Goal: Information Seeking & Learning: Learn about a topic

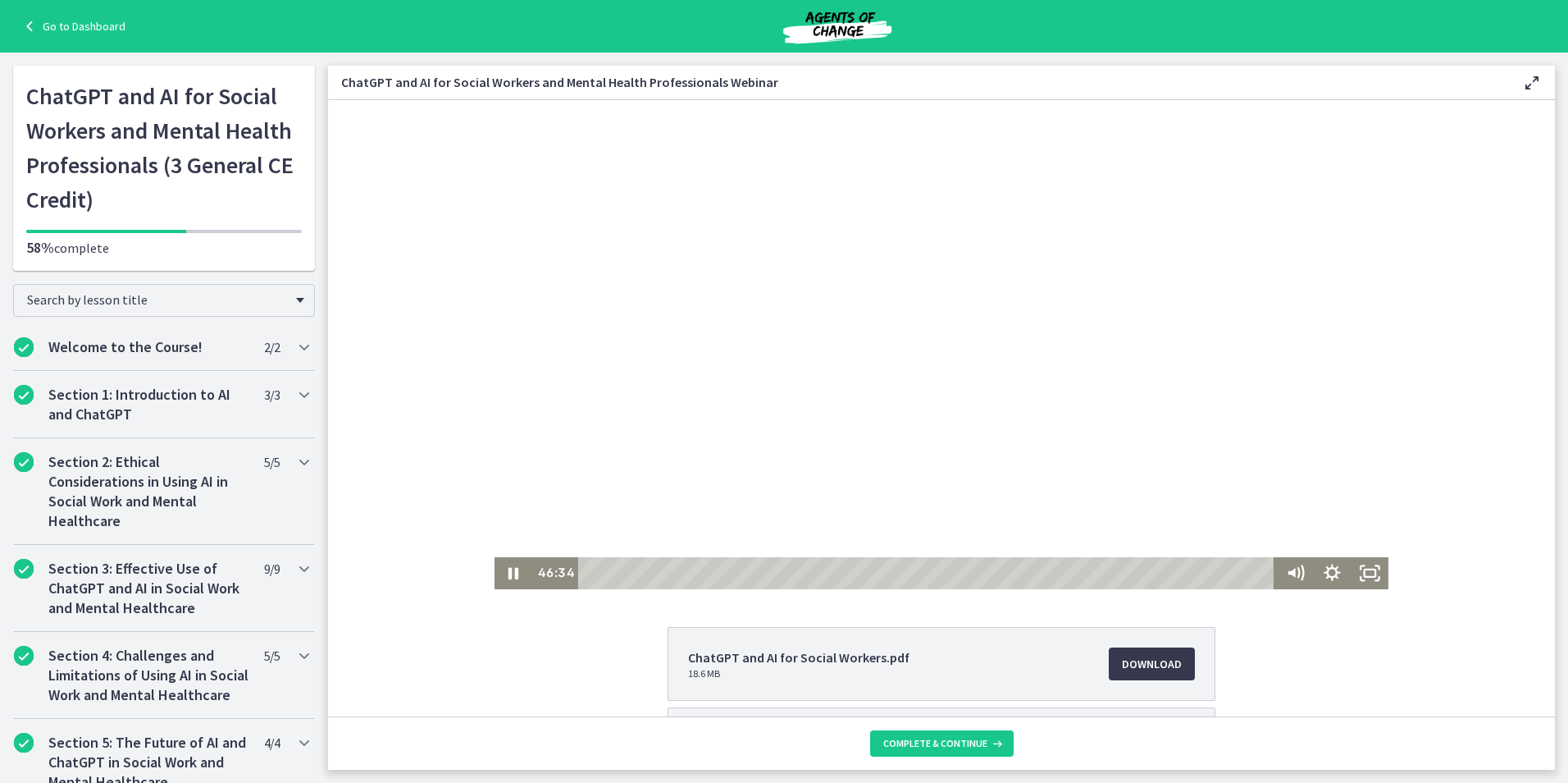
scroll to position [143, 0]
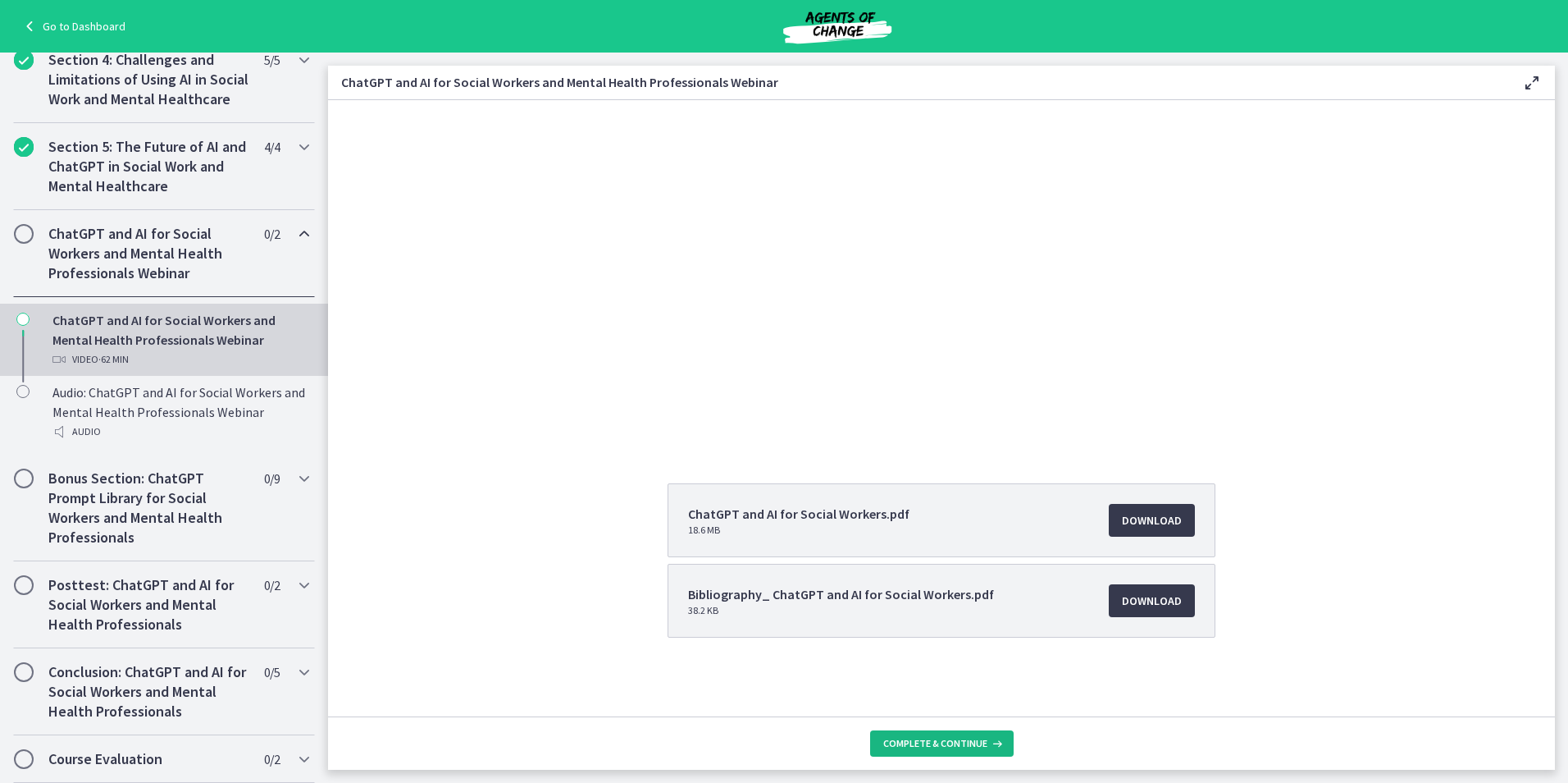
click at [909, 745] on span "Complete & continue" at bounding box center [934, 743] width 104 height 13
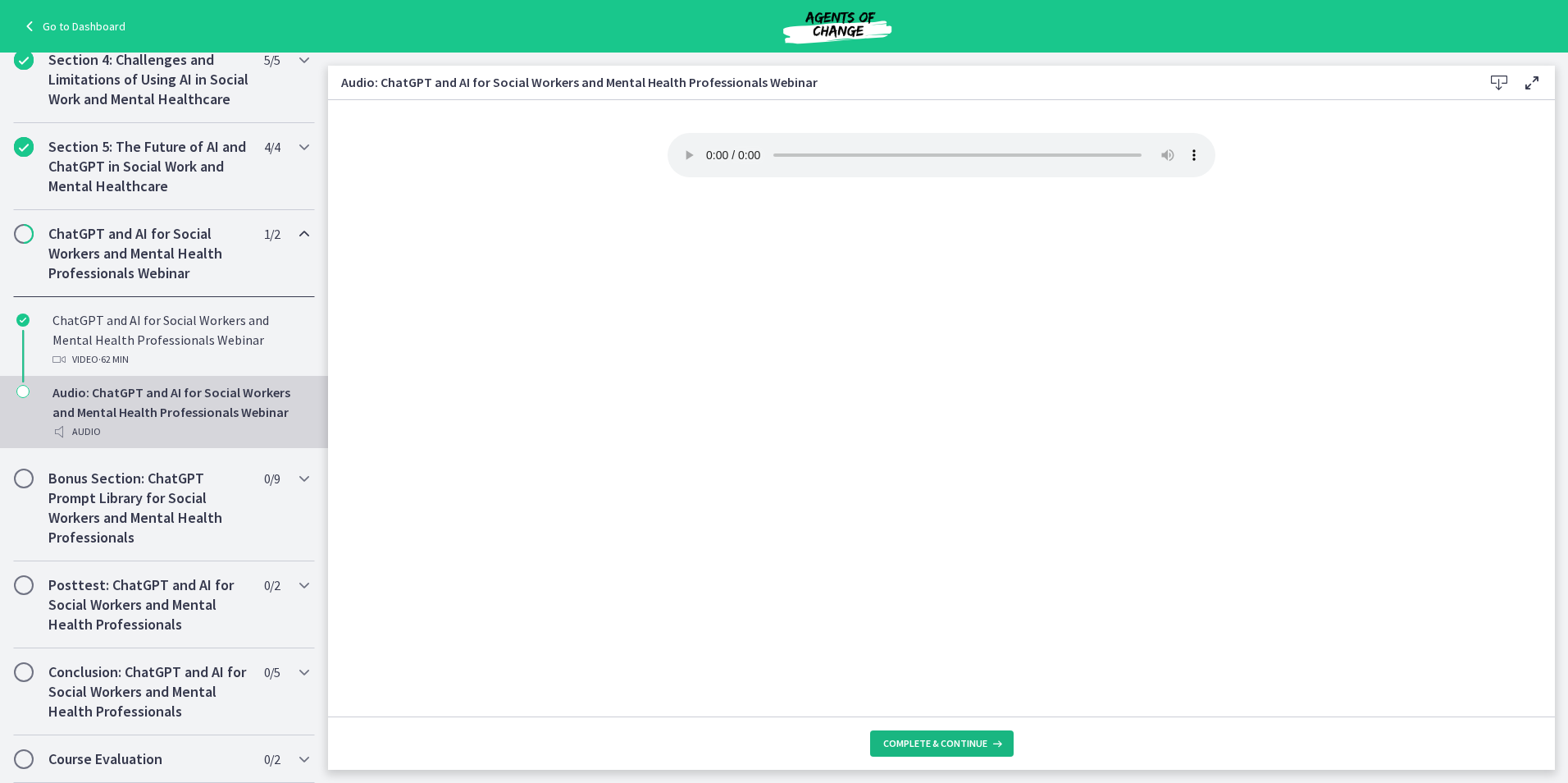
click at [982, 743] on span "Complete & continue" at bounding box center [934, 743] width 104 height 13
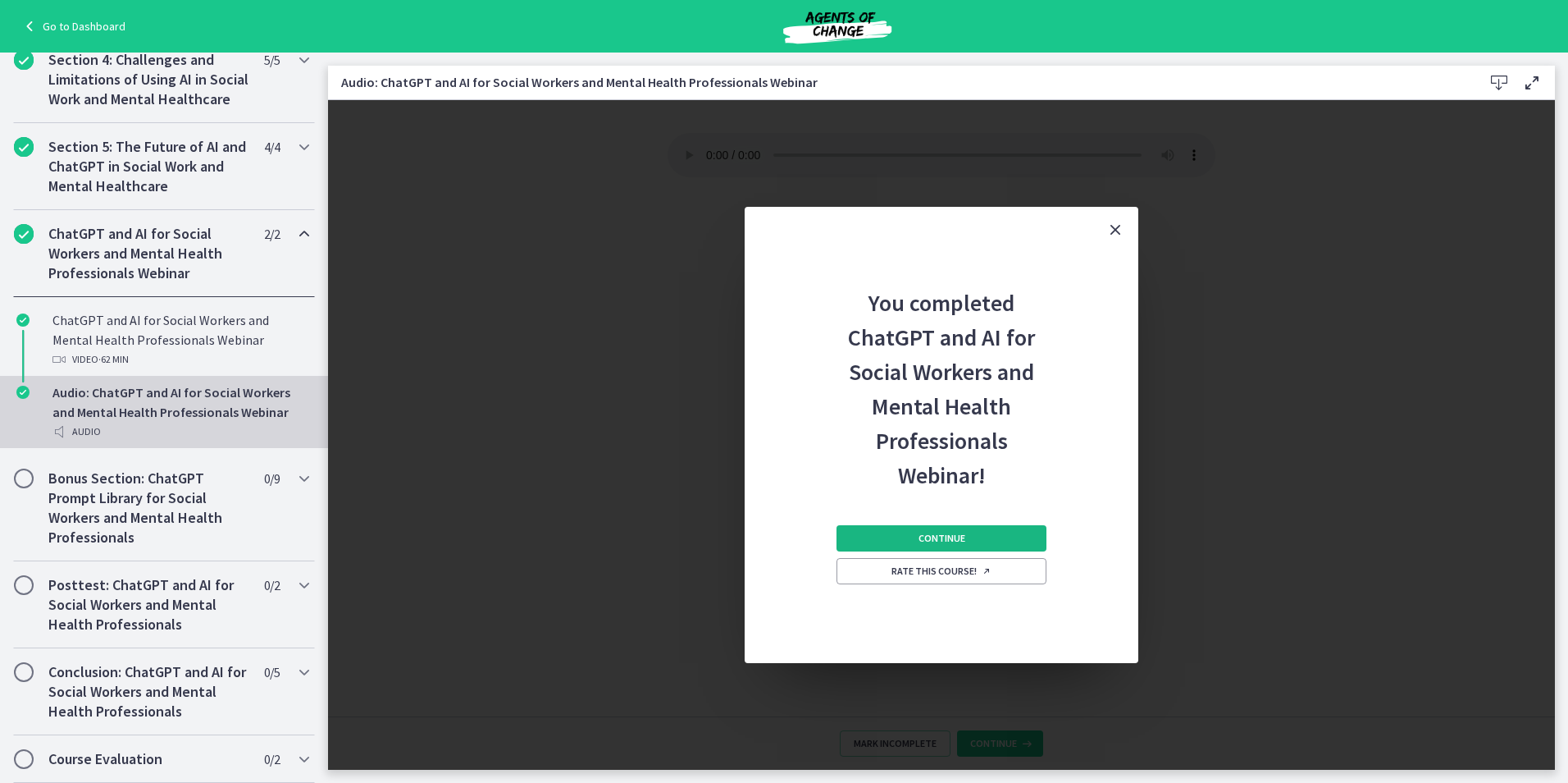
click at [964, 535] on span "Continue" at bounding box center [942, 538] width 47 height 13
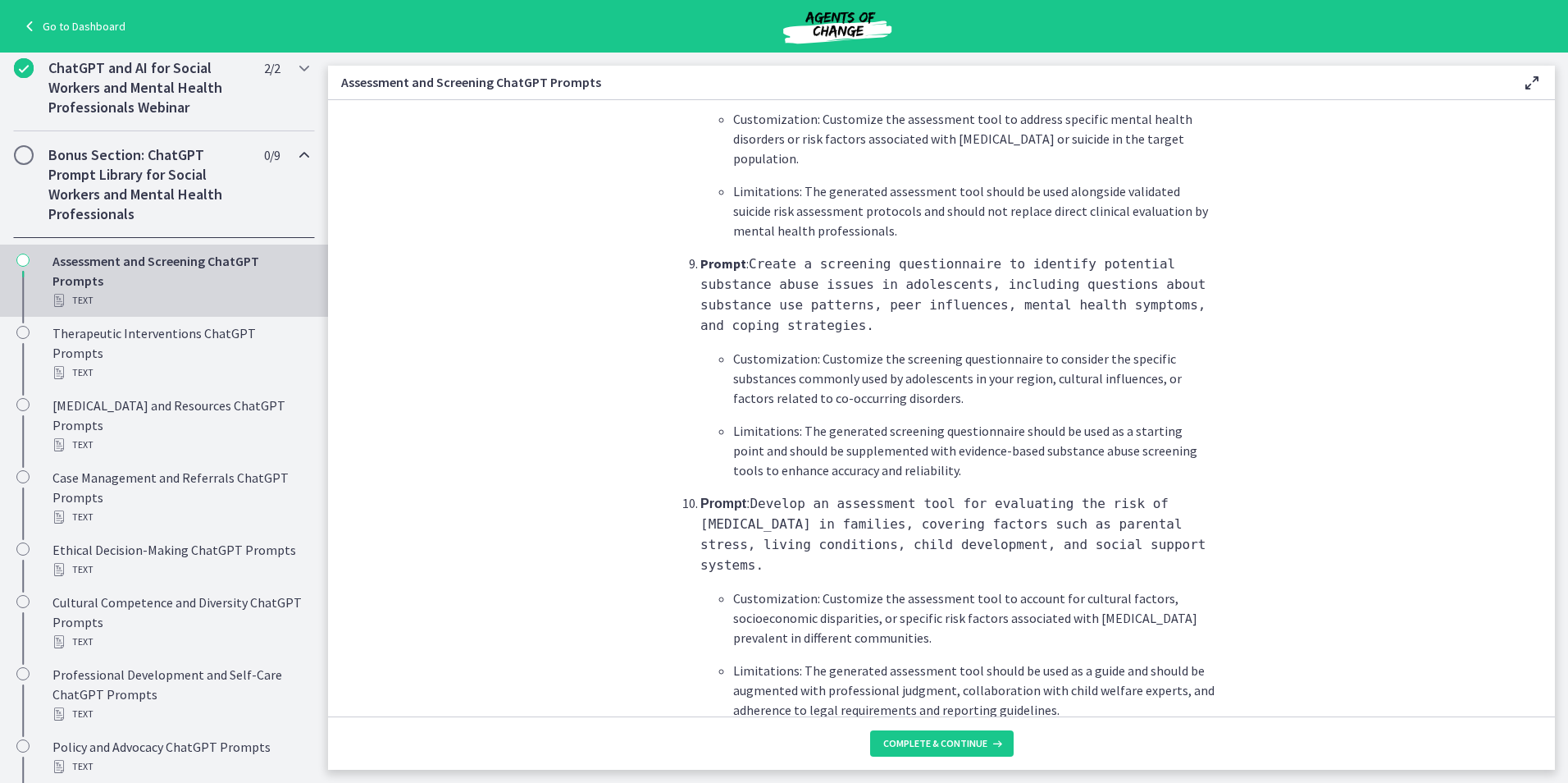
scroll to position [2353, 0]
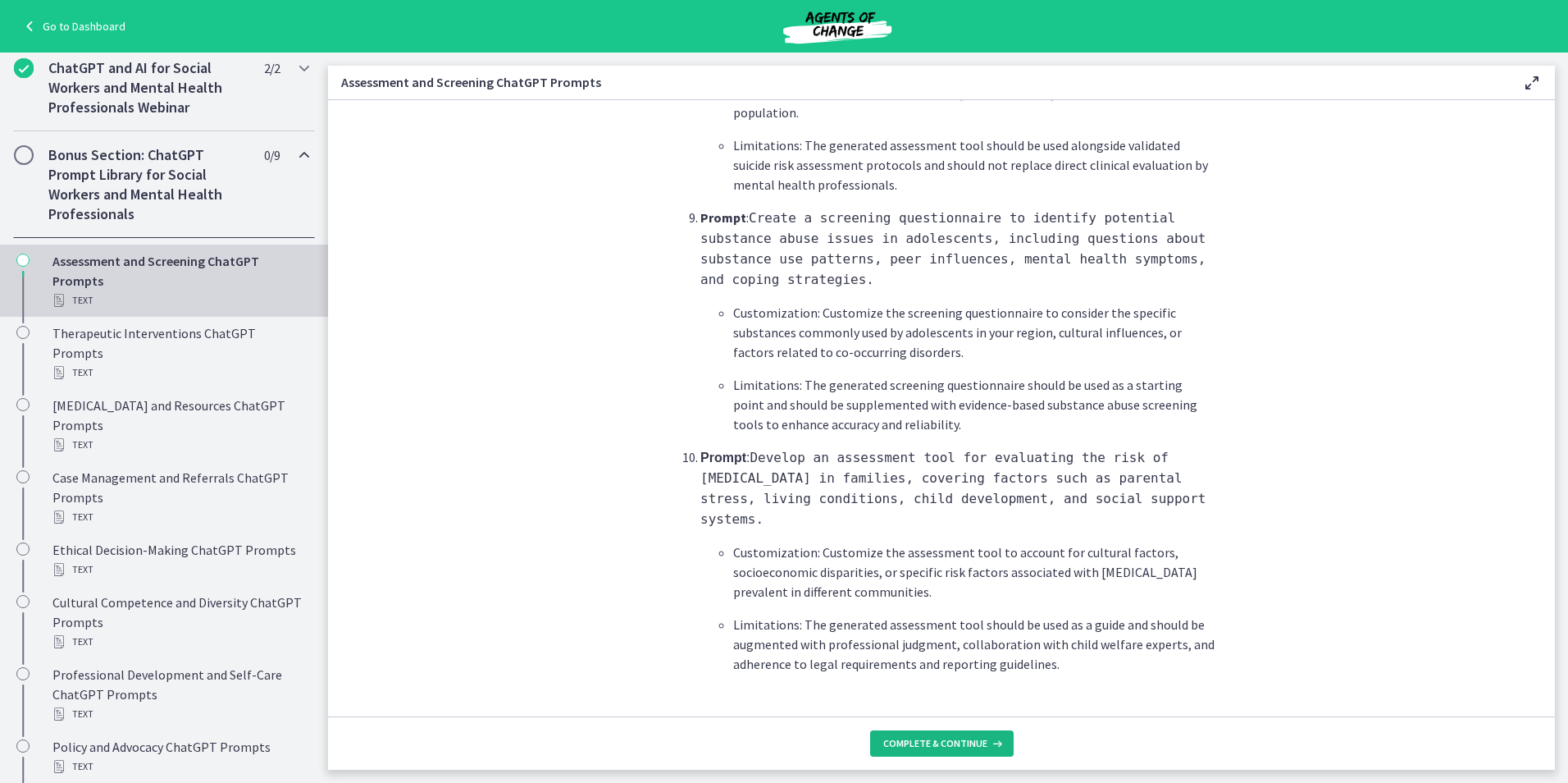
click at [989, 746] on icon at bounding box center [995, 743] width 17 height 13
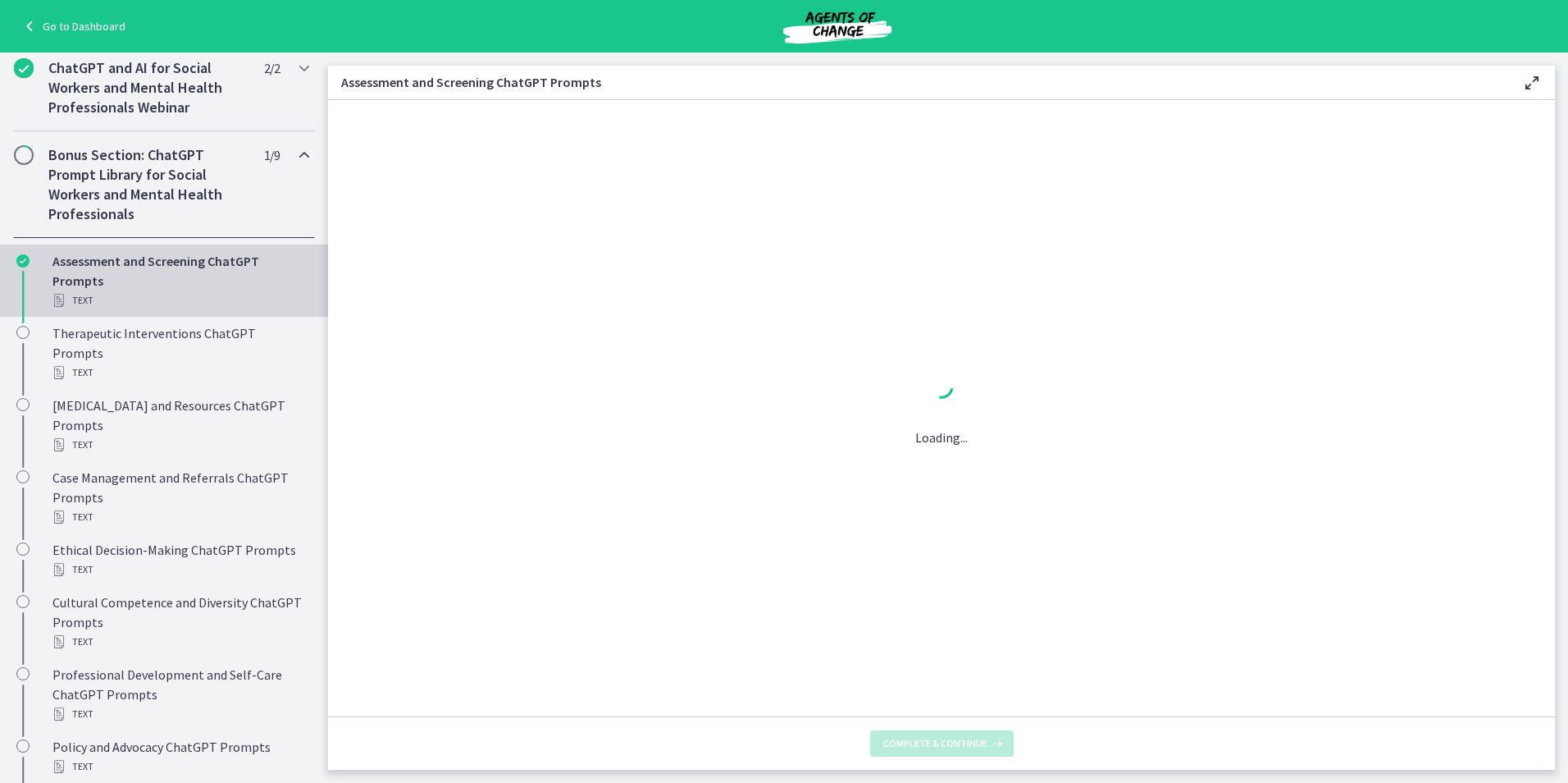
scroll to position [0, 0]
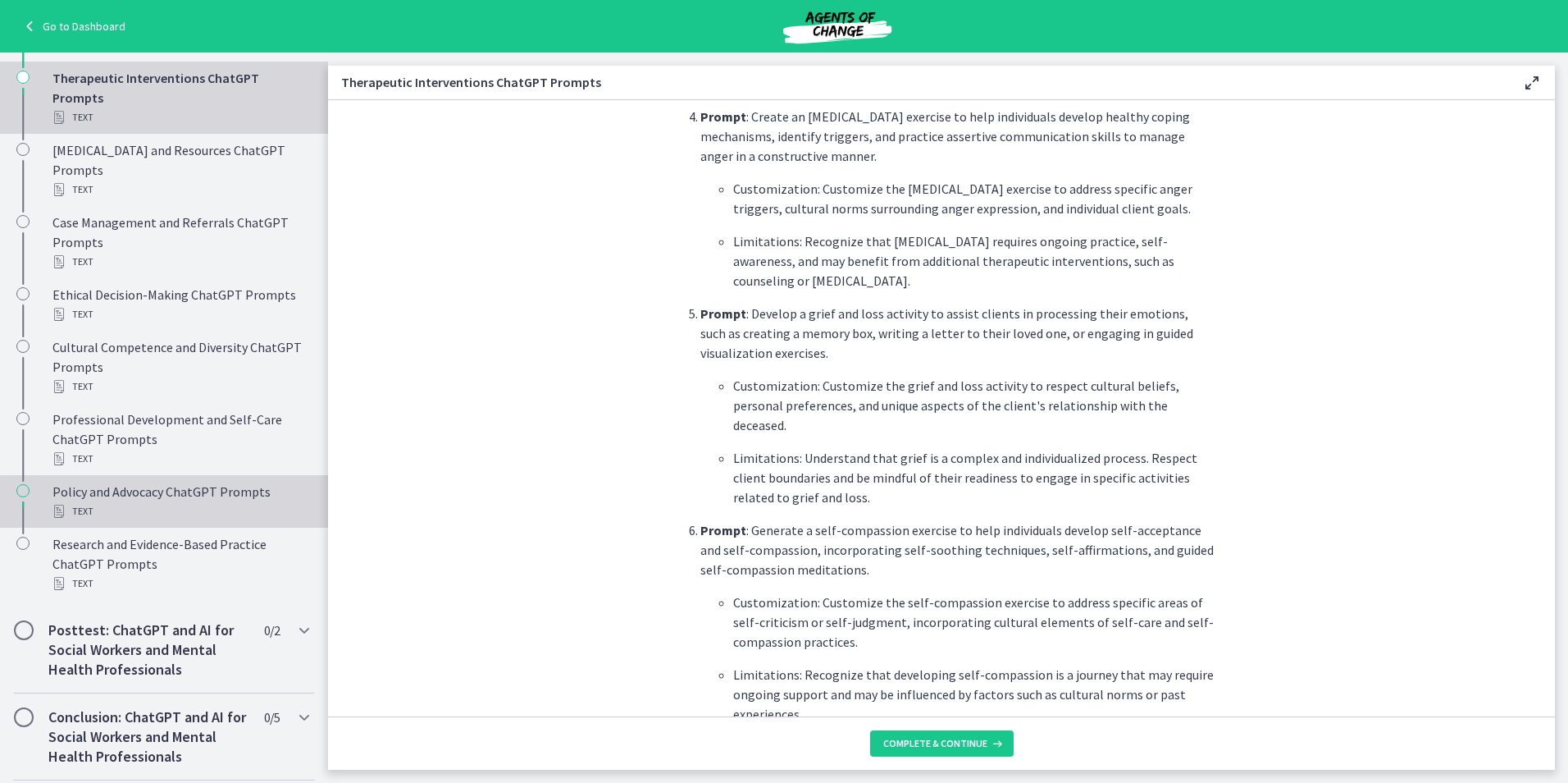
scroll to position [1082, 0]
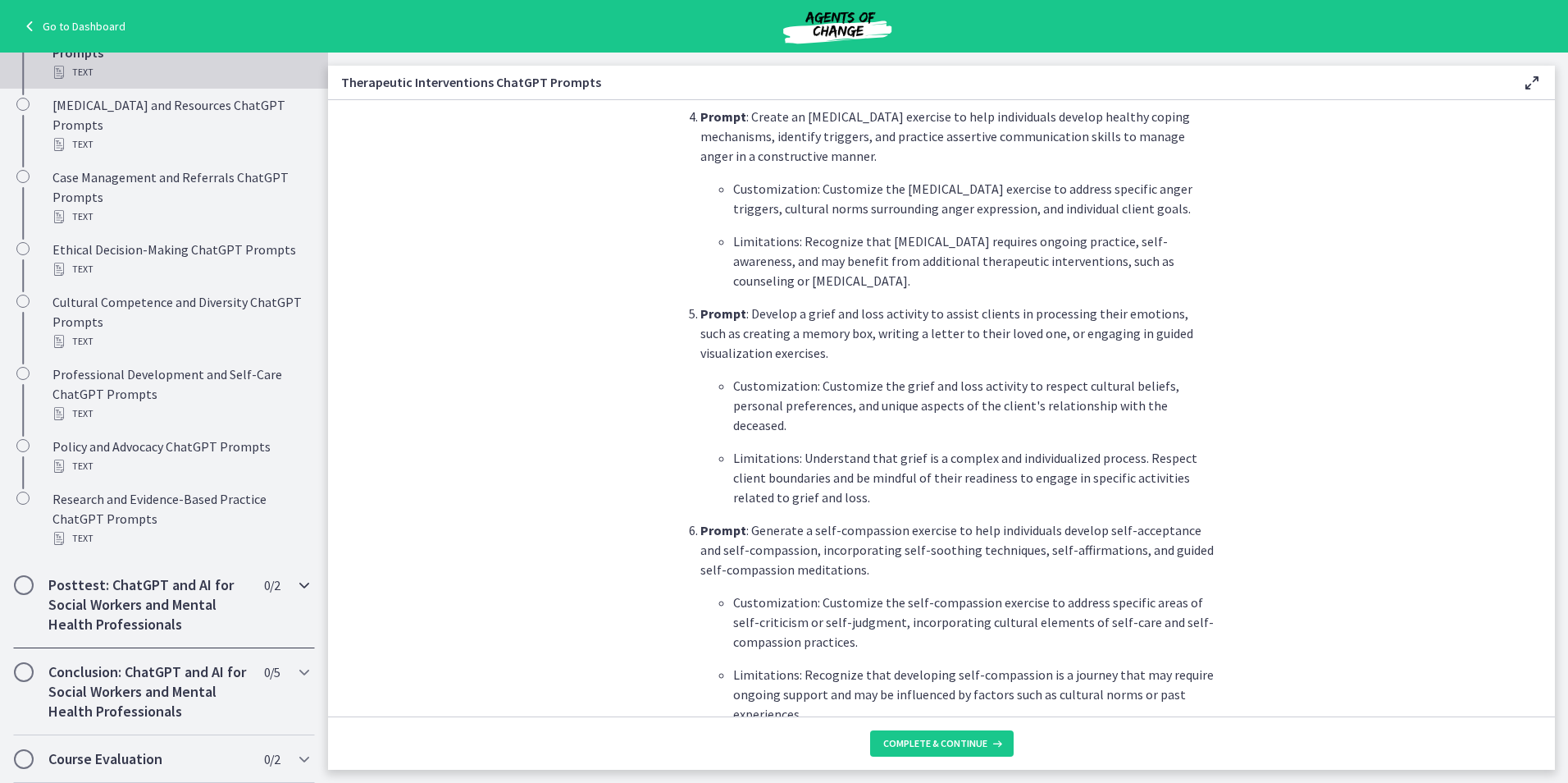
click at [232, 585] on h2 "Posttest: ChatGPT and AI for Social Workers and Mental Health Professionals" at bounding box center [149, 605] width 201 height 59
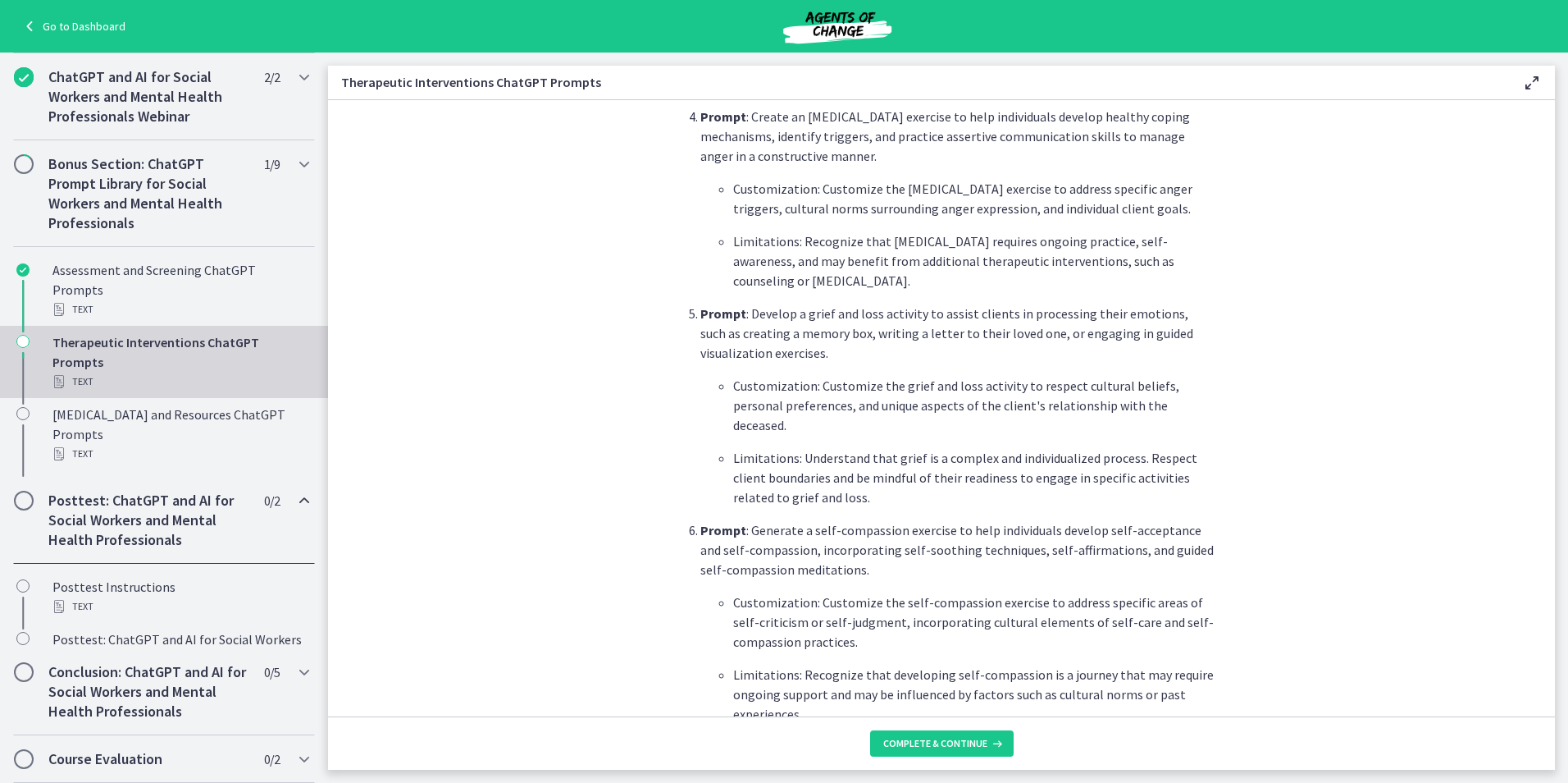
scroll to position [596, 0]
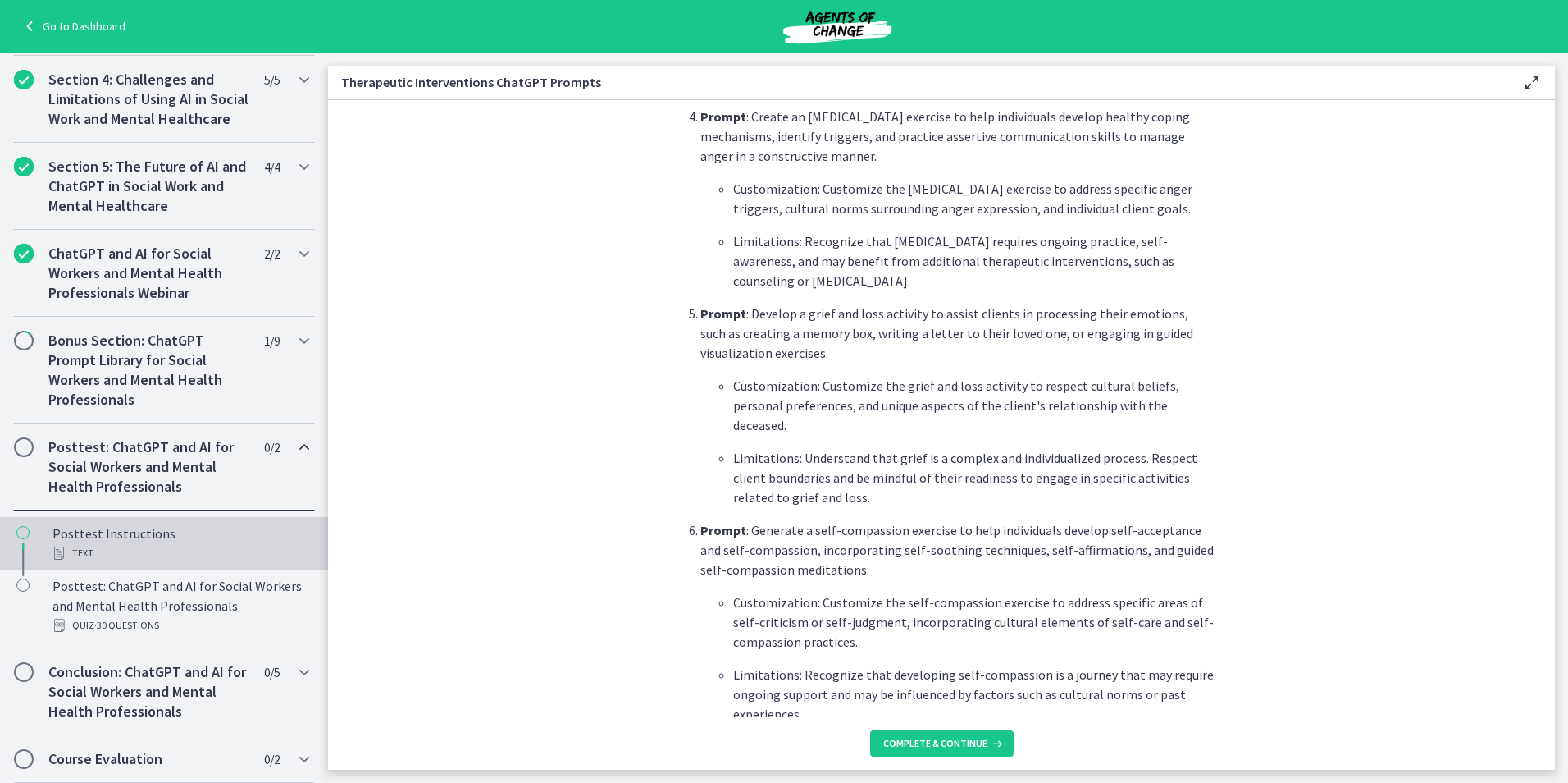
click at [102, 535] on div "Posttest Instructions Text" at bounding box center [180, 543] width 256 height 39
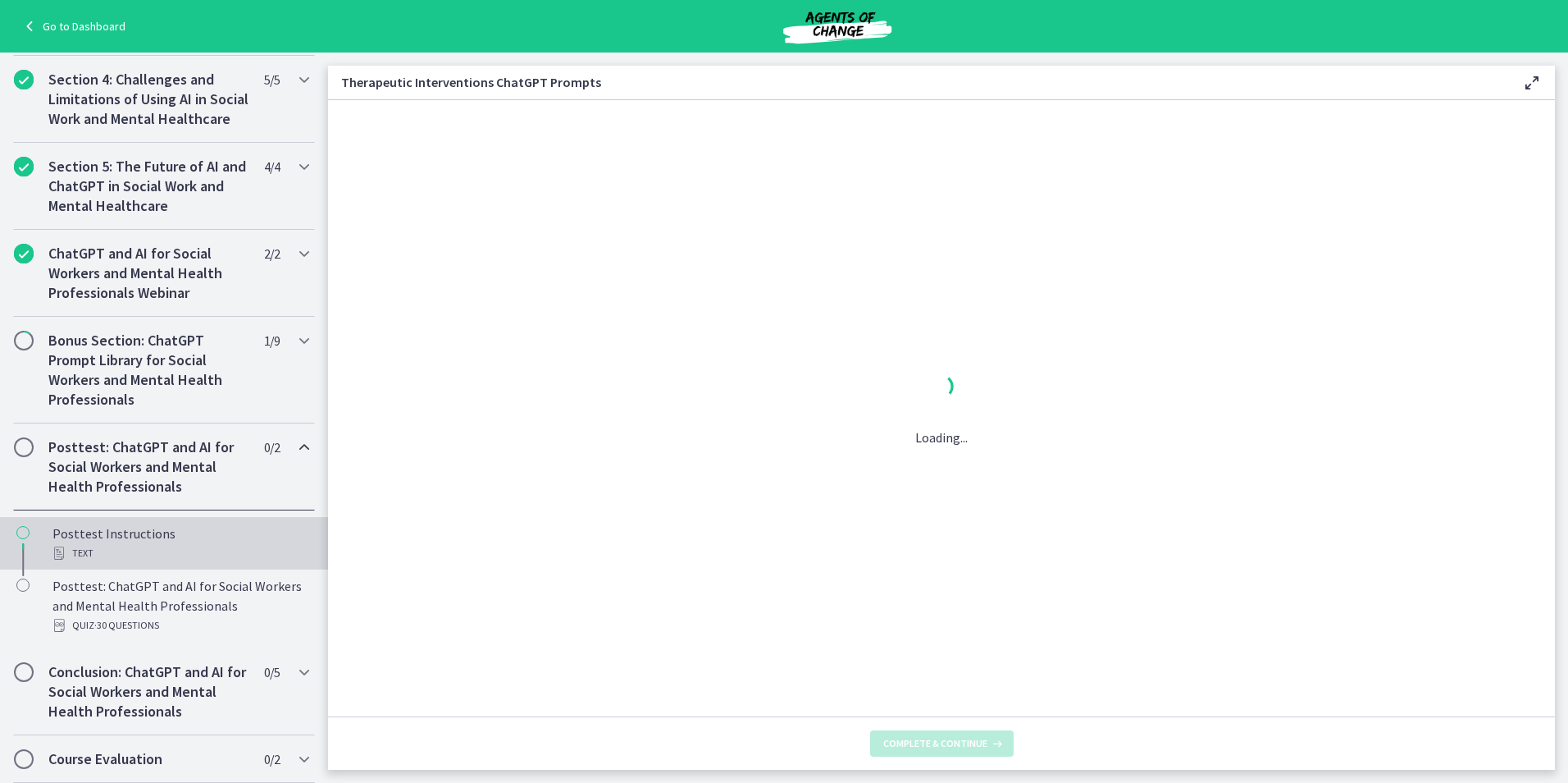
scroll to position [0, 0]
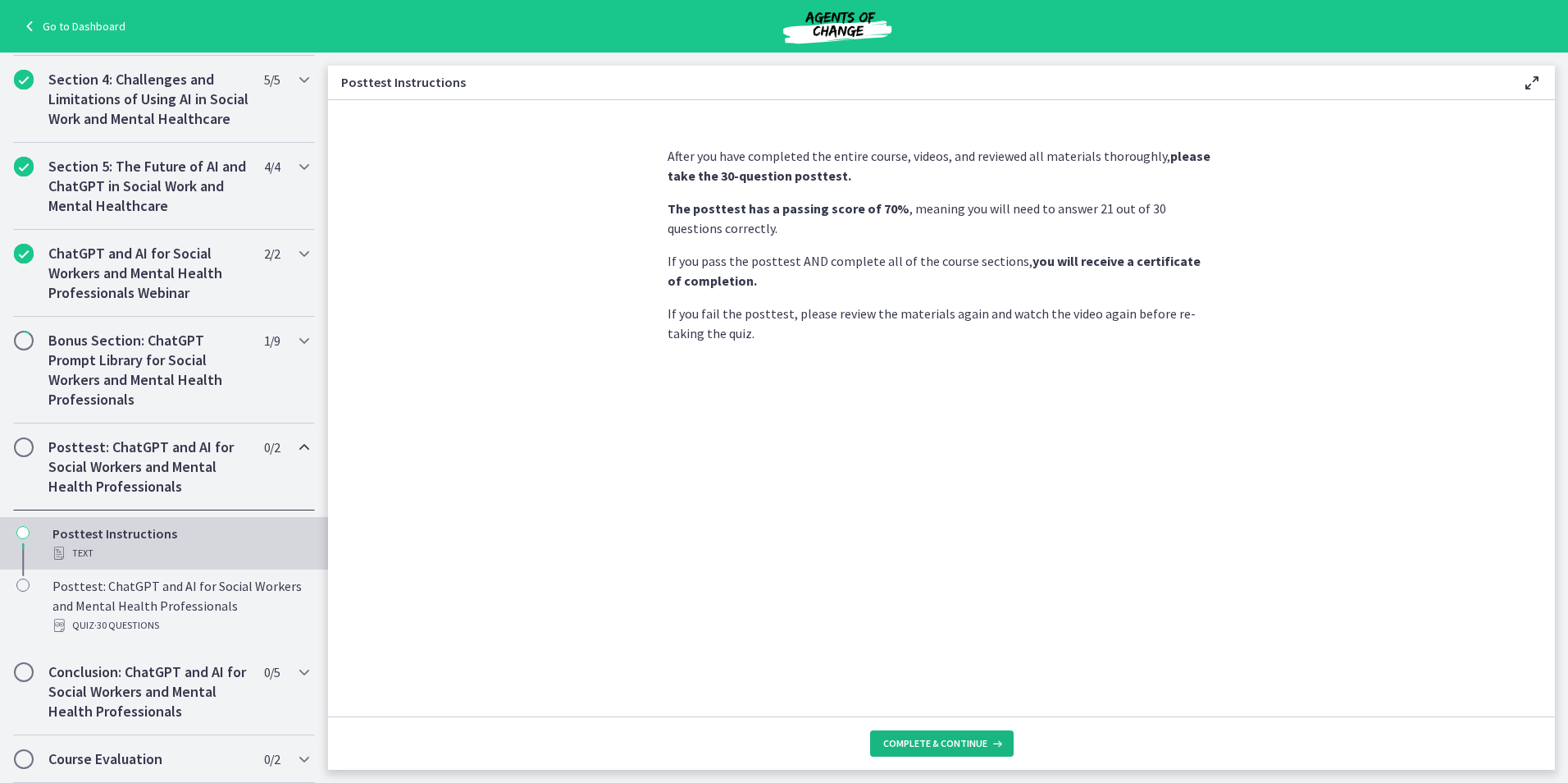
click at [956, 746] on span "Complete & continue" at bounding box center [934, 743] width 104 height 13
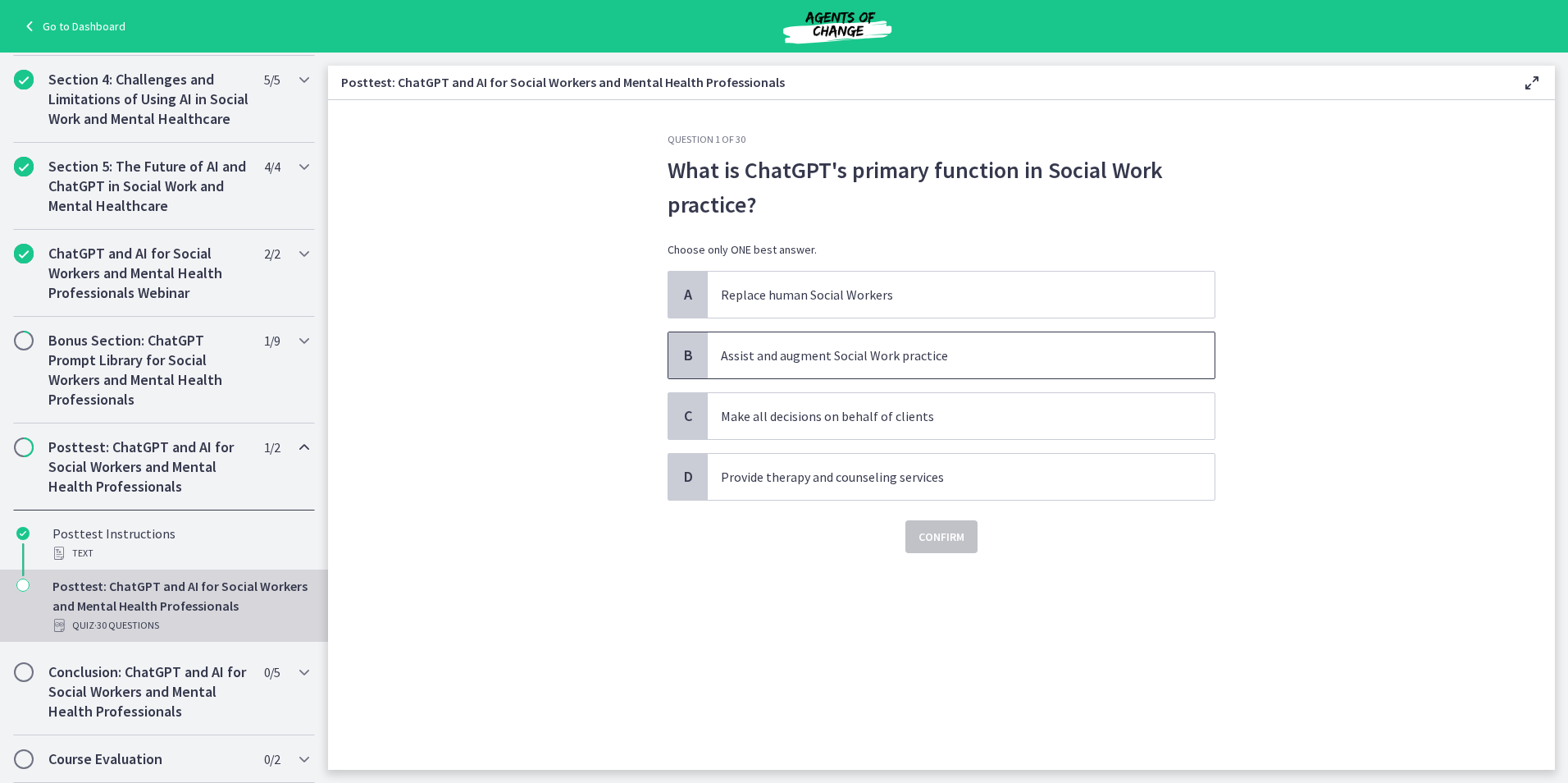
click at [824, 365] on span "Assist and augment Social Work practice" at bounding box center [961, 354] width 507 height 46
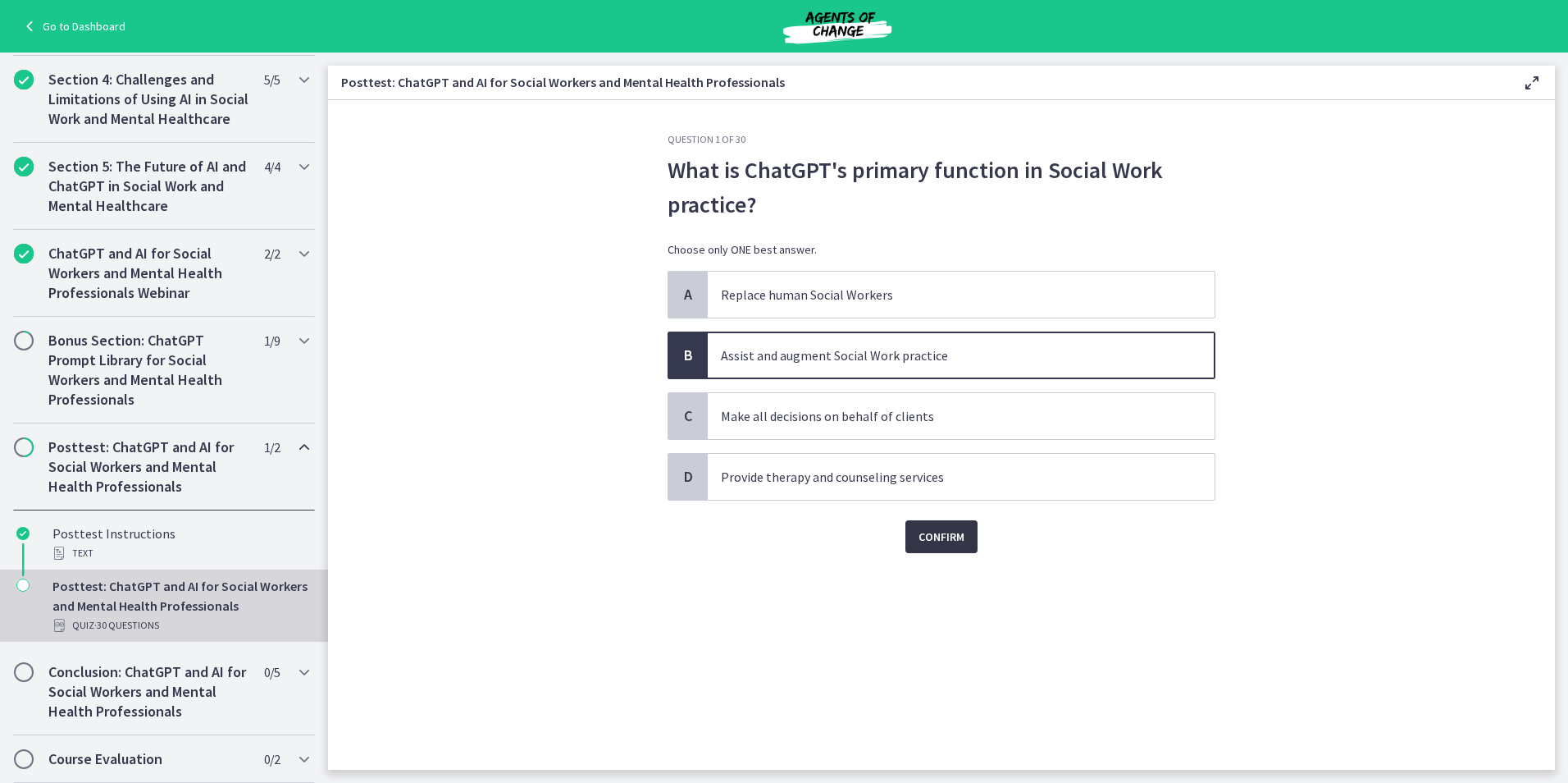
click at [942, 544] on span "Confirm" at bounding box center [941, 537] width 46 height 19
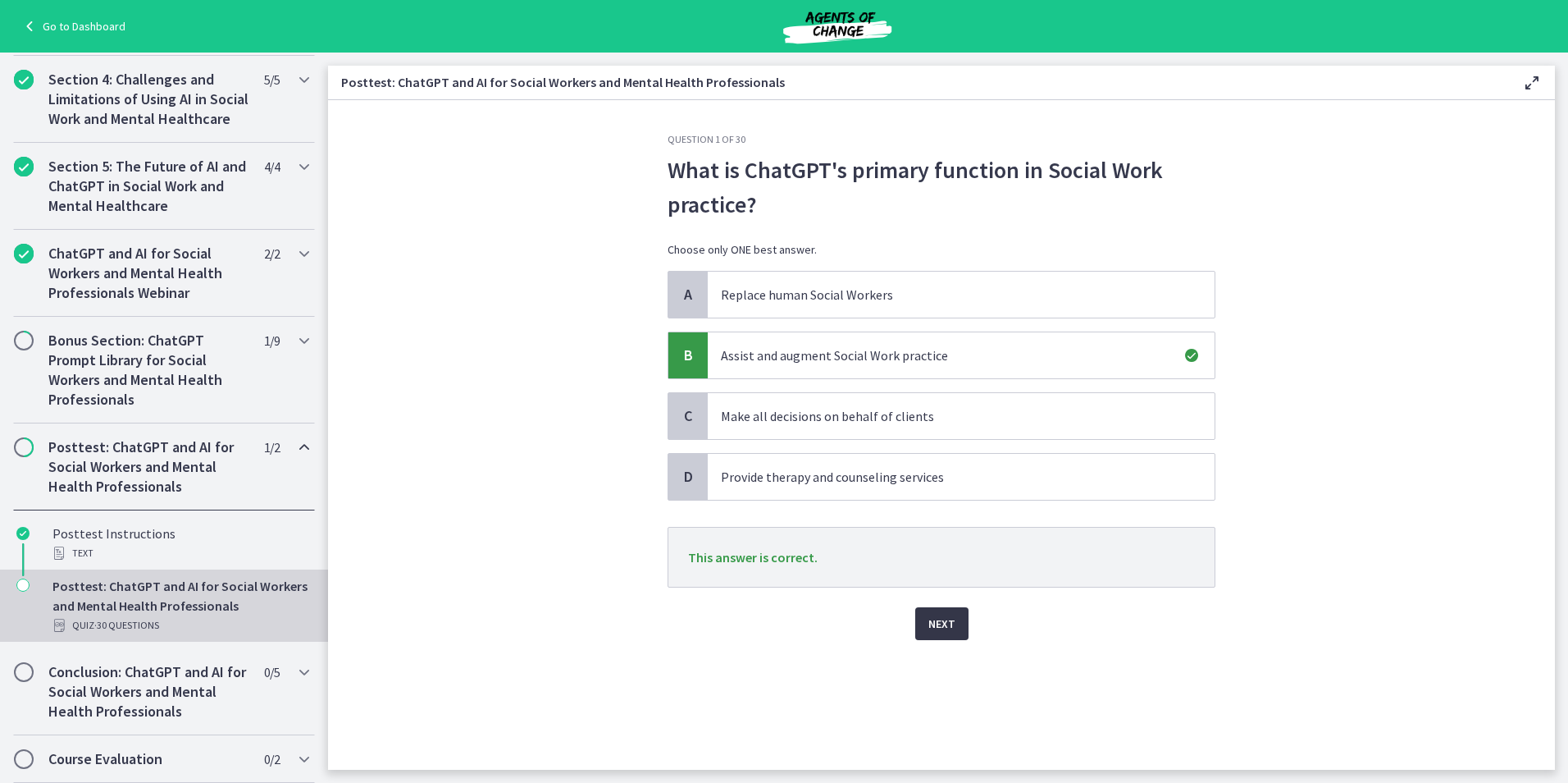
click at [952, 622] on span "Next" at bounding box center [942, 623] width 27 height 19
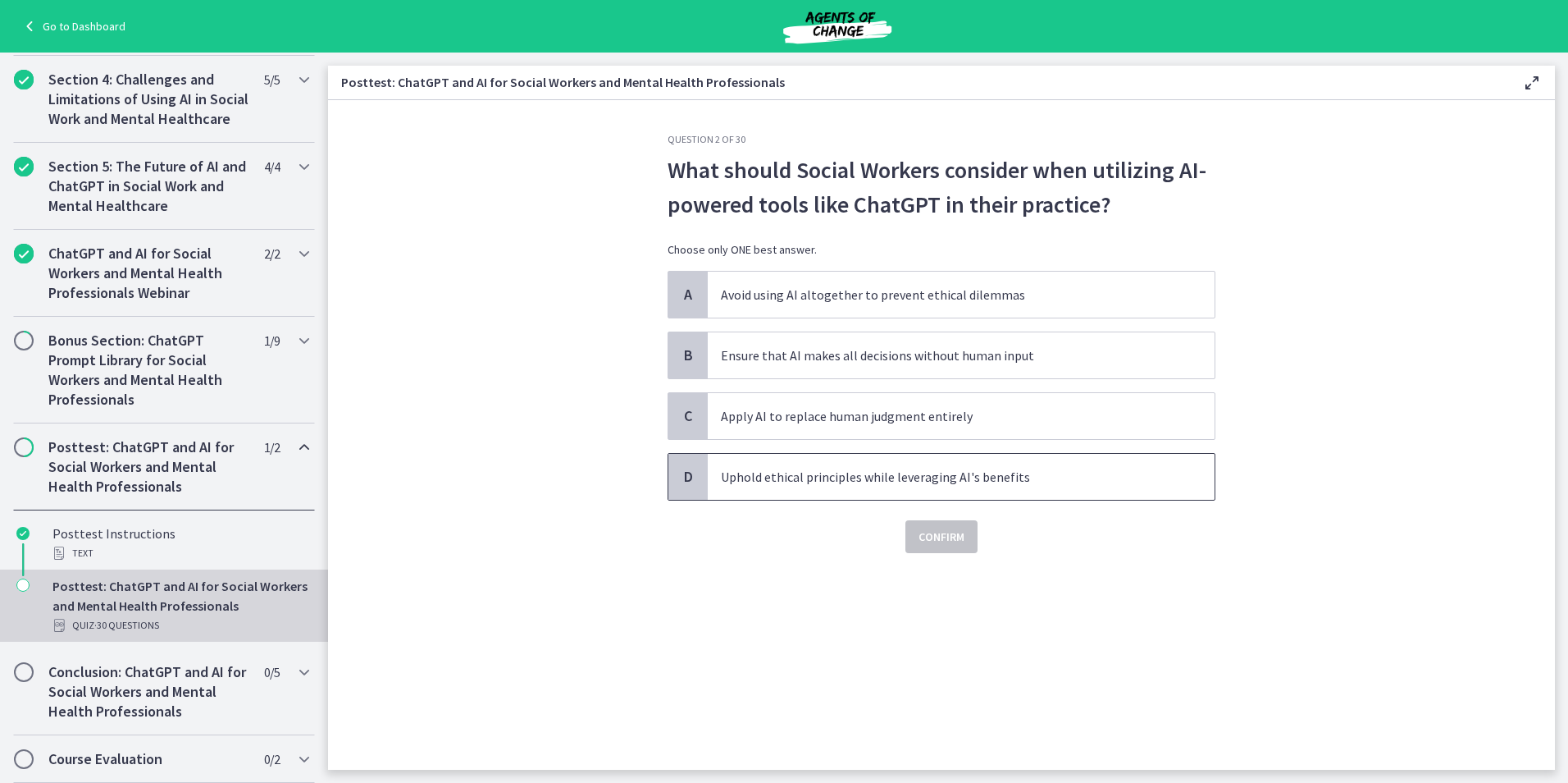
click at [956, 478] on p "Uphold ethical principles while leveraging AI's benefits" at bounding box center [945, 476] width 448 height 19
click at [956, 542] on span "Confirm" at bounding box center [941, 537] width 46 height 19
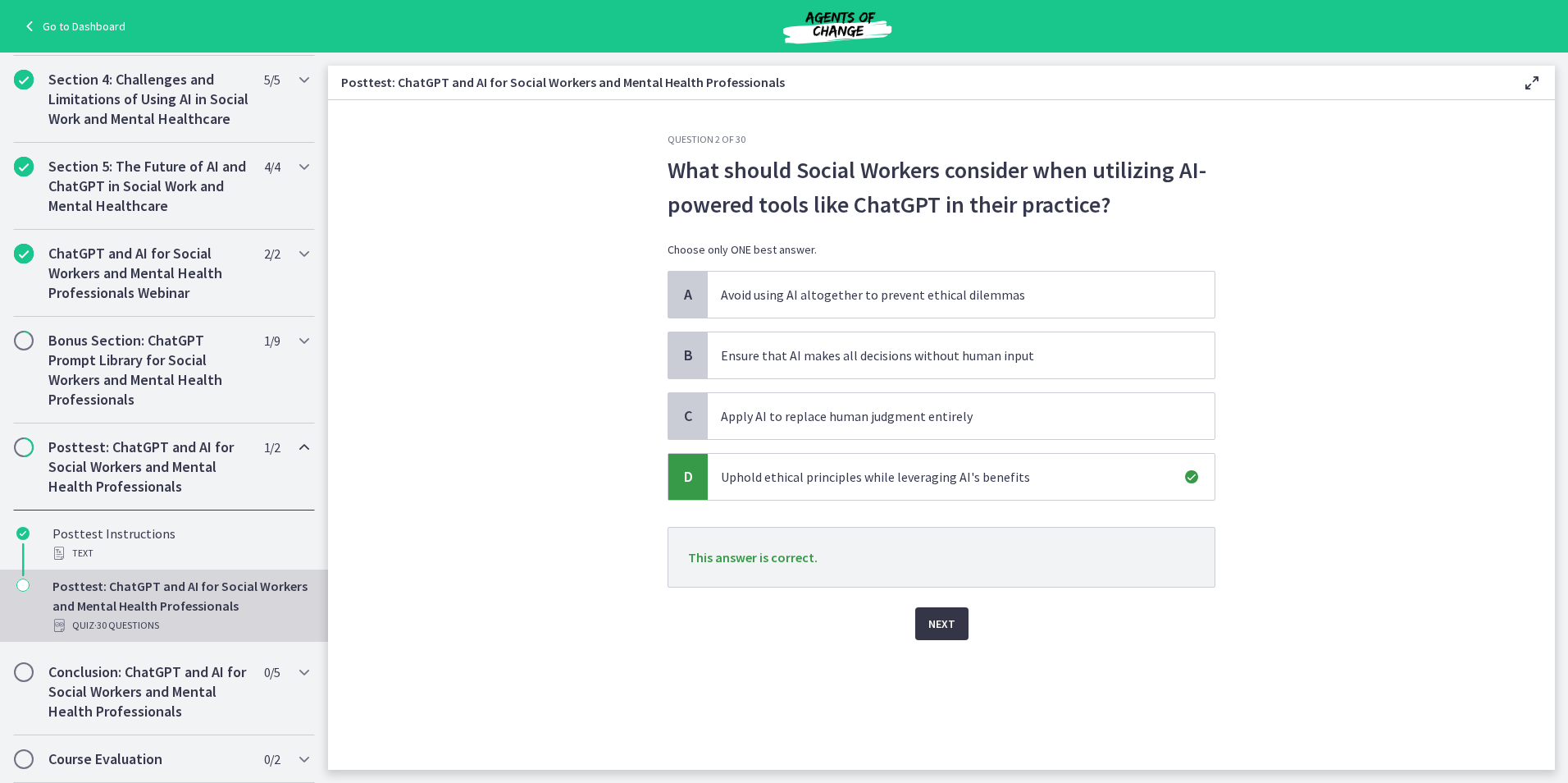
click at [924, 625] on button "Next" at bounding box center [941, 623] width 54 height 33
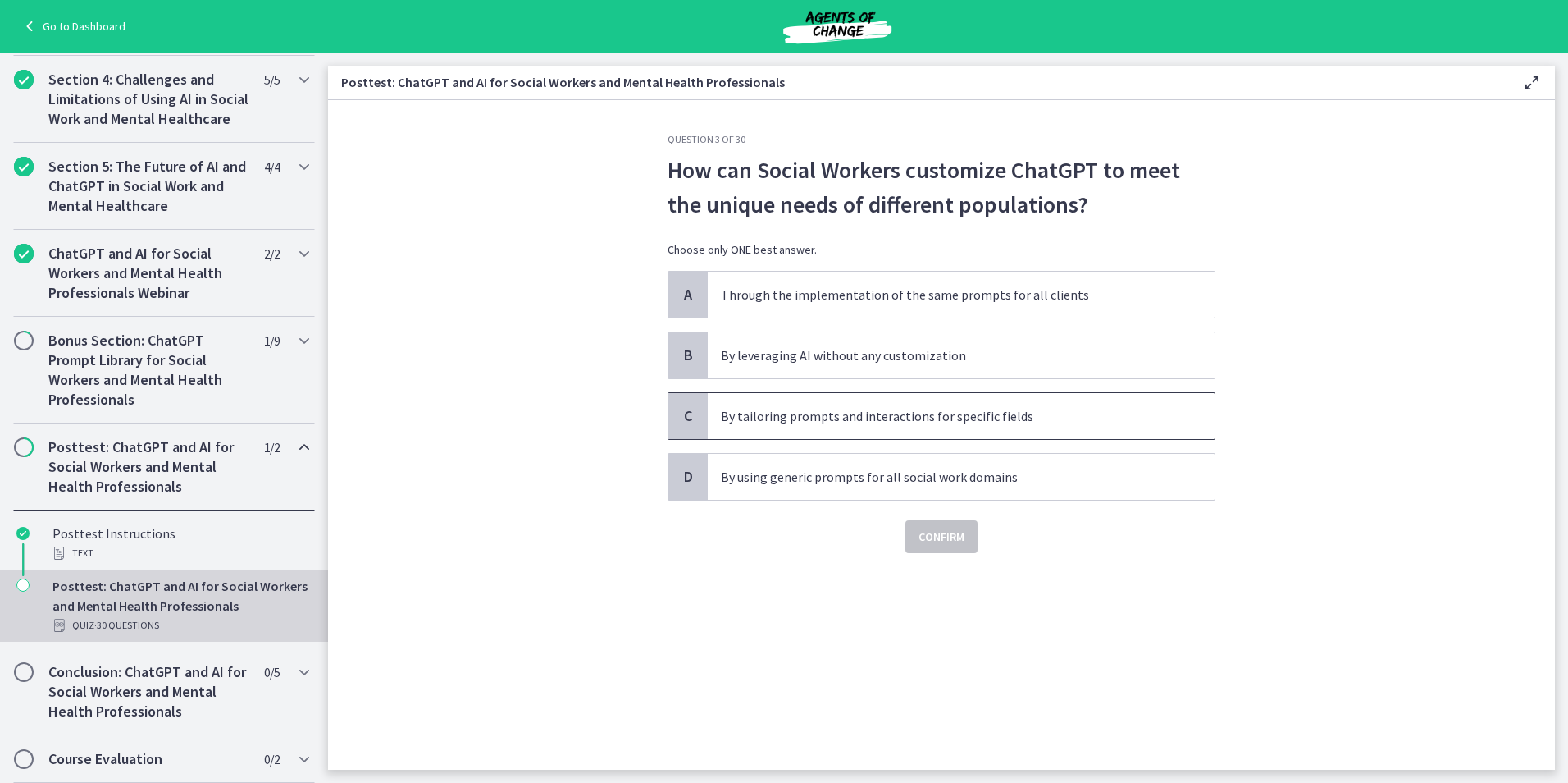
click at [1084, 408] on p "By tailoring prompts and interactions for specific fields" at bounding box center [945, 416] width 448 height 19
click at [958, 547] on button "Confirm" at bounding box center [941, 537] width 72 height 33
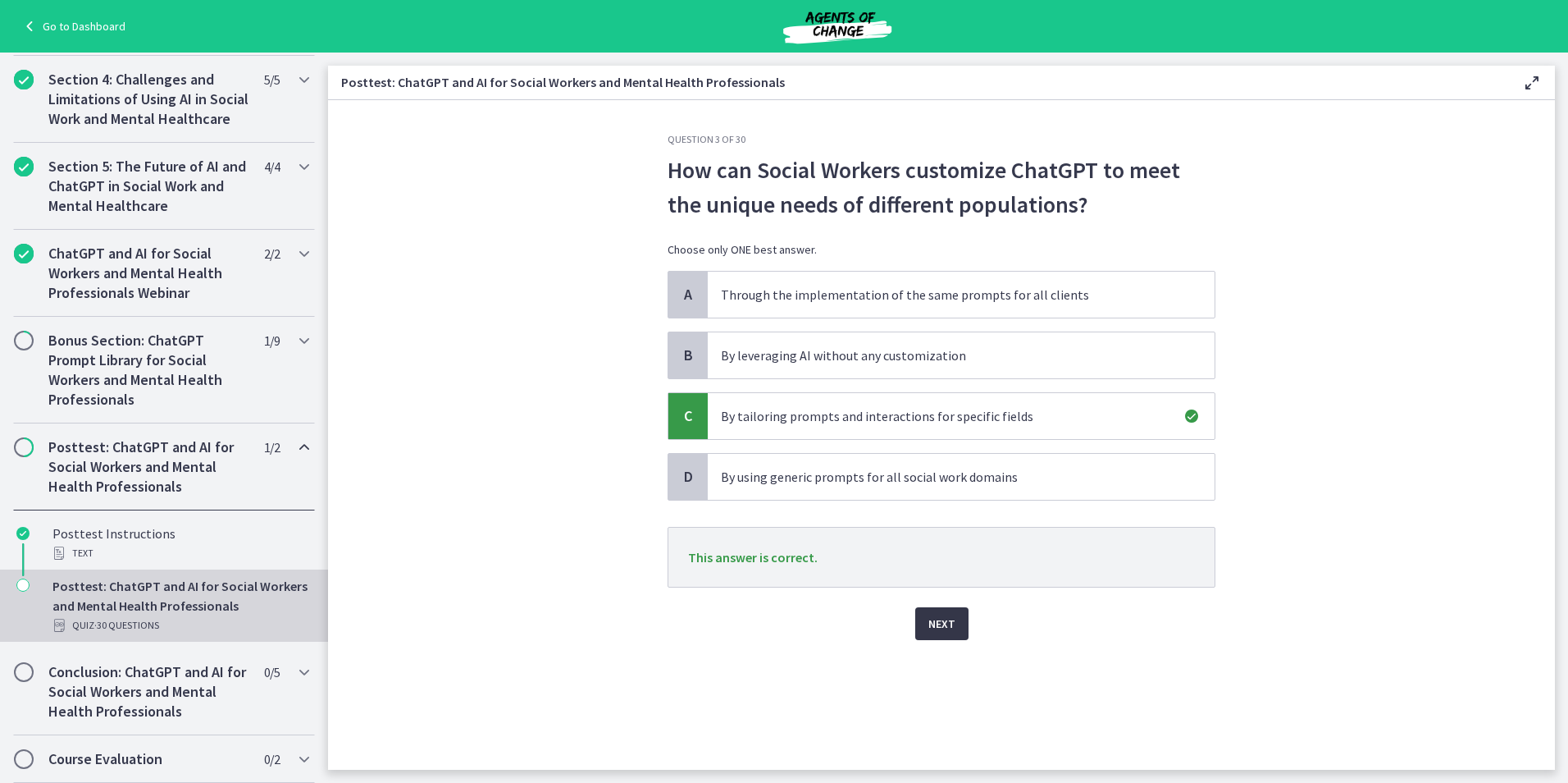
click at [963, 622] on button "Next" at bounding box center [941, 623] width 54 height 33
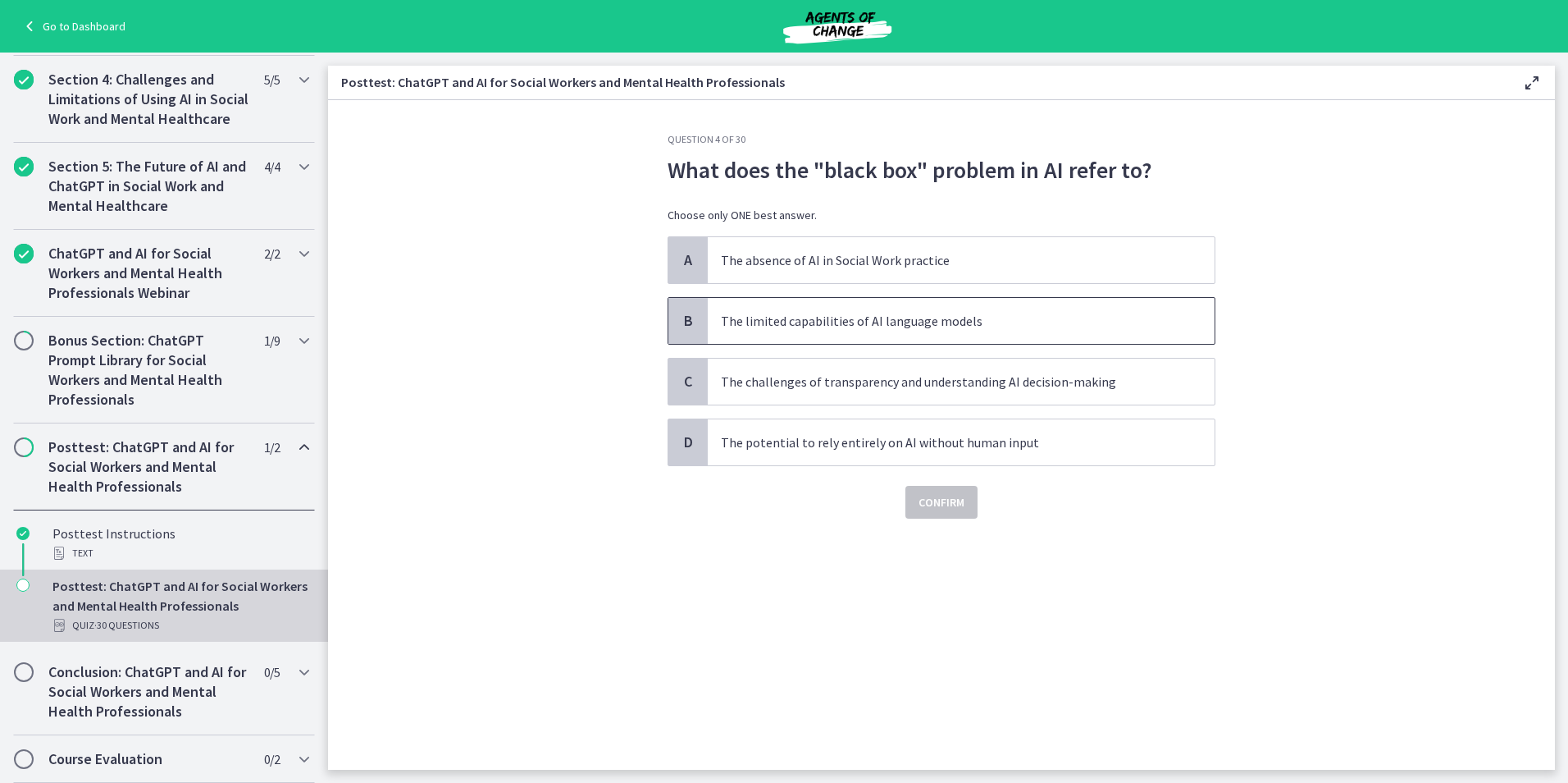
click at [929, 320] on p "The limited capabilities of AI language models" at bounding box center [945, 320] width 448 height 19
click at [942, 503] on span "Confirm" at bounding box center [941, 503] width 46 height 19
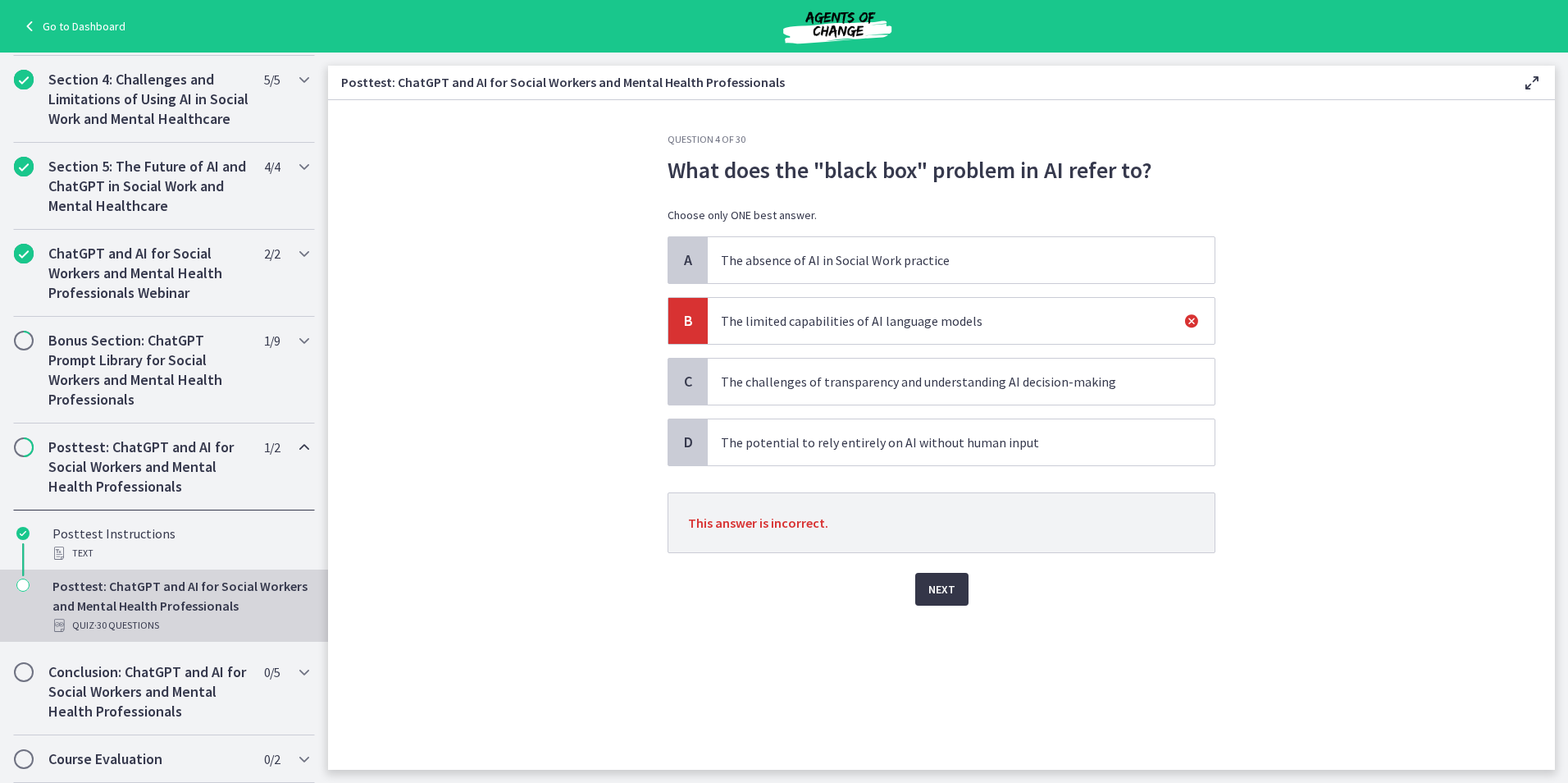
click at [938, 589] on span "Next" at bounding box center [942, 589] width 27 height 19
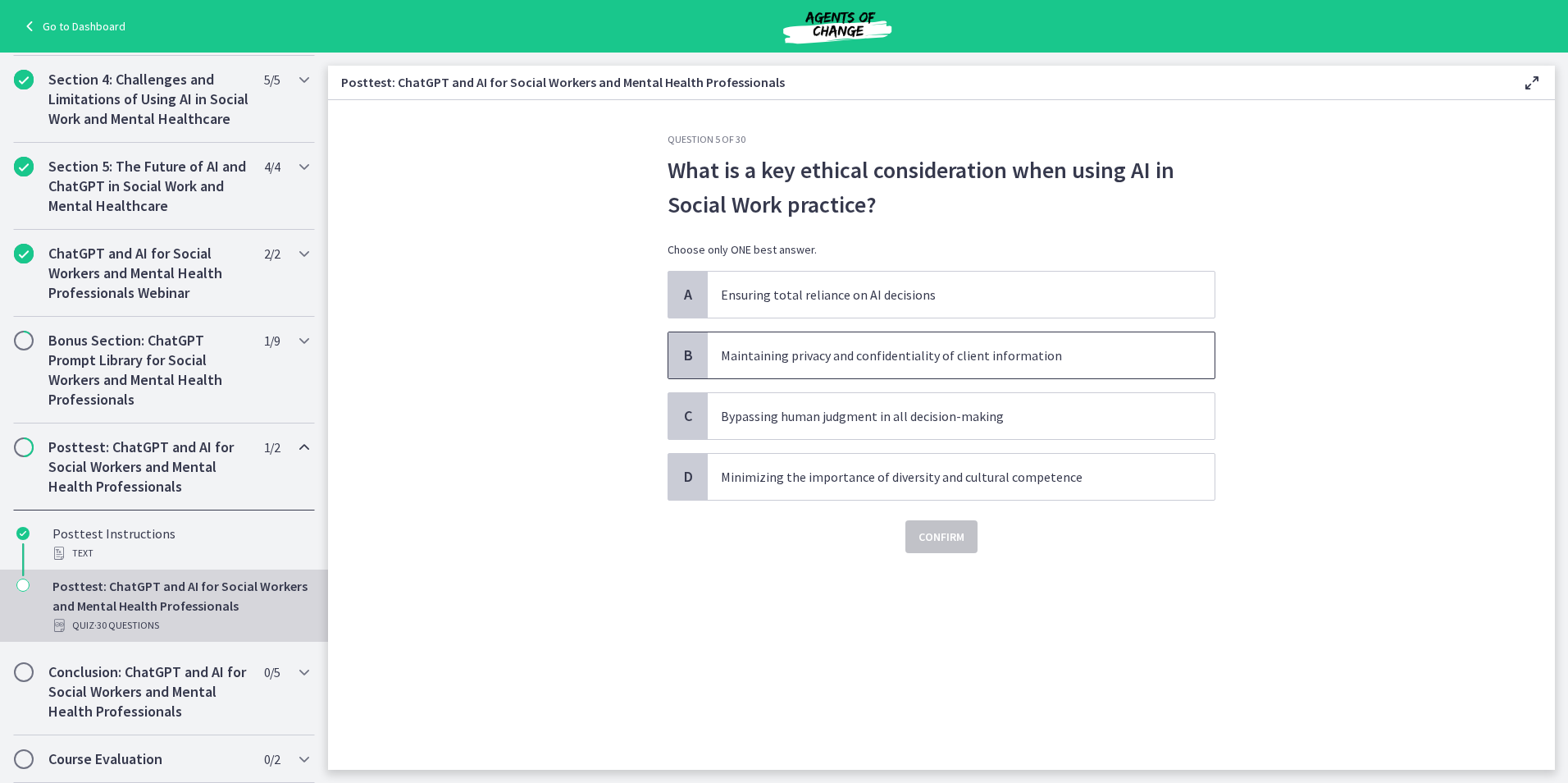
click at [1071, 350] on p "Maintaining privacy and confidentiality of client information" at bounding box center [945, 355] width 448 height 19
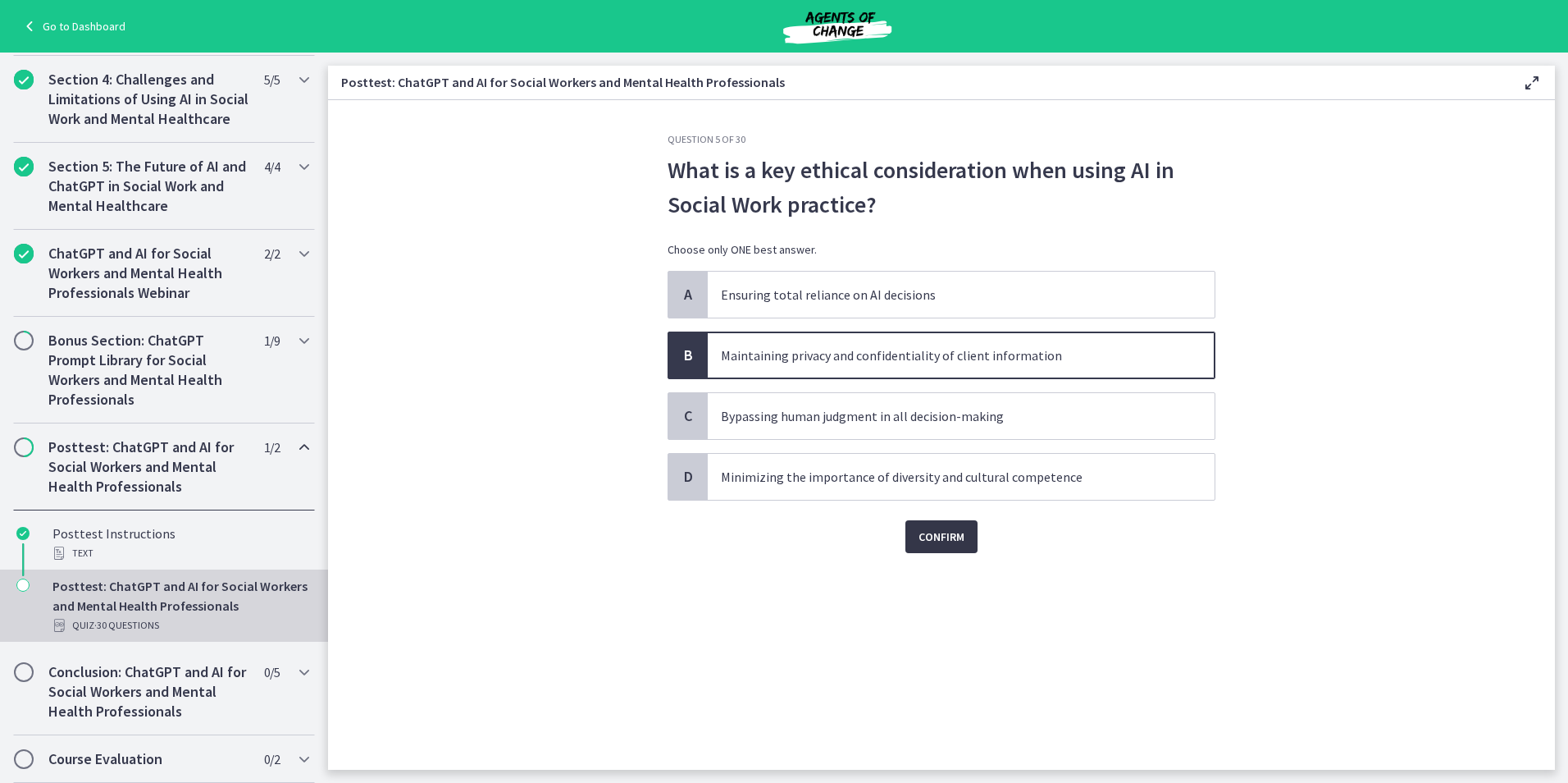
click at [951, 523] on button "Confirm" at bounding box center [941, 537] width 72 height 33
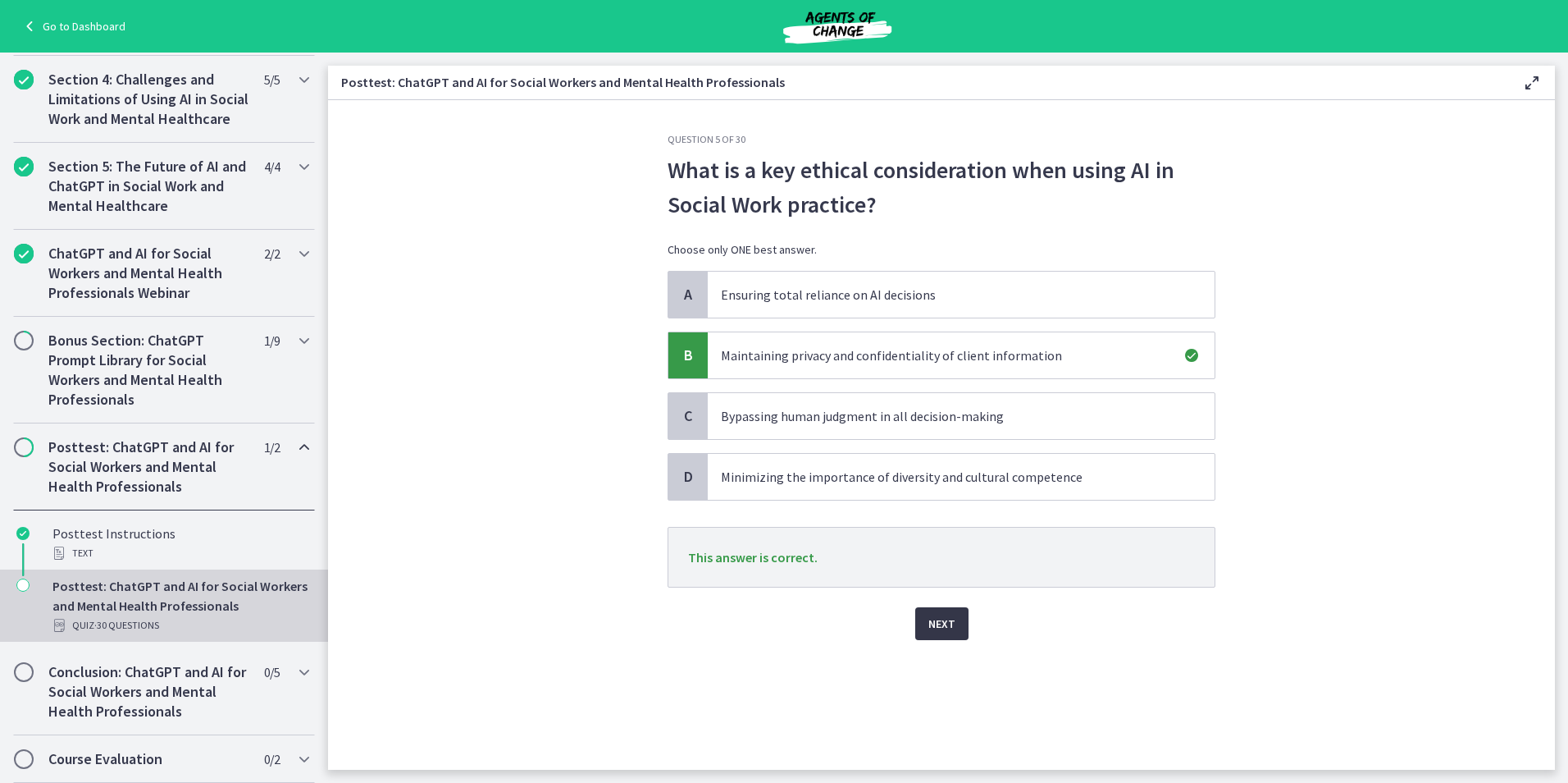
click at [937, 624] on span "Next" at bounding box center [942, 623] width 27 height 19
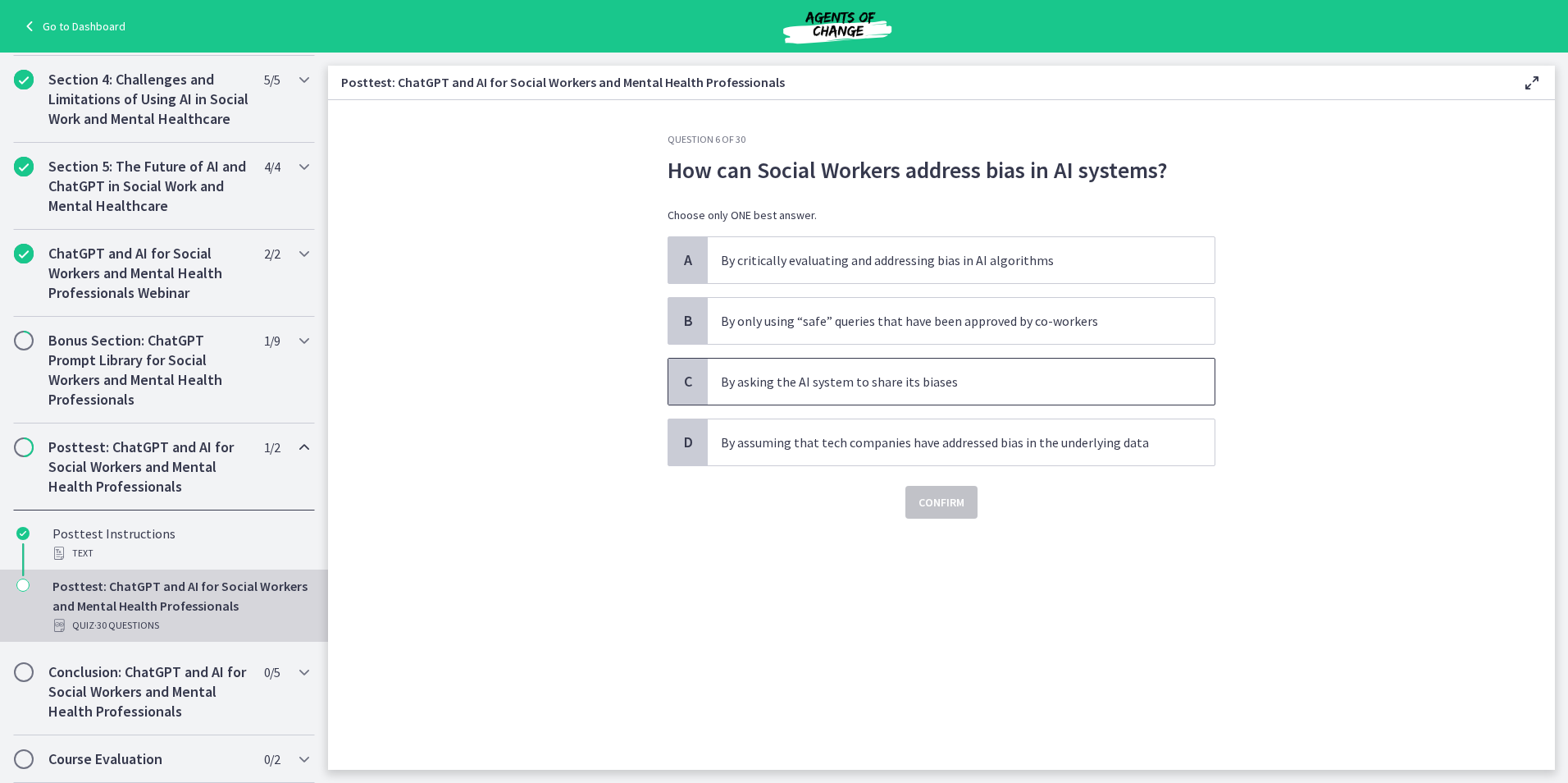
click at [1003, 393] on span "By asking the AI system to share its biases" at bounding box center [961, 381] width 507 height 46
click at [932, 515] on button "Confirm" at bounding box center [941, 503] width 72 height 33
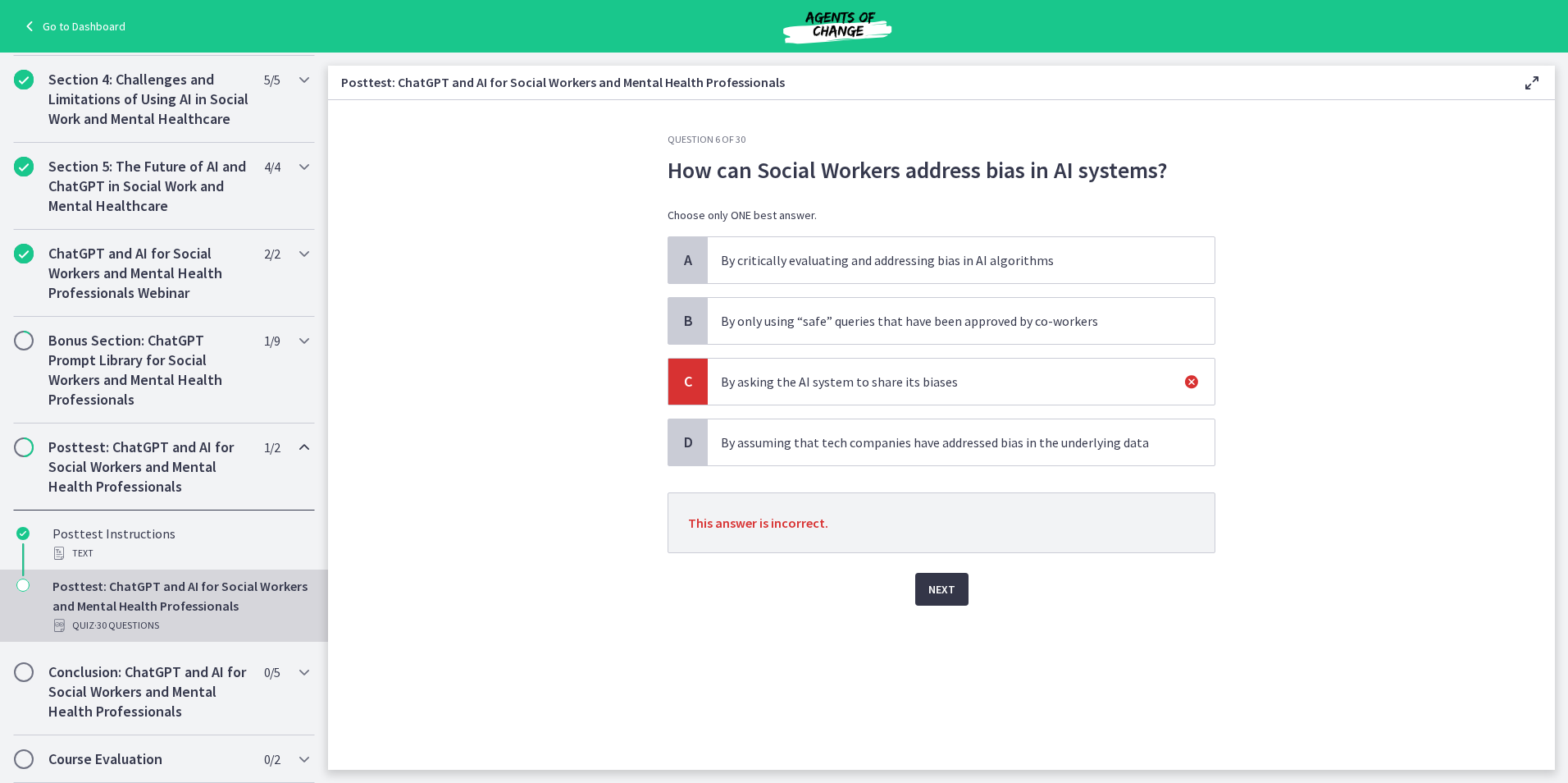
click at [940, 597] on span "Next" at bounding box center [942, 589] width 27 height 19
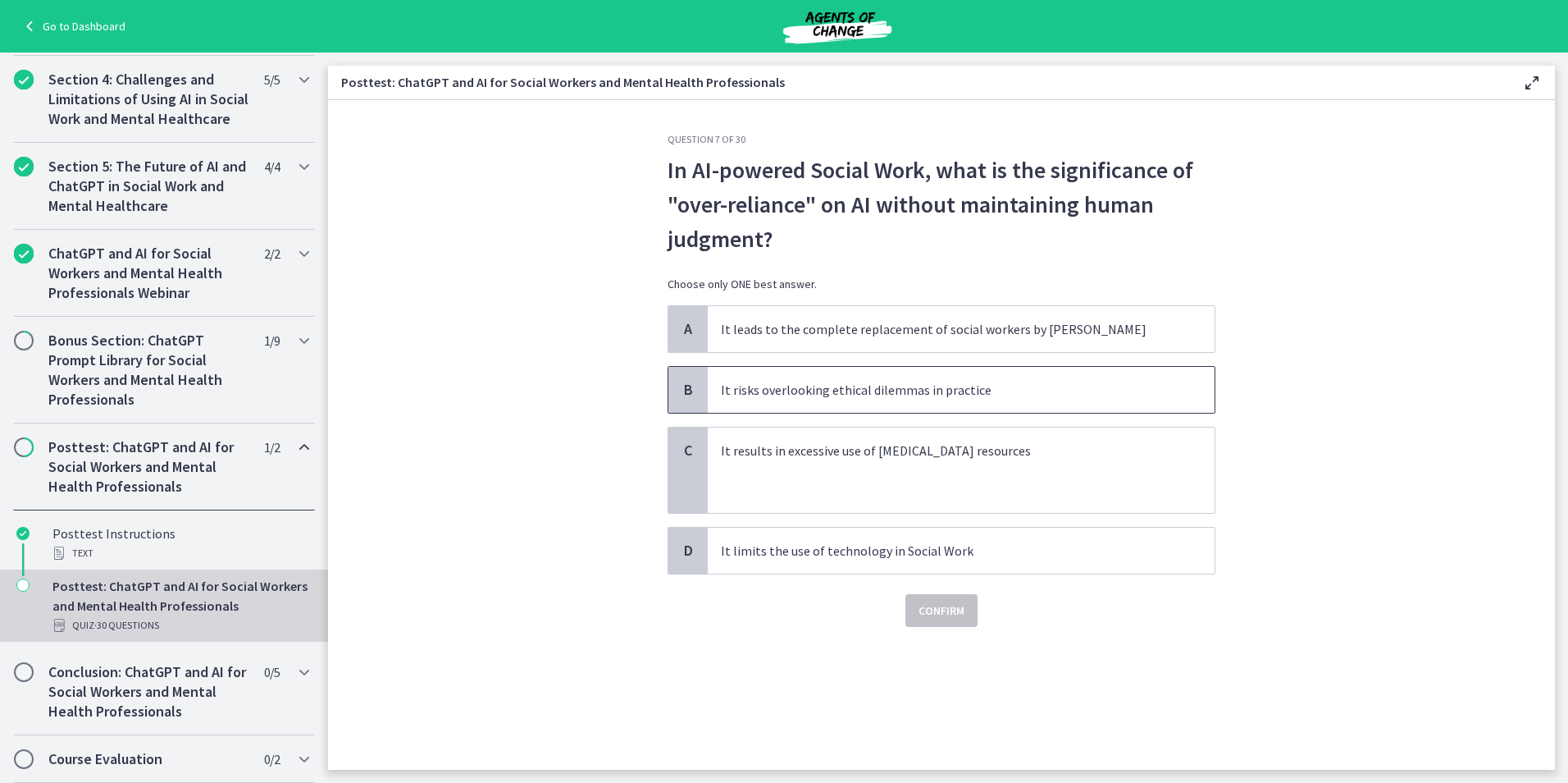
click at [906, 394] on p "It risks overlooking ethical dilemmas in practice" at bounding box center [945, 390] width 448 height 19
click at [950, 615] on span "Confirm" at bounding box center [941, 611] width 46 height 19
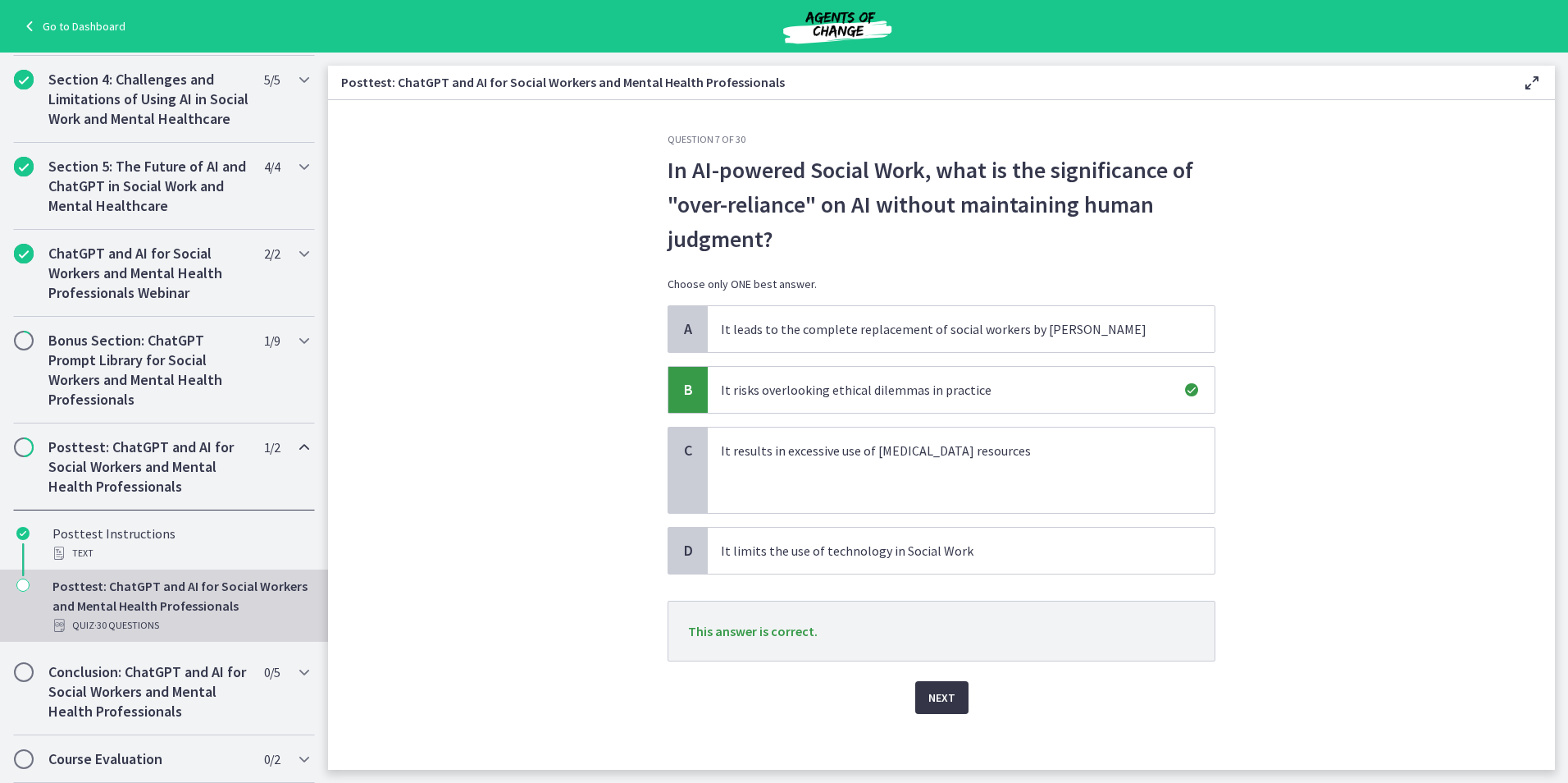
drag, startPoint x: 930, startPoint y: 706, endPoint x: 949, endPoint y: 706, distance: 19.0
click at [930, 707] on button "Next" at bounding box center [941, 697] width 54 height 33
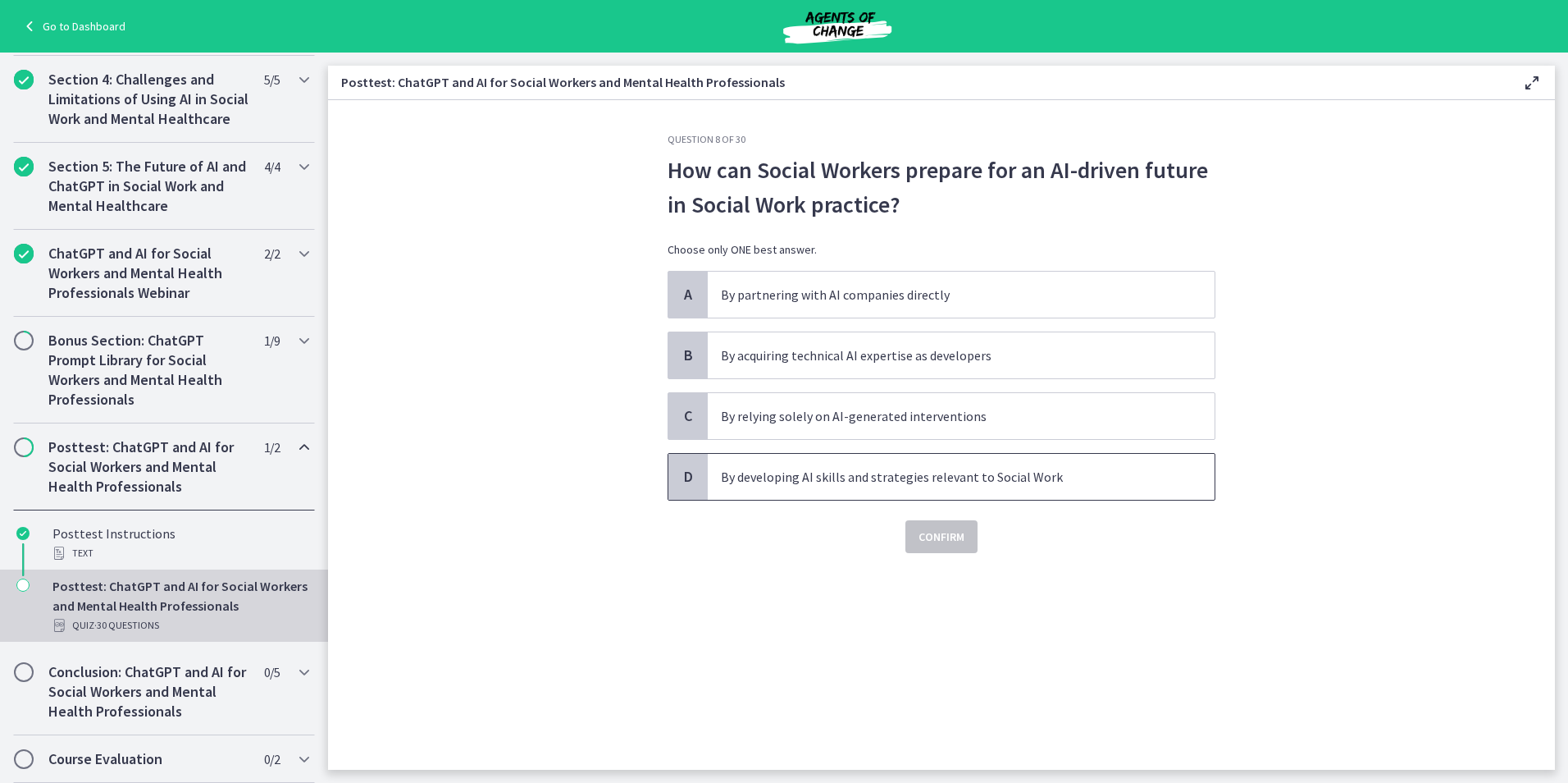
click at [789, 463] on span "By developing AI skills and strategies relevant to Social Work" at bounding box center [961, 476] width 507 height 46
click at [966, 546] on button "Confirm" at bounding box center [941, 537] width 72 height 33
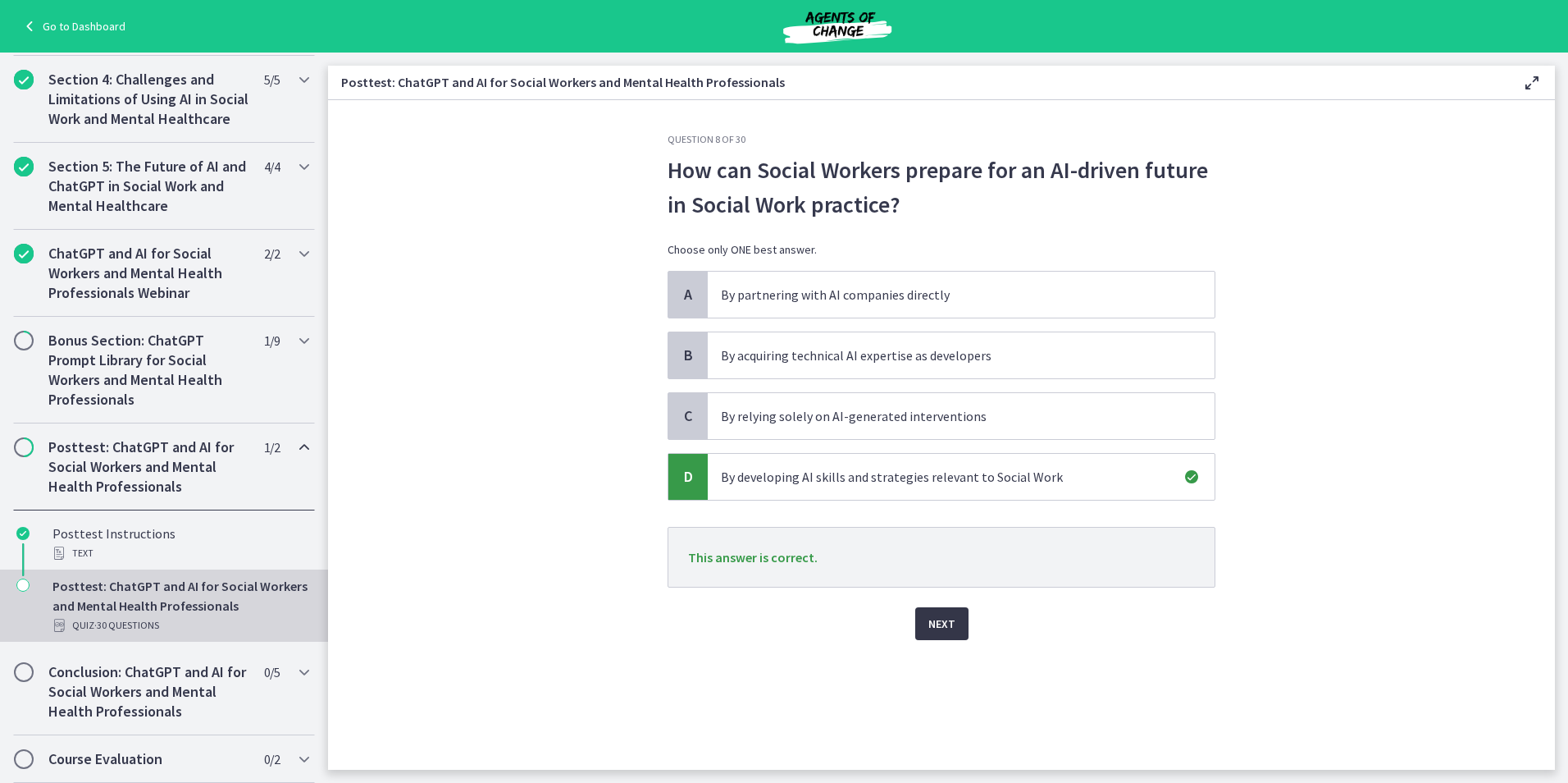
click at [936, 625] on span "Next" at bounding box center [942, 623] width 27 height 19
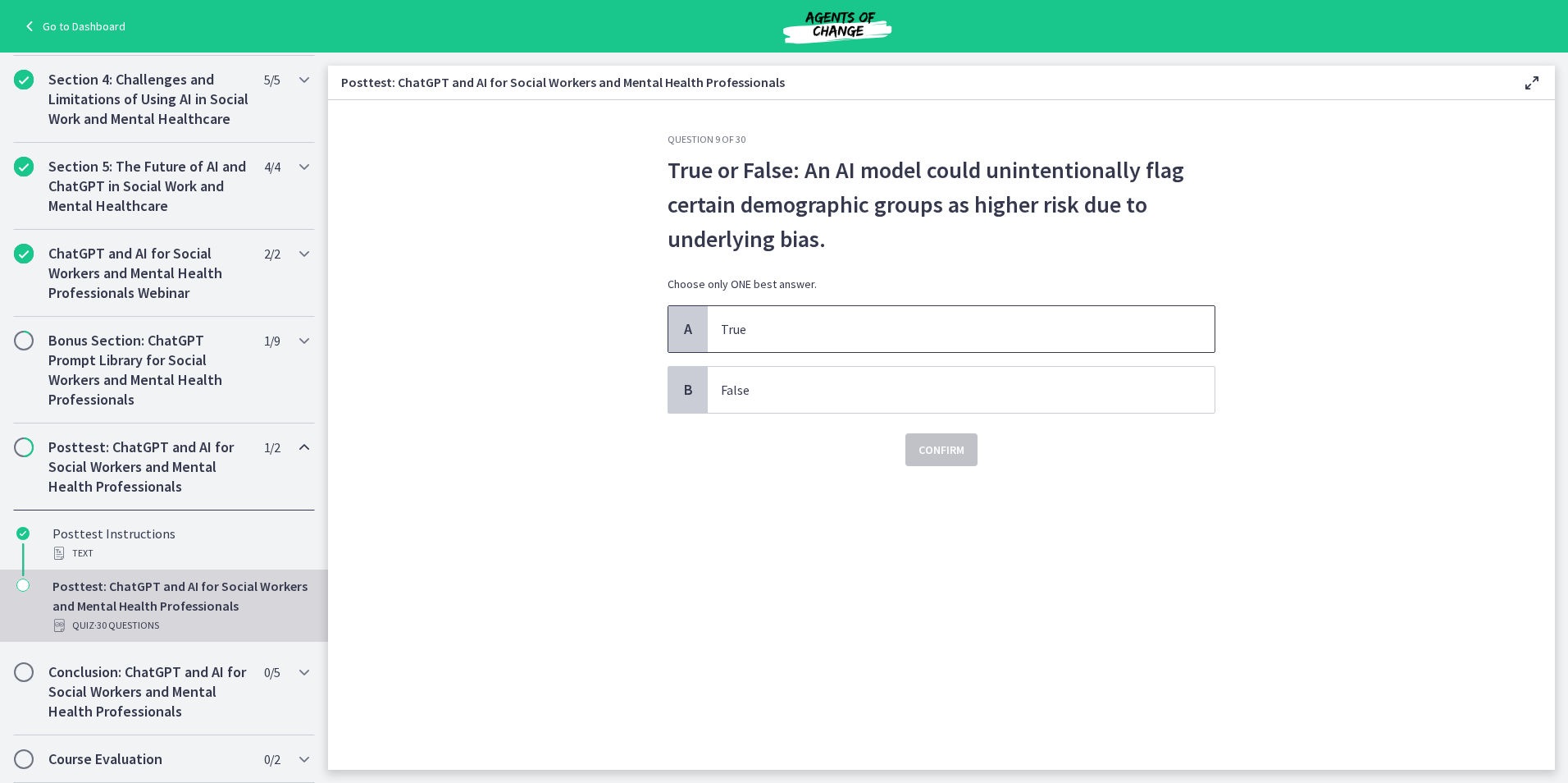
click at [708, 333] on span "True" at bounding box center [961, 328] width 507 height 46
click at [971, 452] on button "Confirm" at bounding box center [941, 450] width 72 height 33
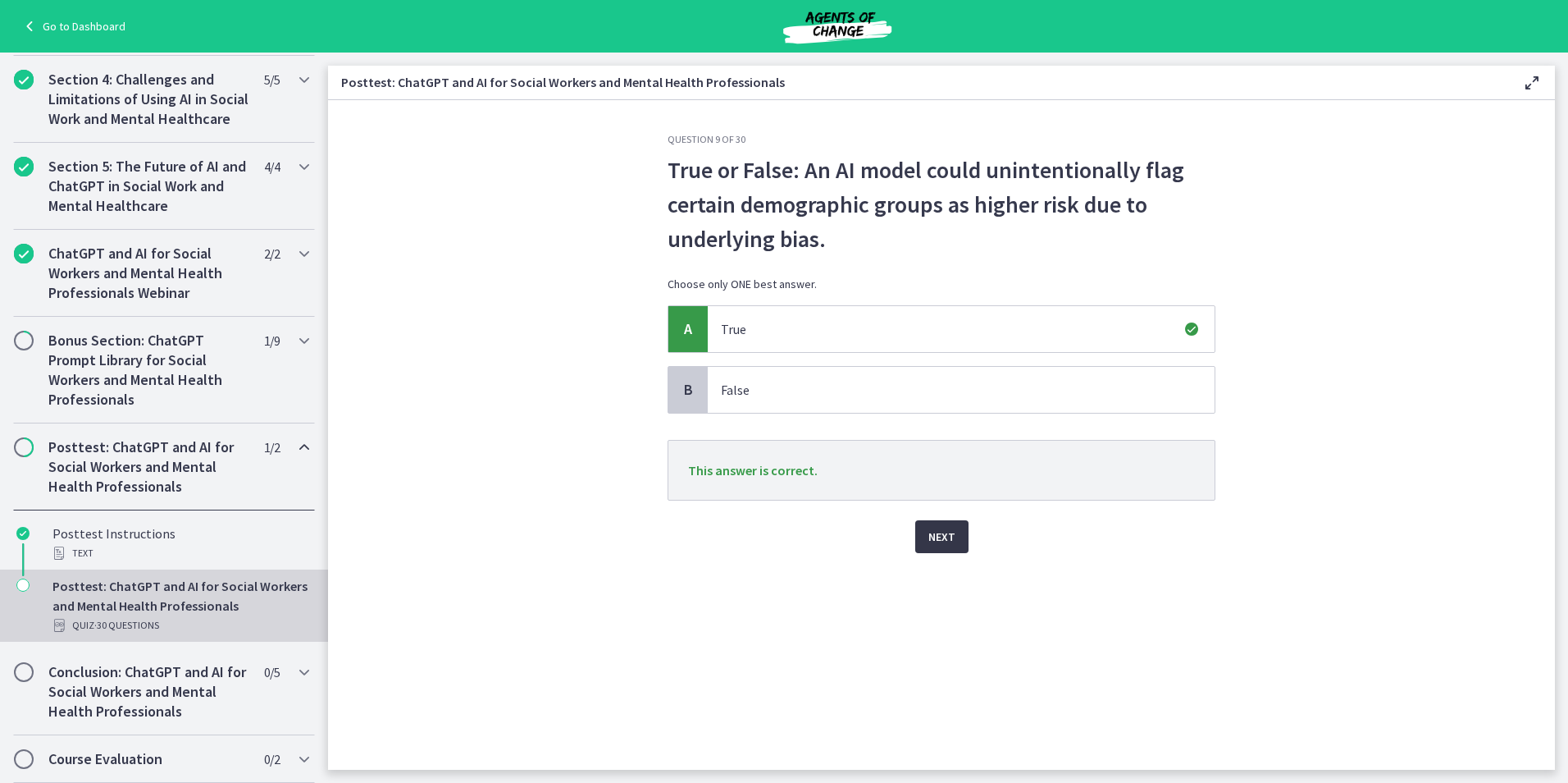
click at [934, 534] on span "Next" at bounding box center [942, 537] width 27 height 19
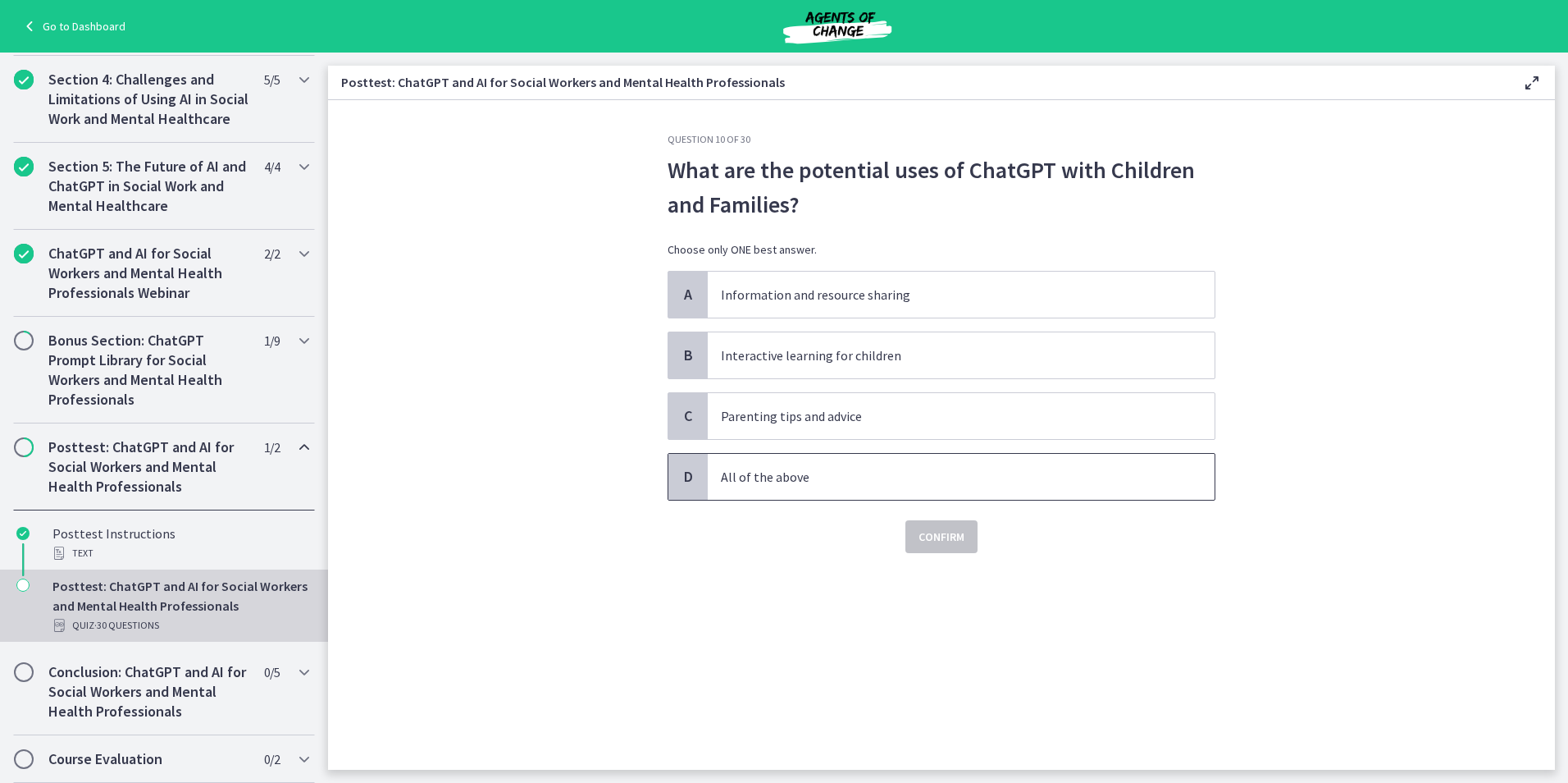
click at [735, 491] on span "All of the above" at bounding box center [961, 476] width 507 height 46
click at [930, 541] on span "Confirm" at bounding box center [941, 537] width 46 height 19
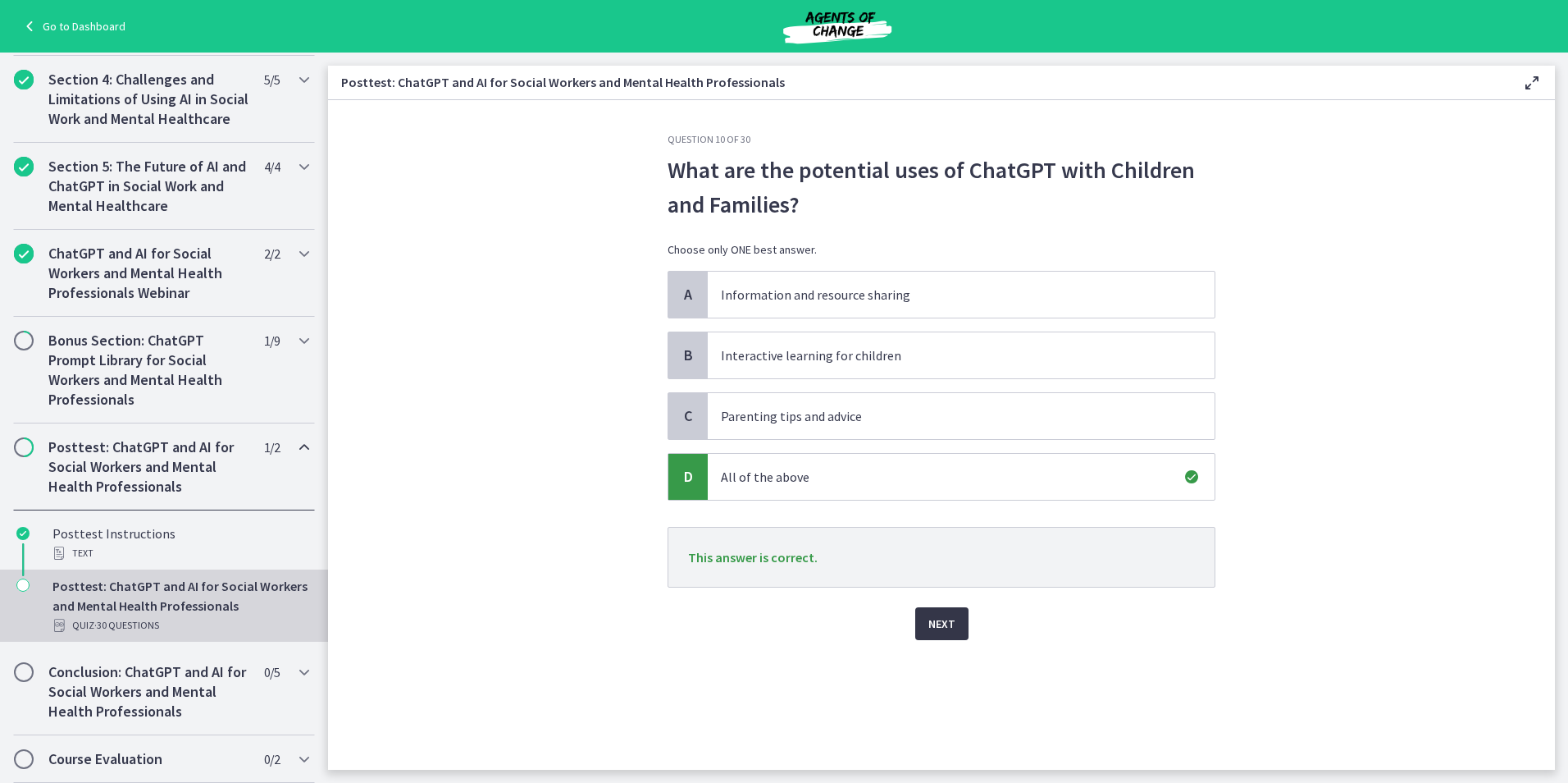
click at [959, 619] on button "Next" at bounding box center [941, 623] width 54 height 33
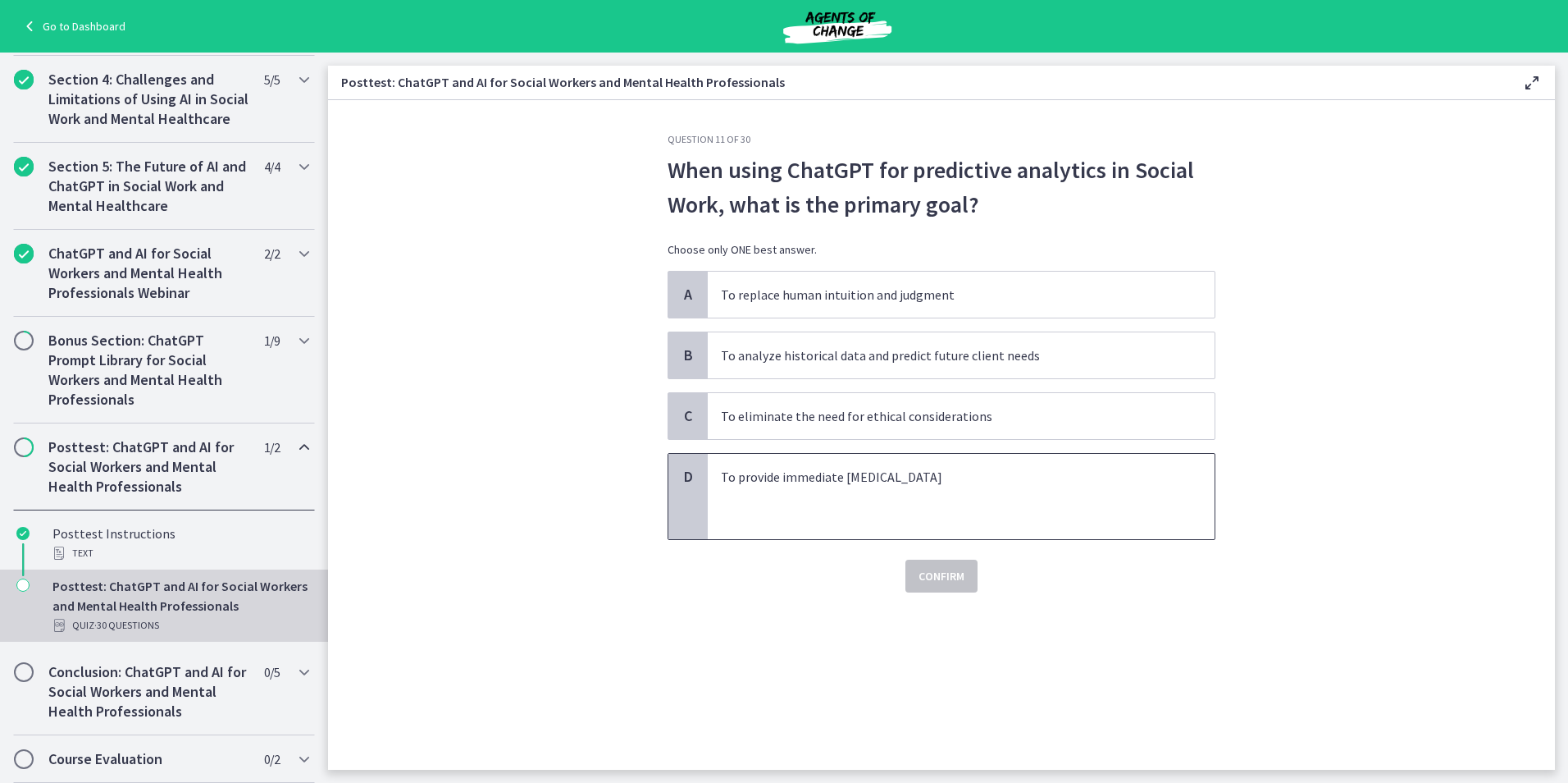
click at [875, 476] on p "To provide immediate [MEDICAL_DATA]" at bounding box center [945, 476] width 448 height 19
click at [946, 578] on span "Confirm" at bounding box center [941, 576] width 46 height 19
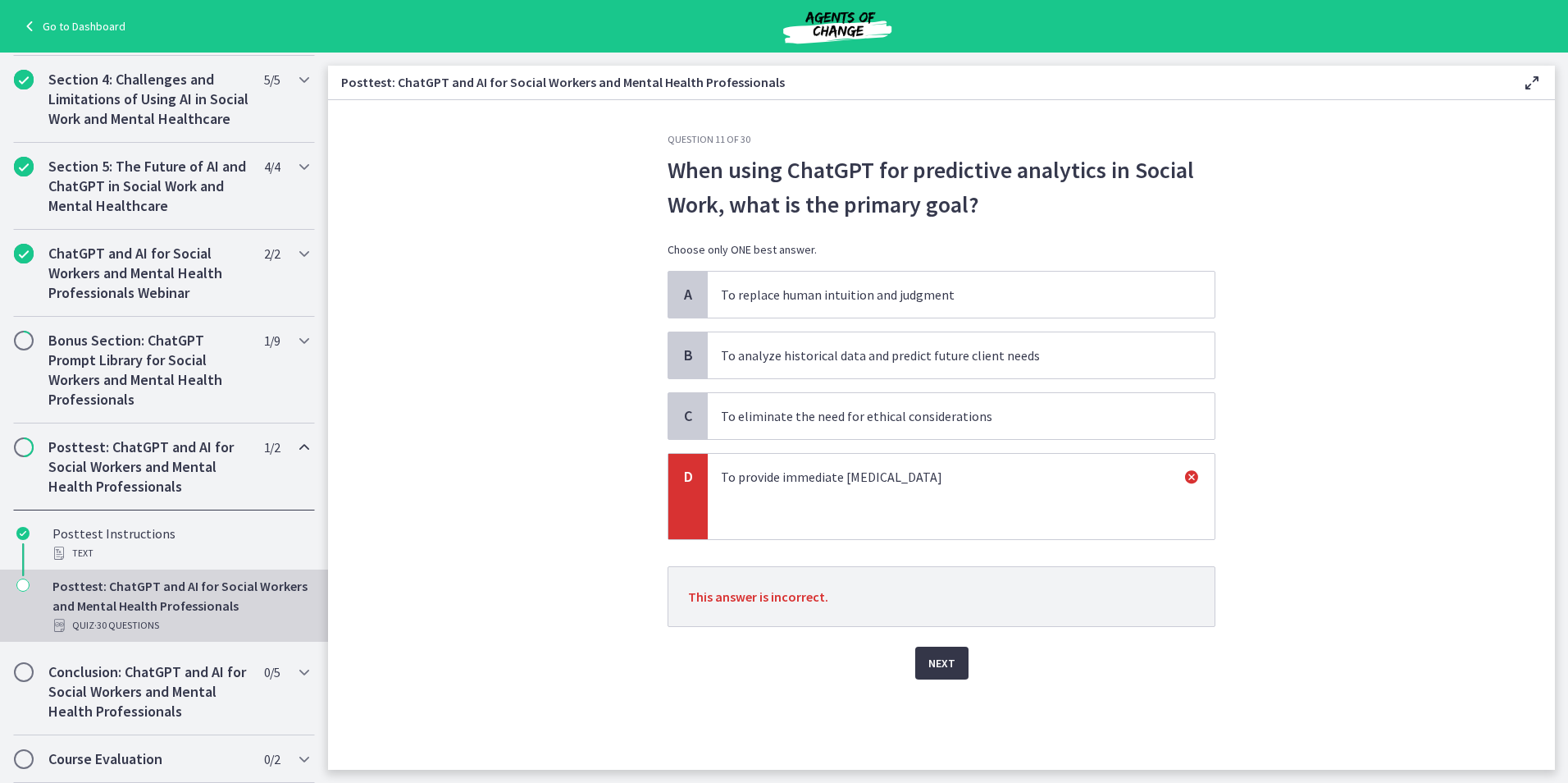
click at [945, 649] on button "Next" at bounding box center [941, 663] width 54 height 33
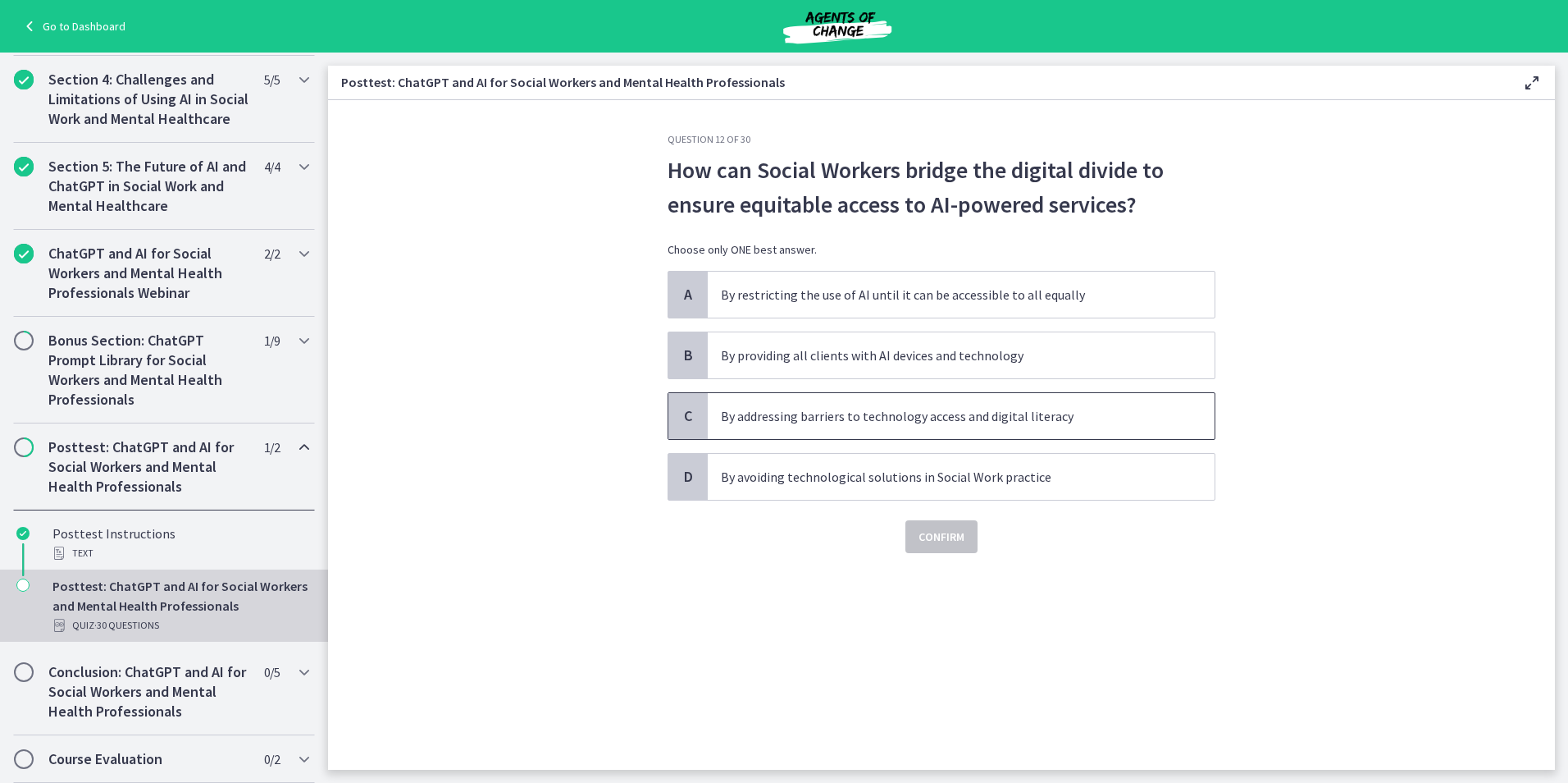
click at [1057, 411] on p "By addressing barriers to technology access and digital literacy" at bounding box center [945, 416] width 448 height 19
click at [954, 542] on span "Confirm" at bounding box center [941, 537] width 46 height 19
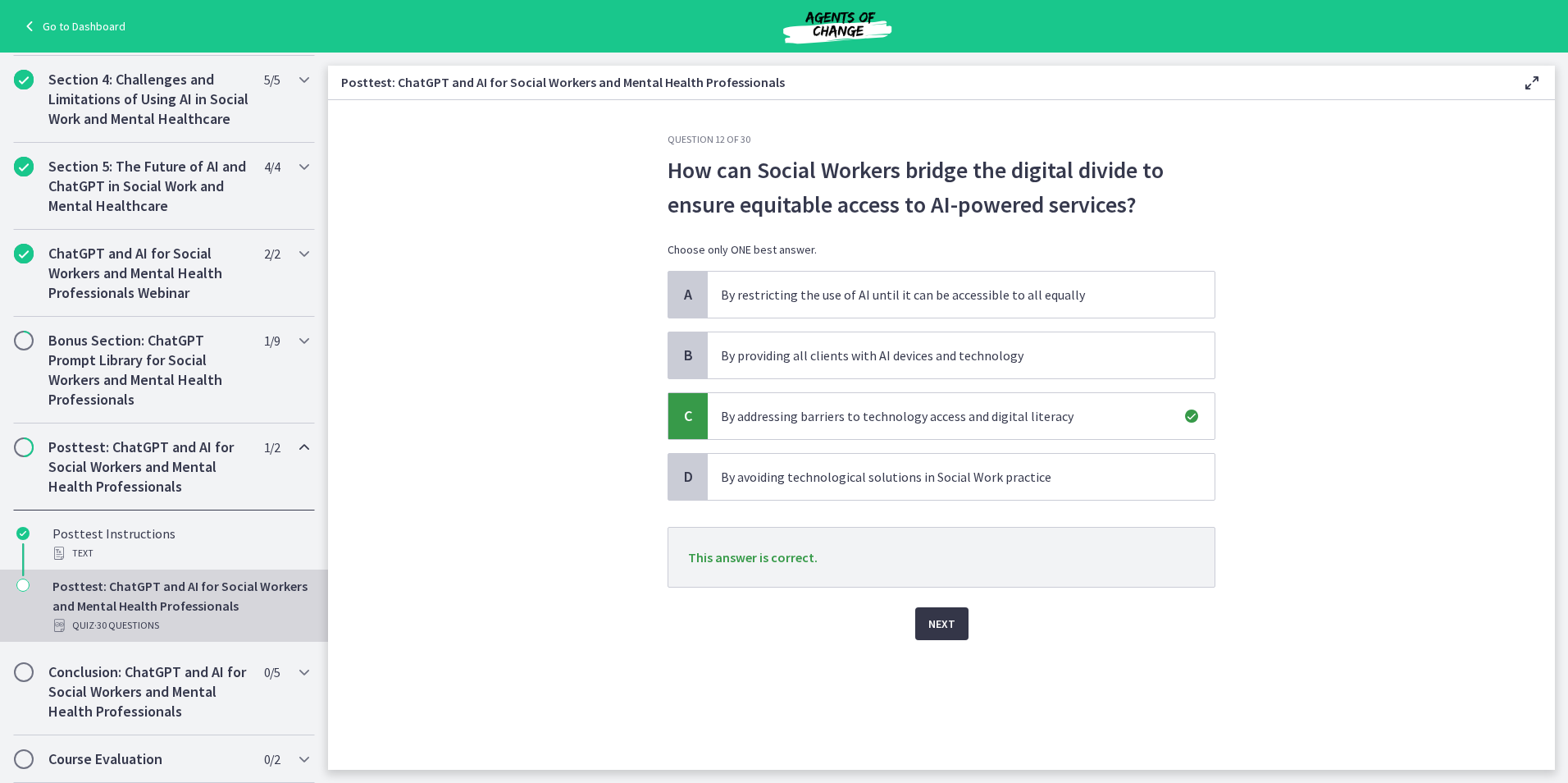
click at [965, 617] on button "Next" at bounding box center [941, 623] width 54 height 33
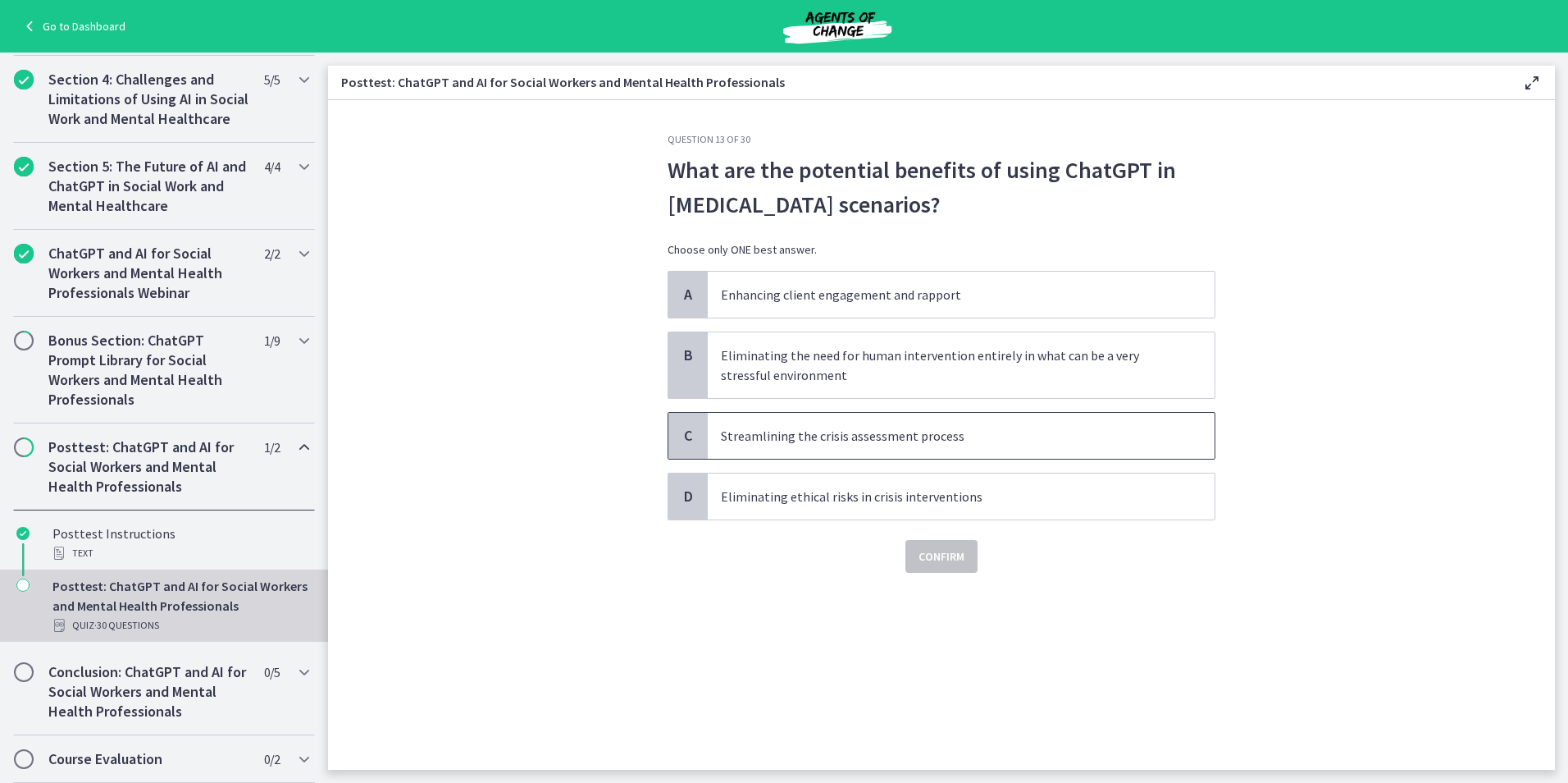
click at [802, 446] on span "Streamlining the crisis assessment process" at bounding box center [961, 435] width 507 height 46
click at [924, 554] on span "Confirm" at bounding box center [941, 556] width 46 height 19
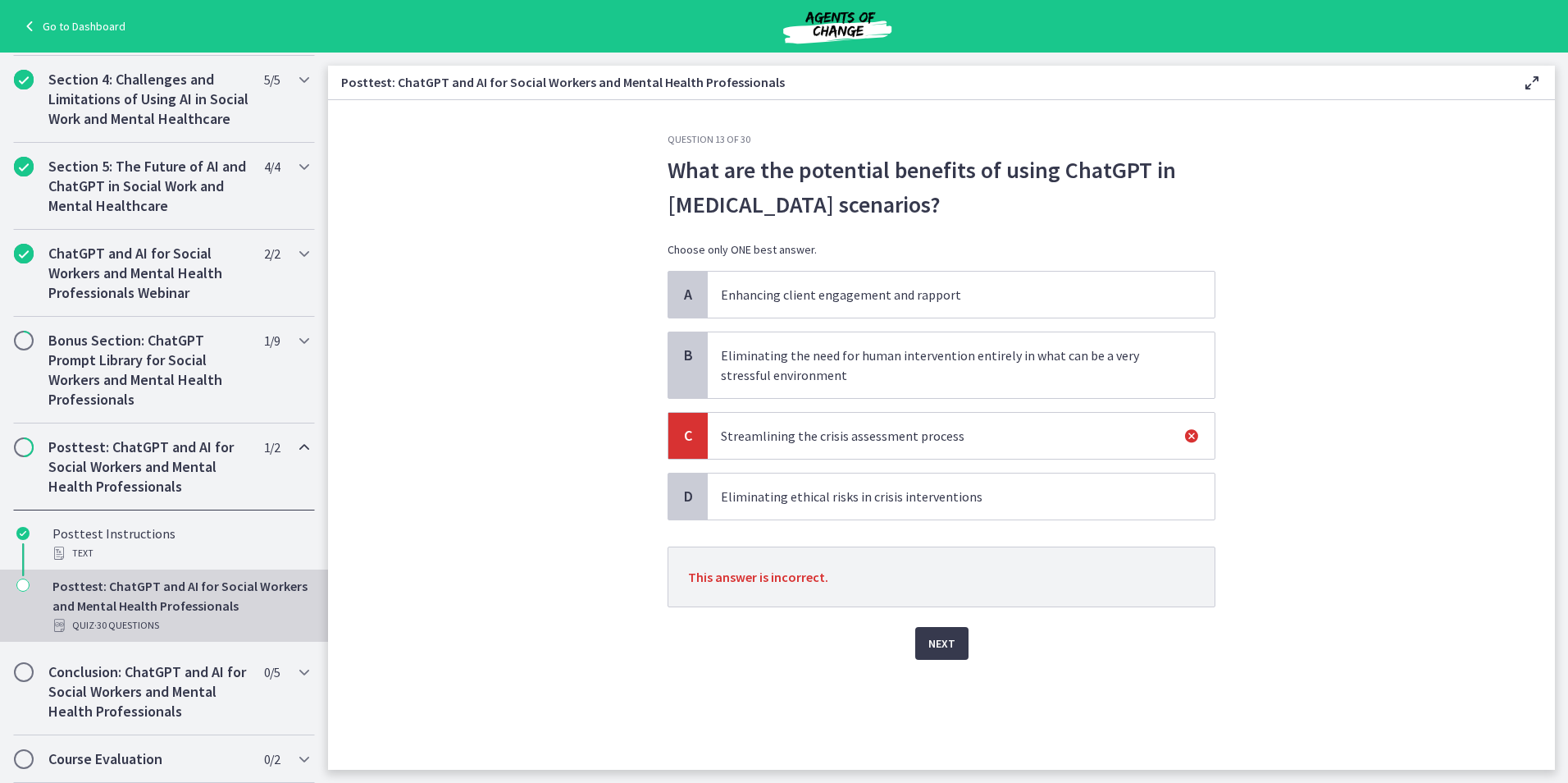
drag, startPoint x: 517, startPoint y: 506, endPoint x: 635, endPoint y: 527, distance: 119.9
click at [529, 505] on section "Question 13 of 30 What are the potential benefits of using ChatGPT in [MEDICAL_…" at bounding box center [941, 435] width 1226 height 670
click at [953, 647] on span "Next" at bounding box center [942, 643] width 27 height 19
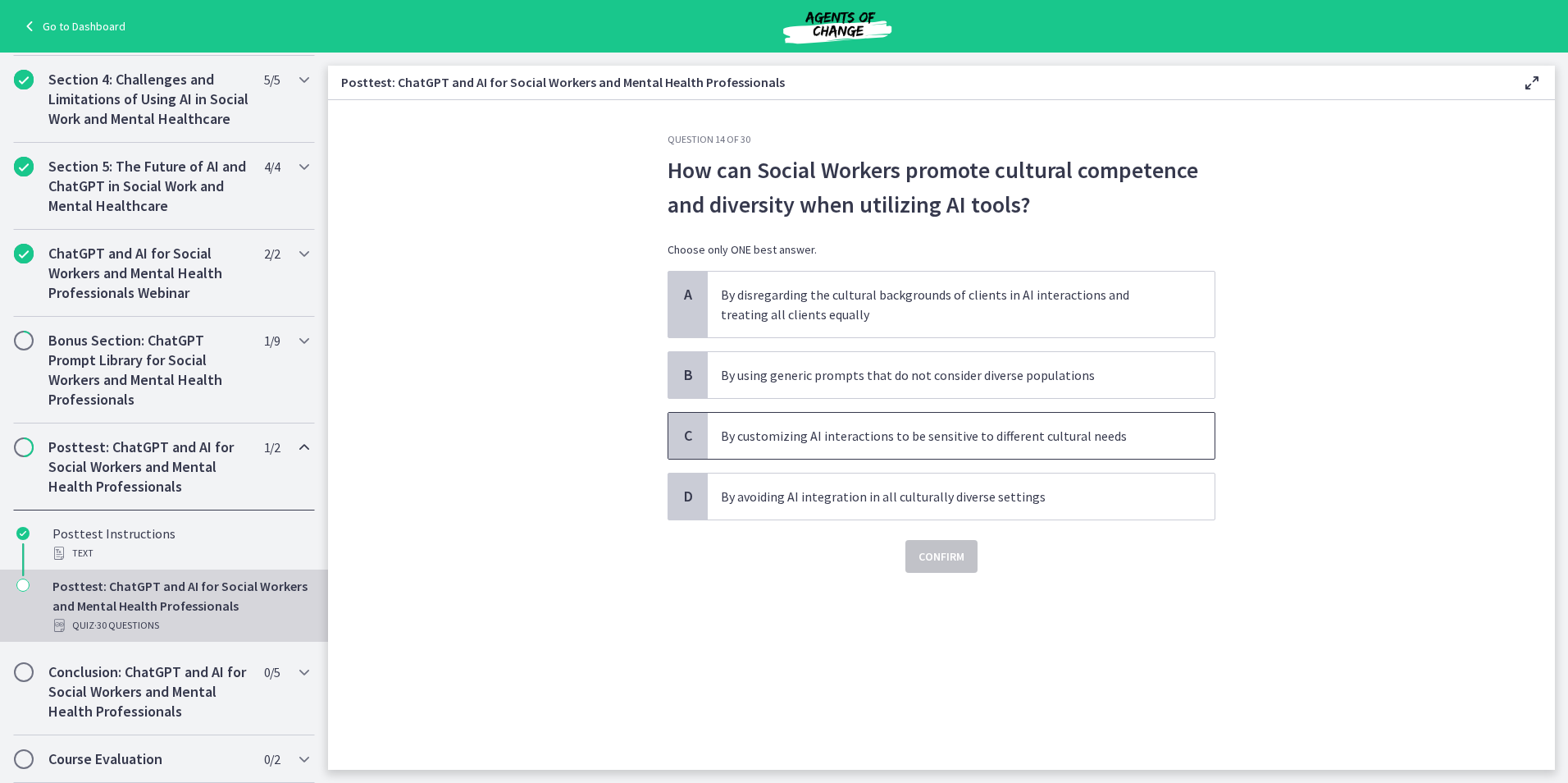
click at [831, 437] on p "By customizing AI interactions to be sensitive to different cultural needs" at bounding box center [945, 435] width 448 height 19
click at [940, 567] on button "Confirm" at bounding box center [941, 556] width 72 height 33
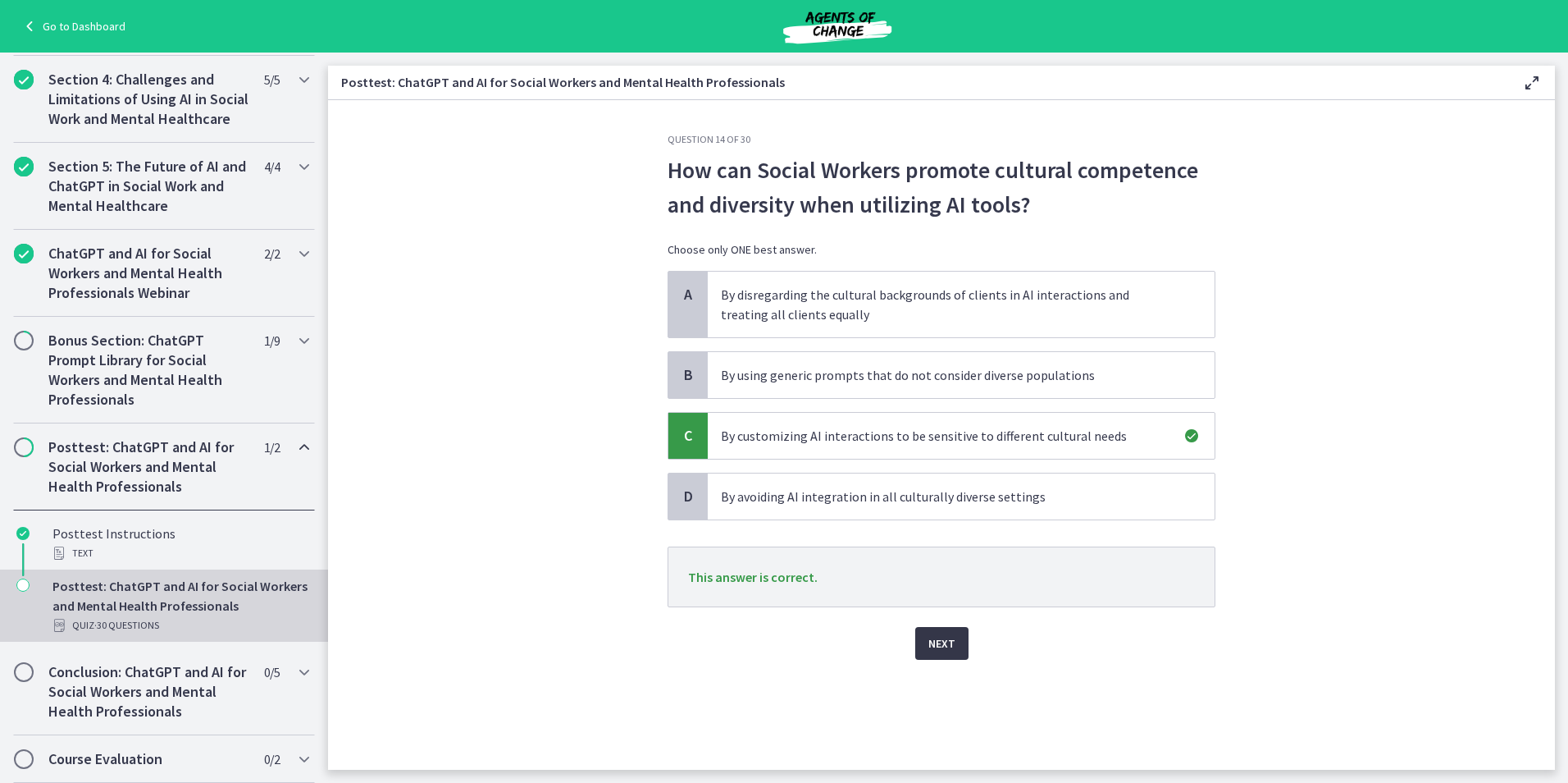
click at [960, 642] on button "Next" at bounding box center [941, 644] width 54 height 33
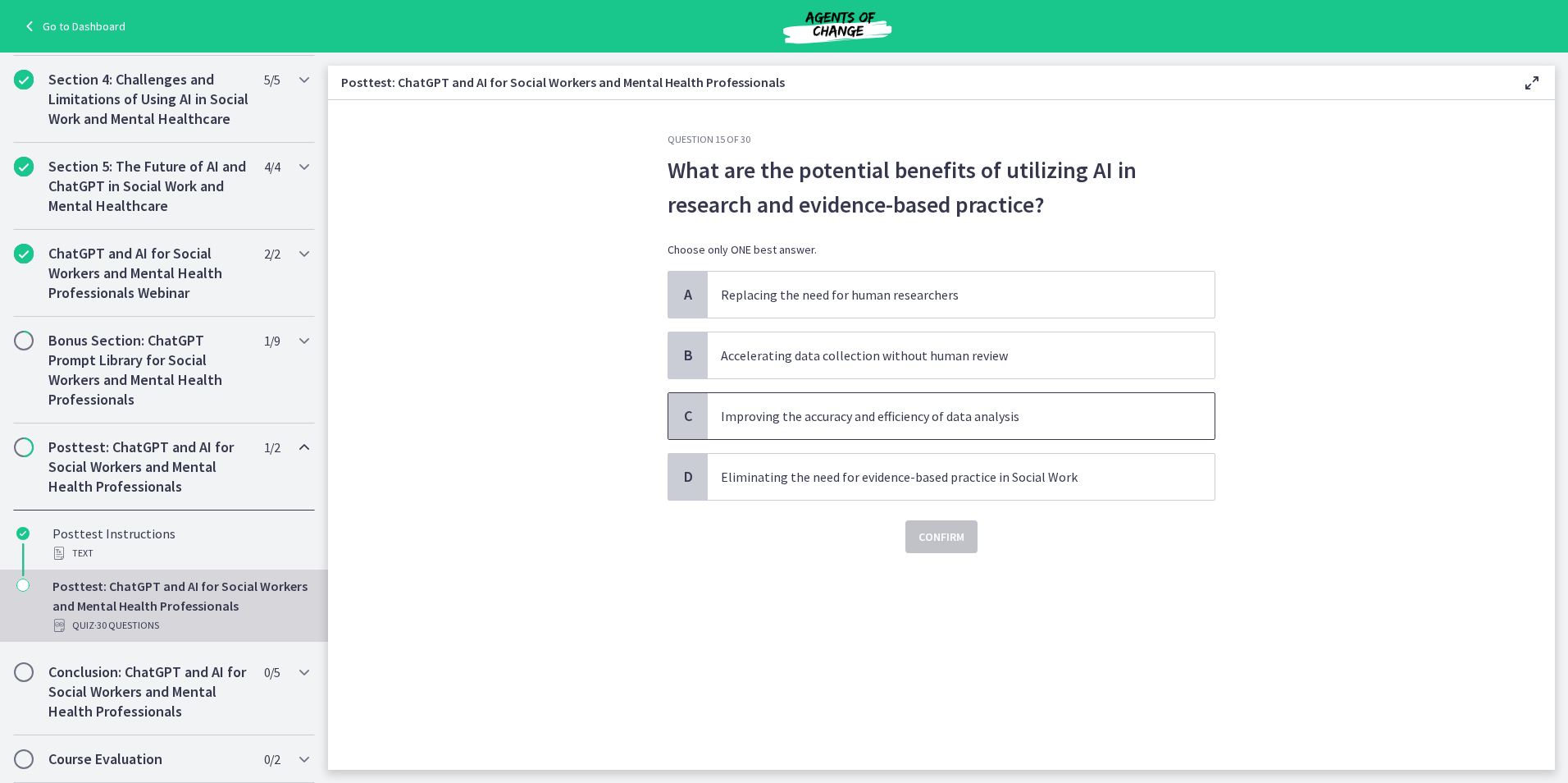
click at [1001, 424] on p "Improving the accuracy and efficiency of data analysis" at bounding box center [945, 416] width 448 height 19
click at [939, 541] on span "Confirm" at bounding box center [941, 537] width 46 height 19
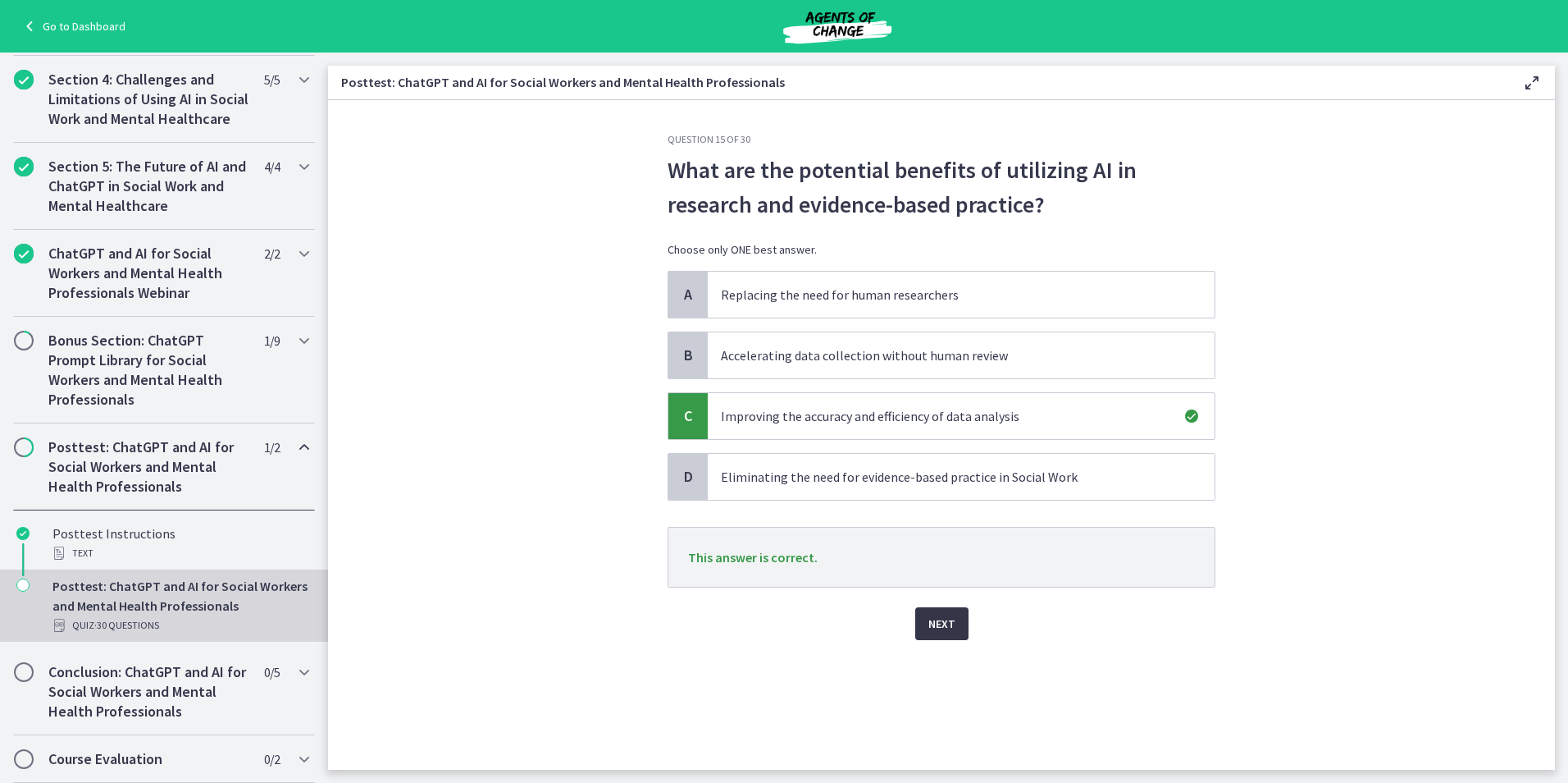
click at [935, 619] on span "Next" at bounding box center [942, 623] width 27 height 19
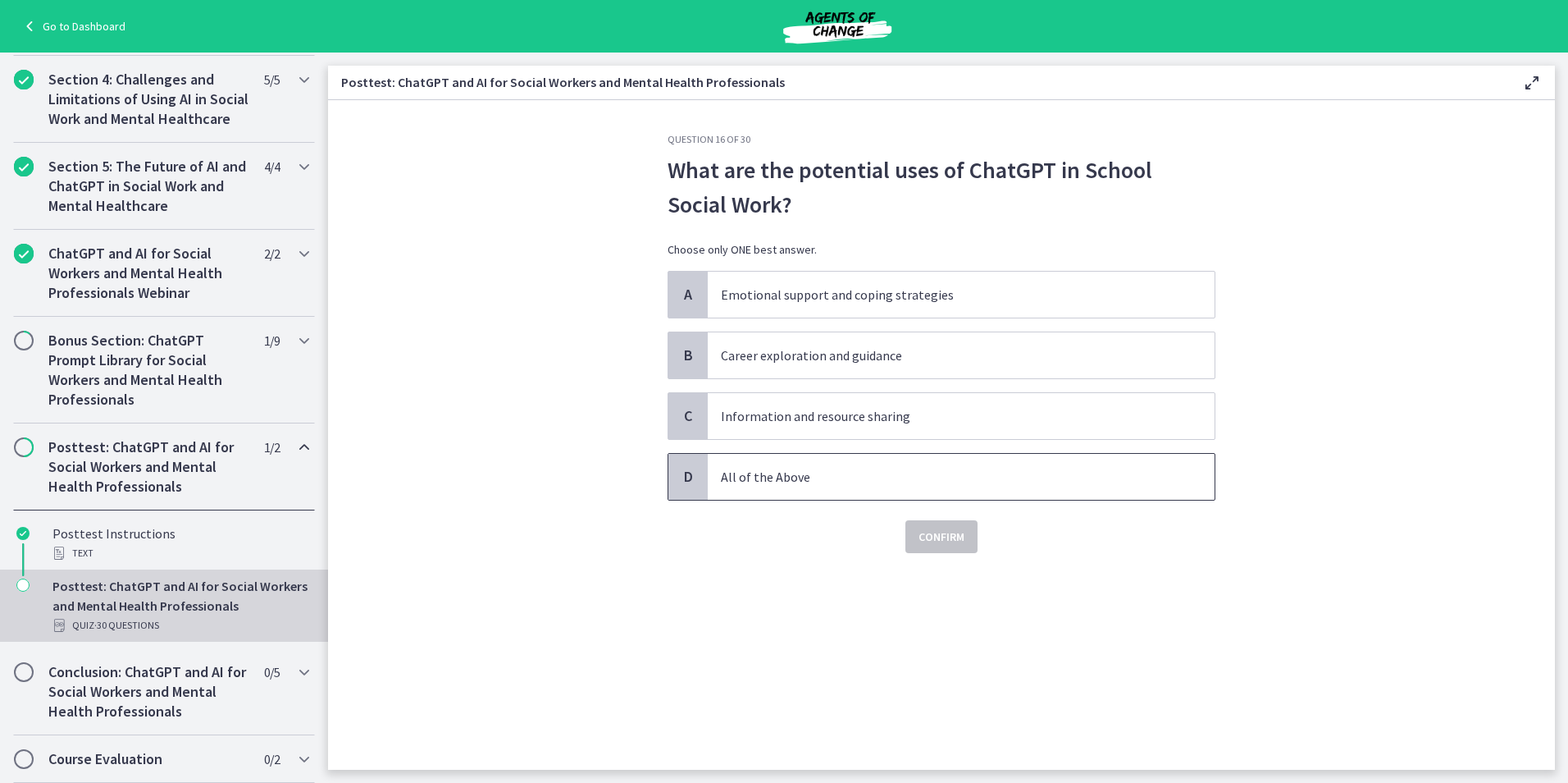
click at [727, 484] on p "All of the Above" at bounding box center [945, 476] width 448 height 19
click at [940, 543] on span "Confirm" at bounding box center [941, 537] width 46 height 19
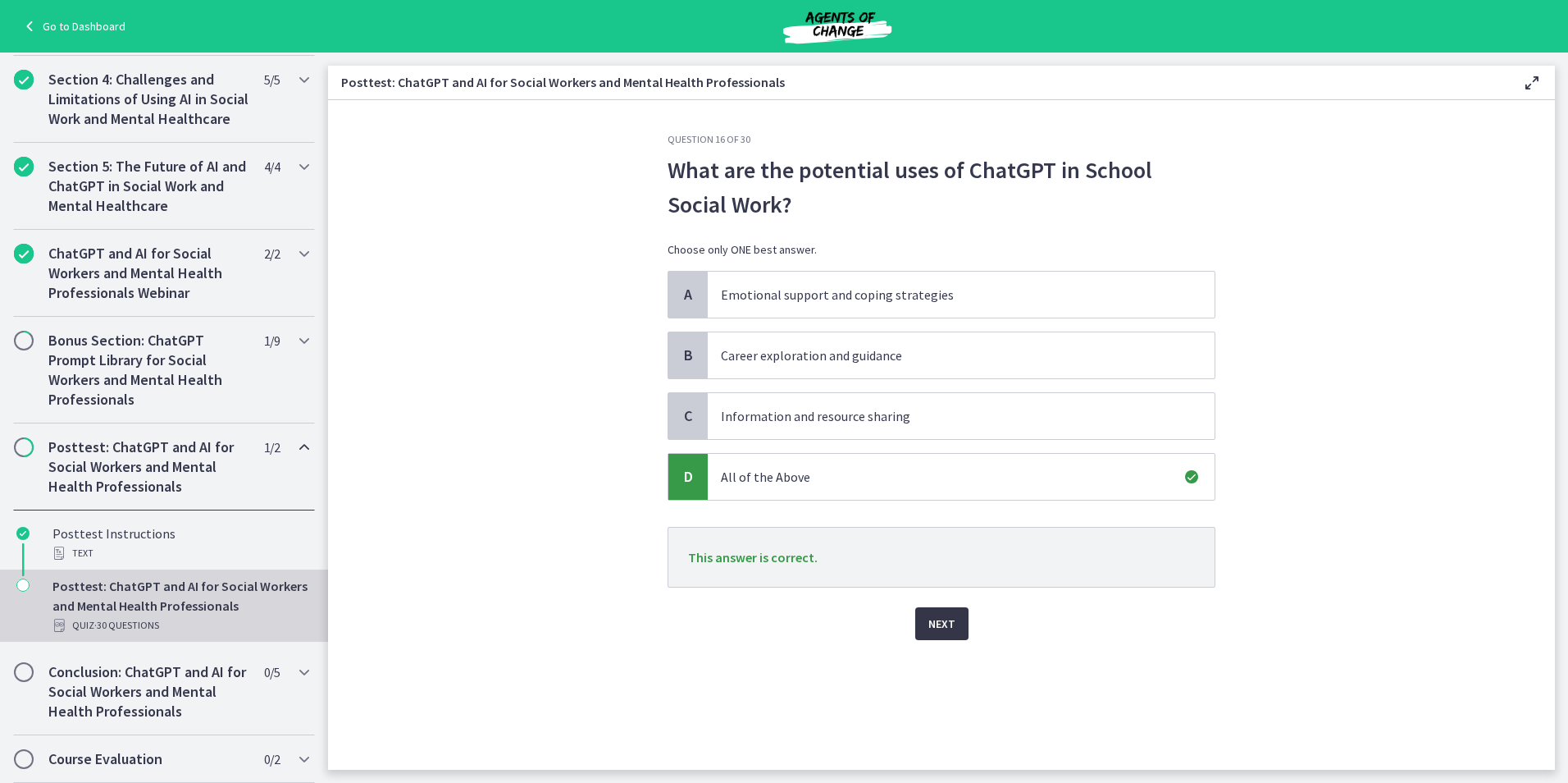
click at [942, 617] on span "Next" at bounding box center [942, 623] width 27 height 19
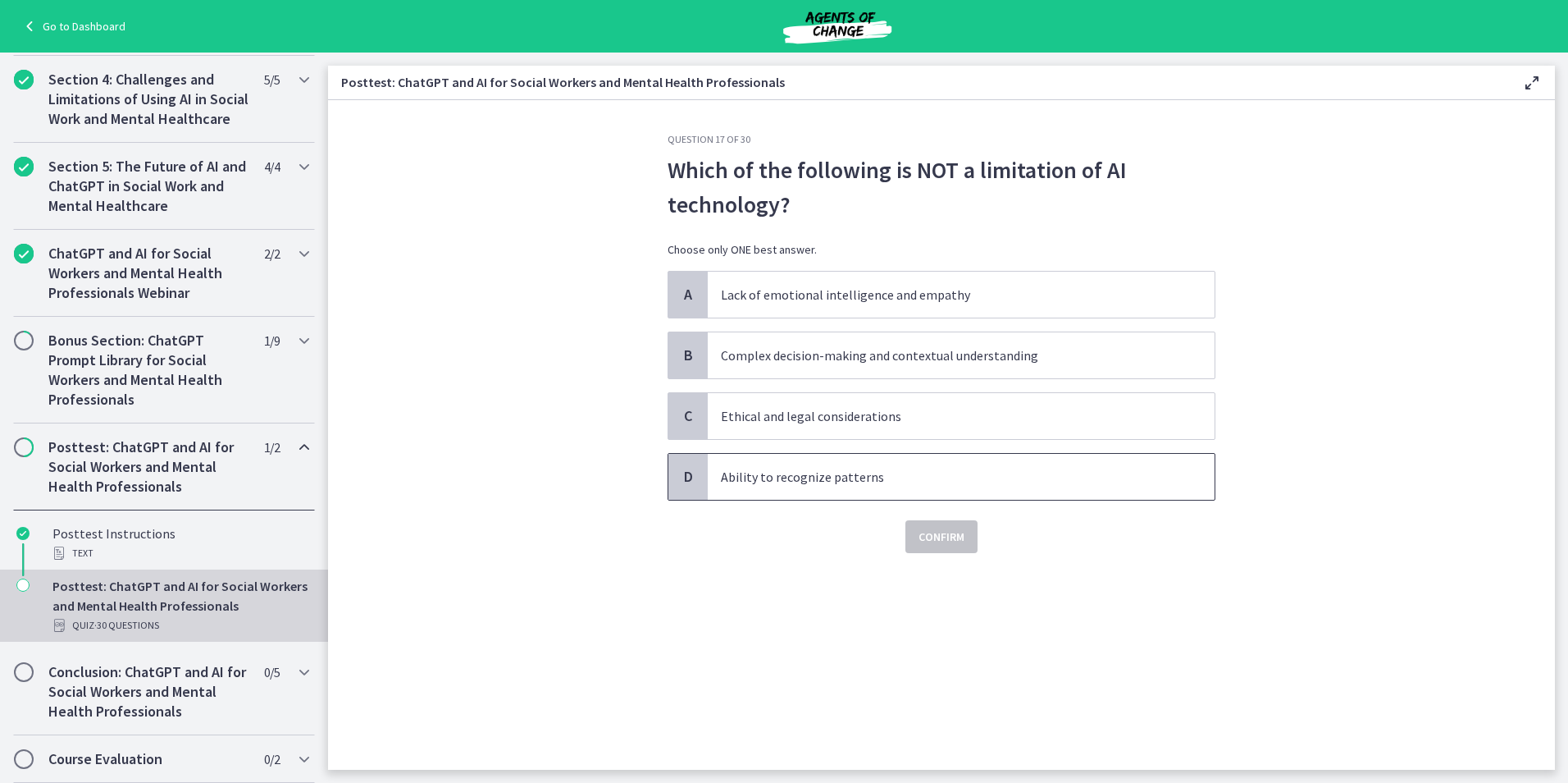
click at [863, 484] on p "Ability to recognize patterns" at bounding box center [945, 476] width 448 height 19
click at [965, 543] on span "Confirm" at bounding box center [941, 537] width 46 height 19
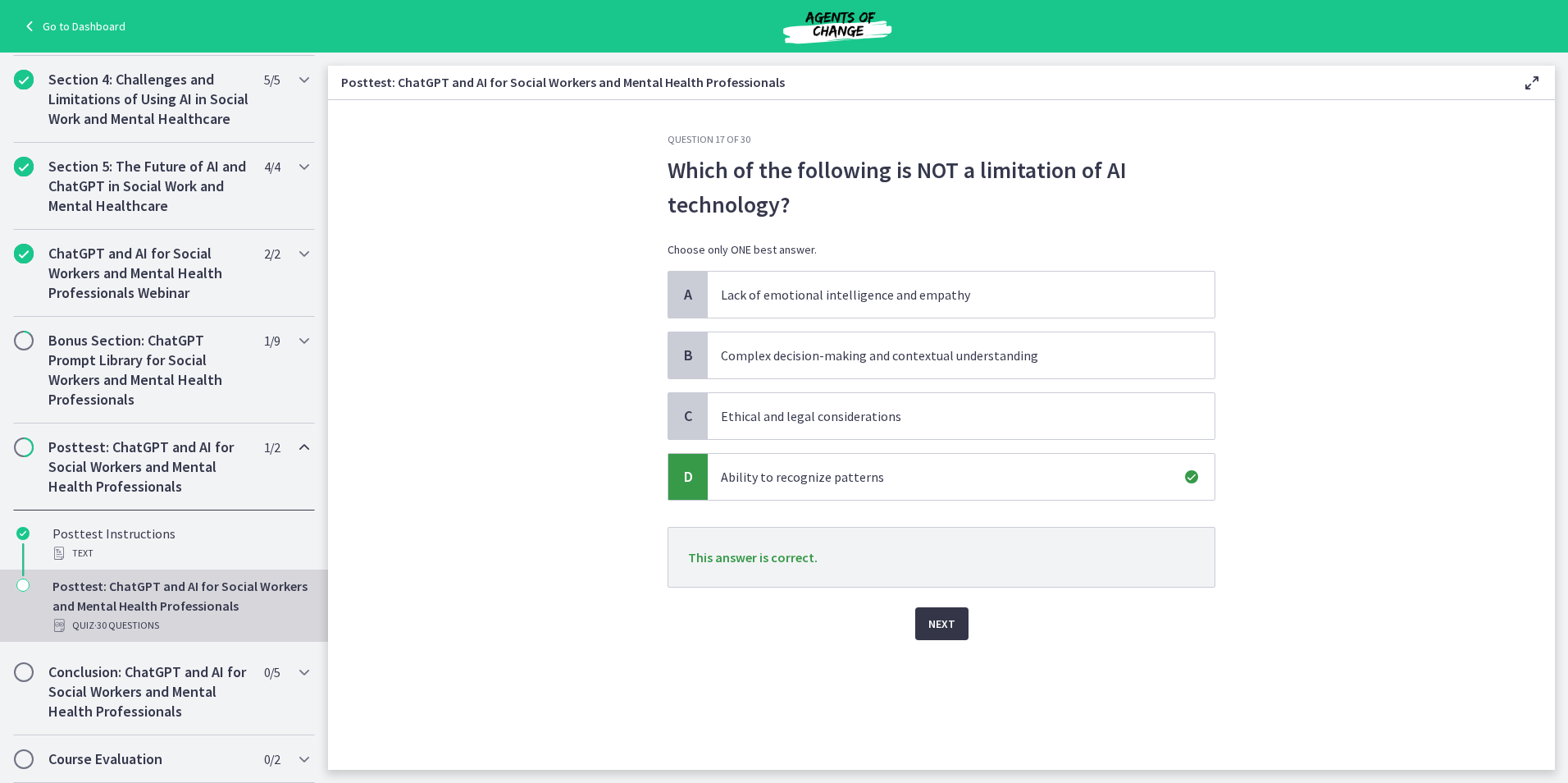
click at [930, 631] on span "Next" at bounding box center [942, 623] width 27 height 19
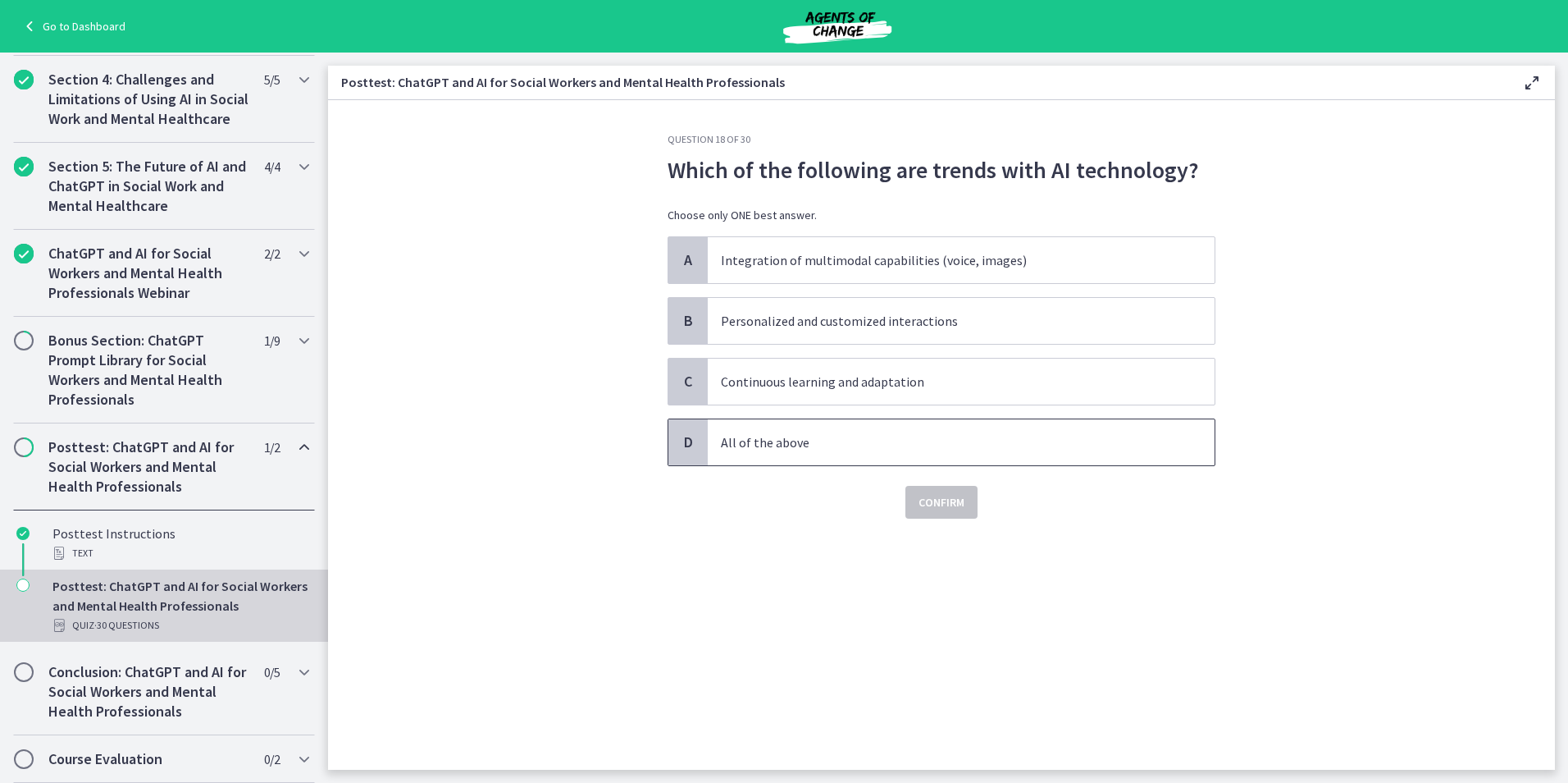
click at [765, 462] on span "All of the above" at bounding box center [961, 442] width 507 height 46
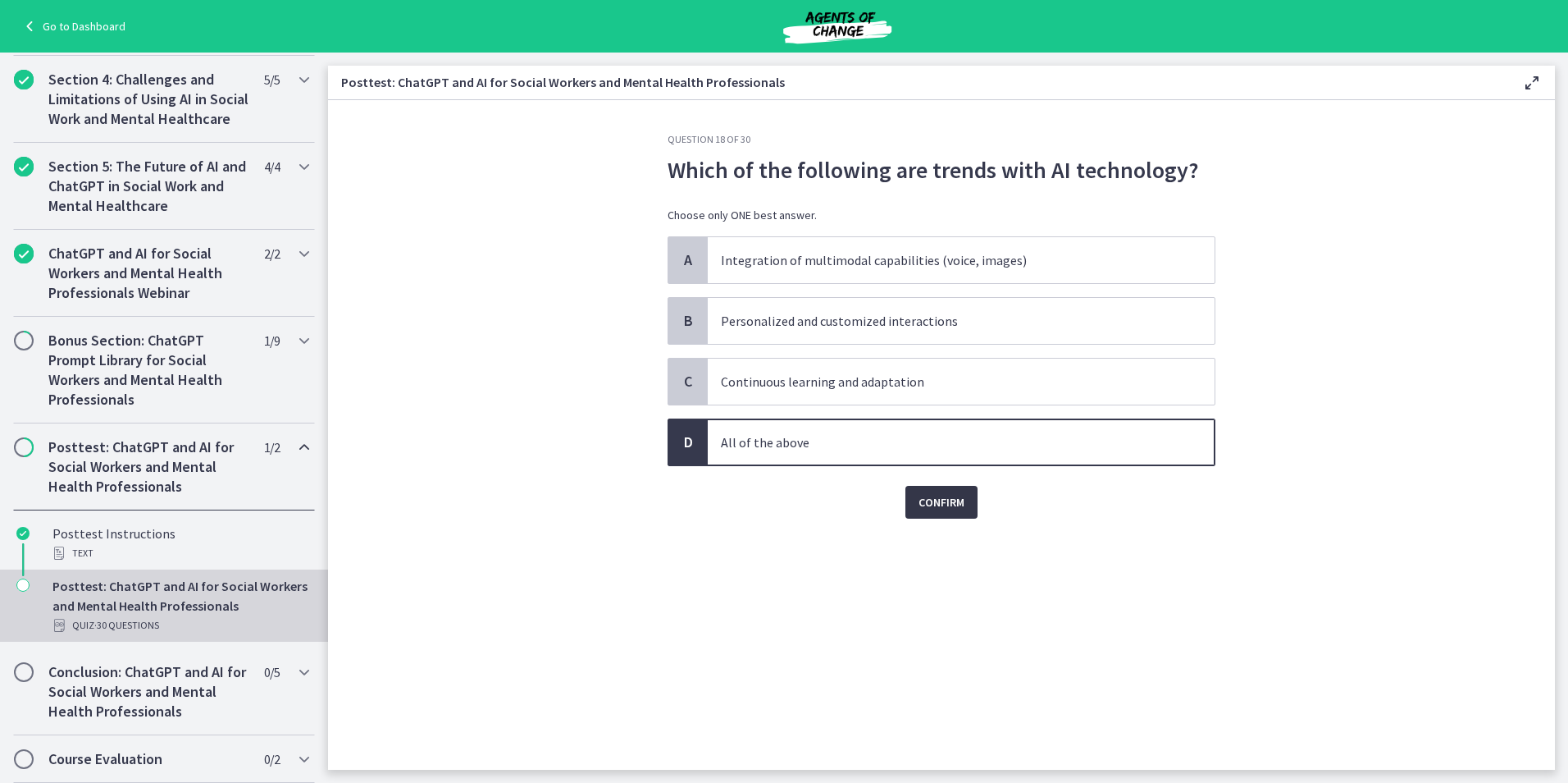
click at [942, 502] on span "Confirm" at bounding box center [941, 503] width 46 height 19
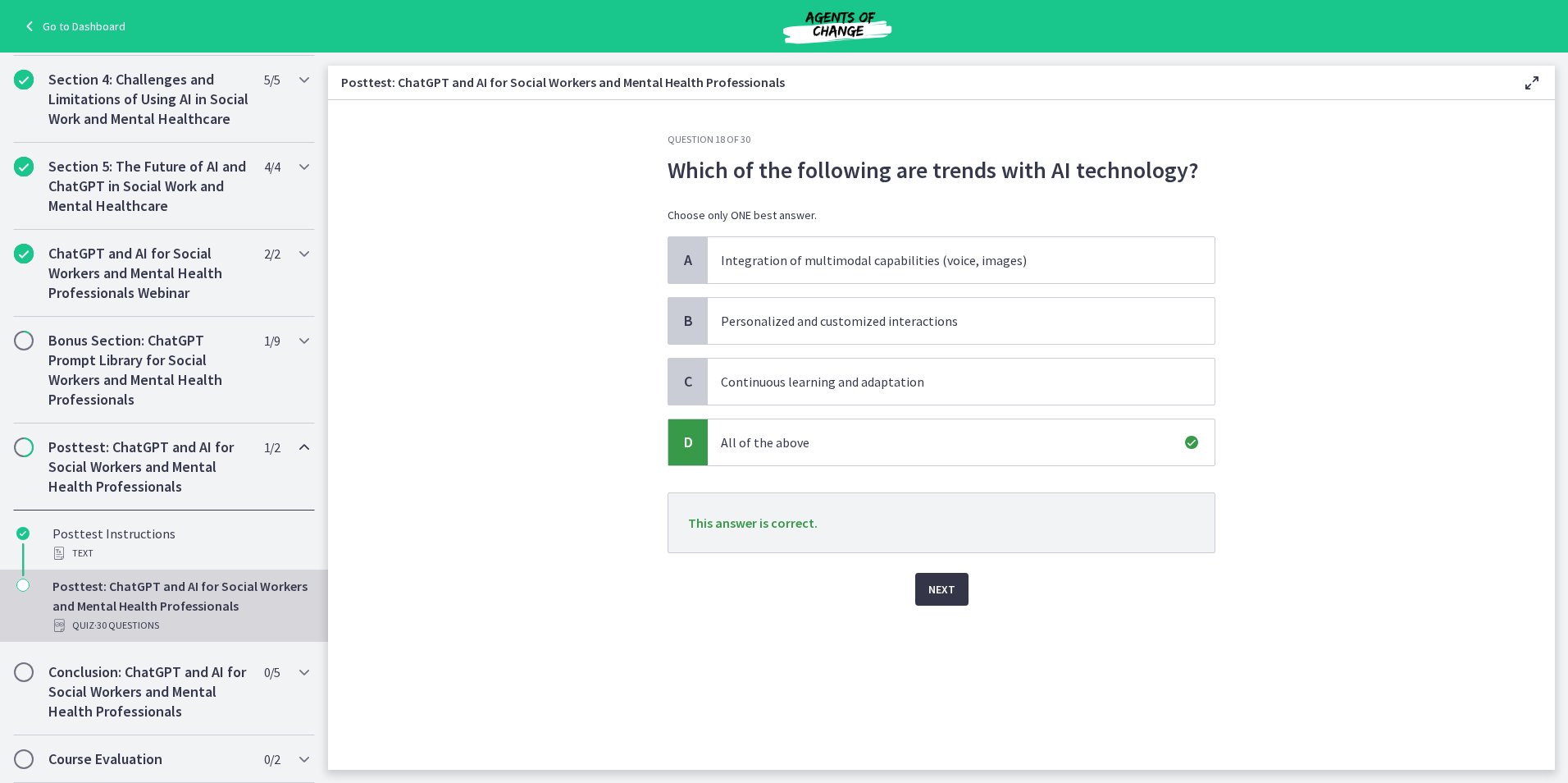
click at [960, 581] on button "Next" at bounding box center [941, 589] width 54 height 33
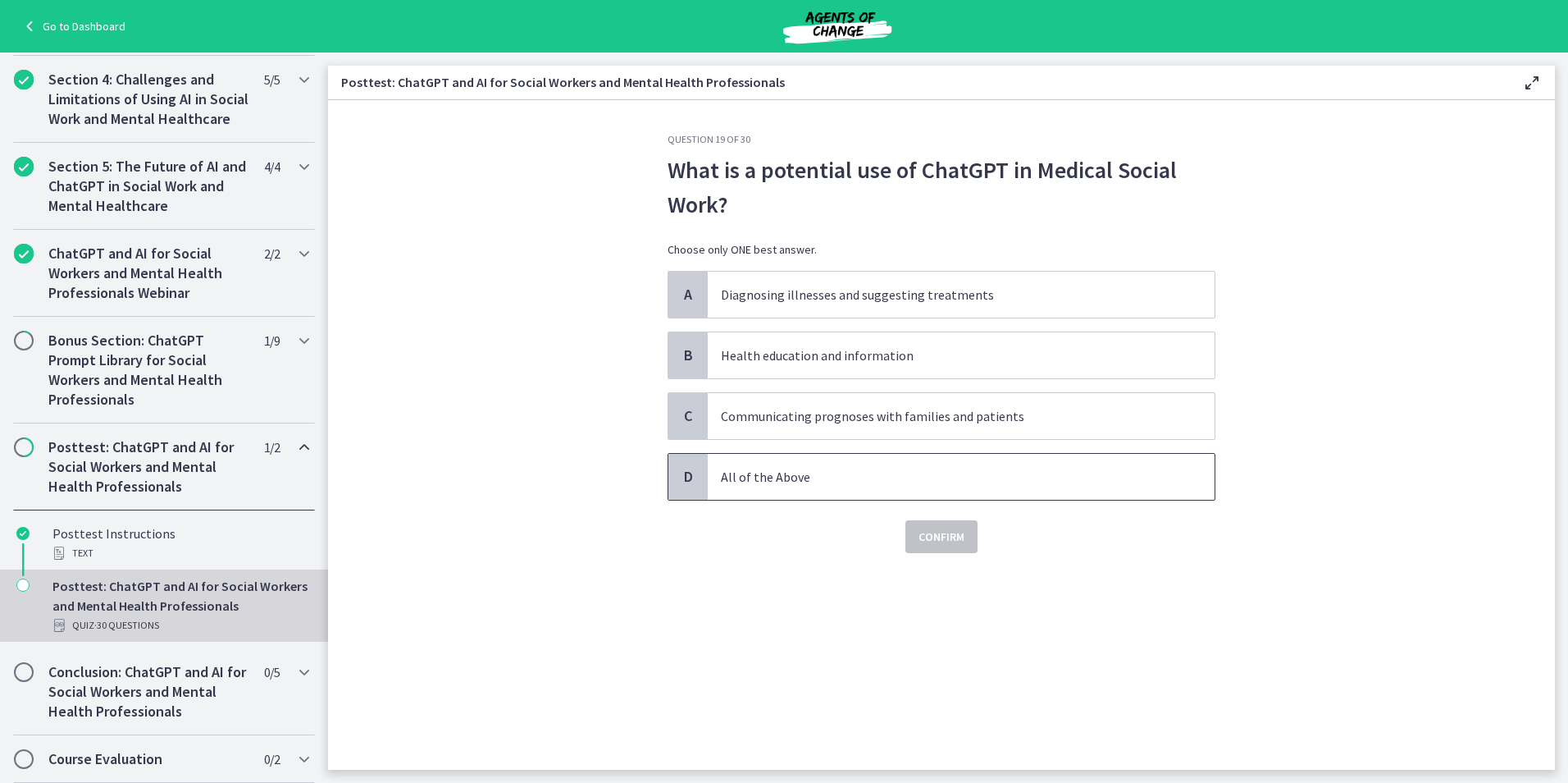
click at [765, 487] on span "All of the Above" at bounding box center [961, 476] width 507 height 46
click at [947, 539] on span "Confirm" at bounding box center [941, 537] width 46 height 19
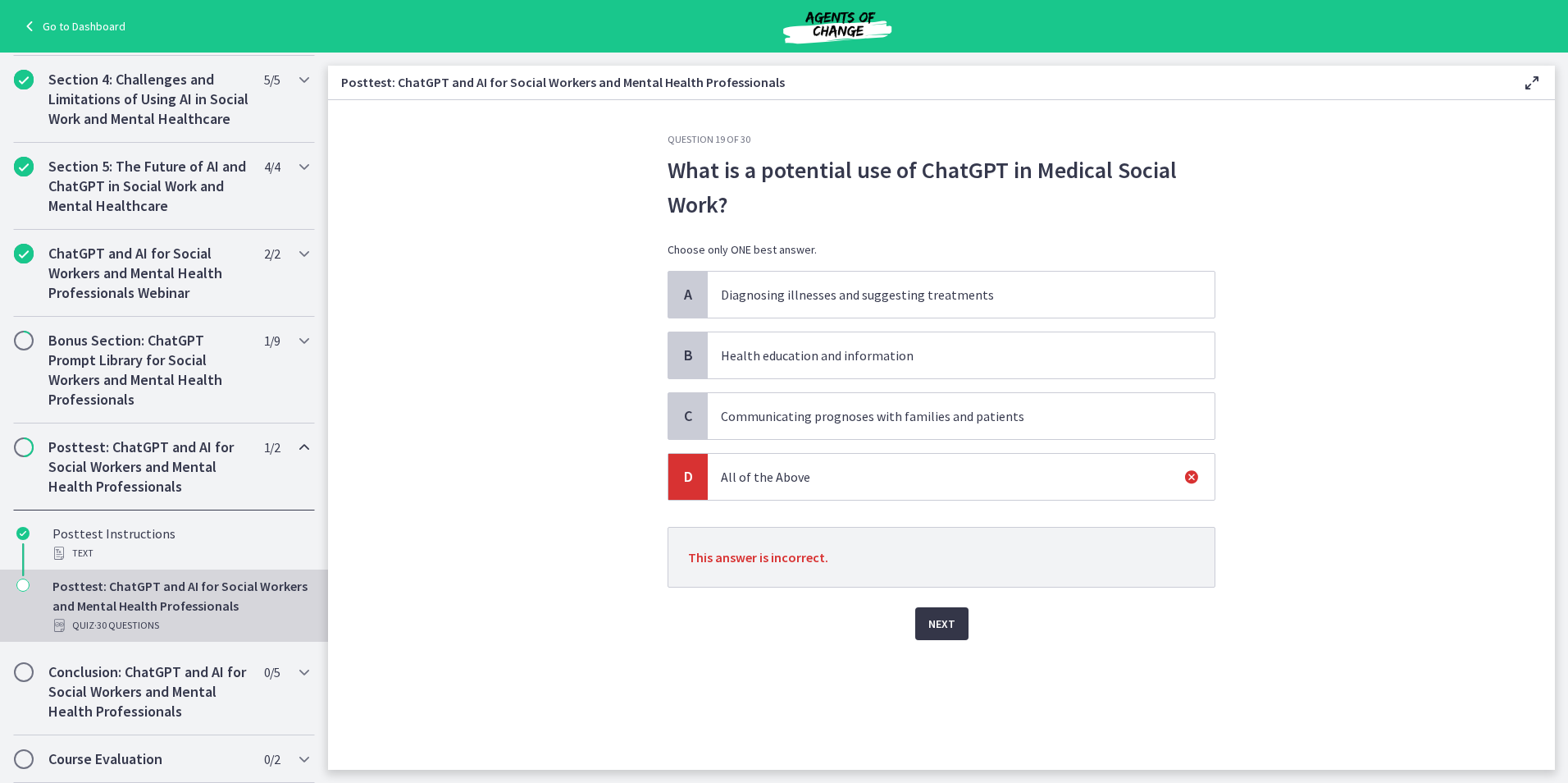
click at [937, 619] on span "Next" at bounding box center [942, 623] width 27 height 19
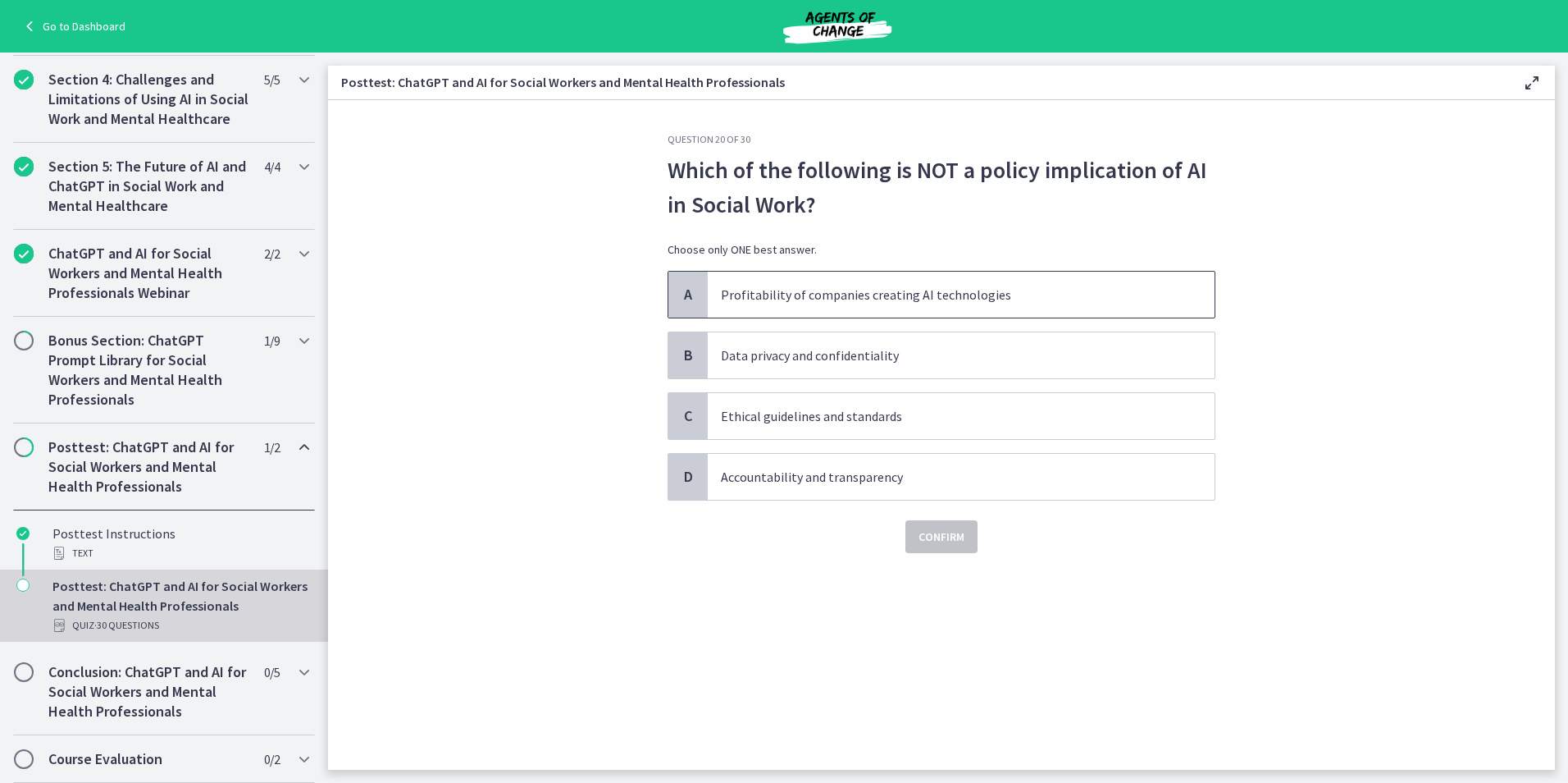
click at [787, 282] on span "Profitability of companies creating AI technologies" at bounding box center [961, 294] width 507 height 46
click at [945, 539] on span "Confirm" at bounding box center [941, 537] width 46 height 19
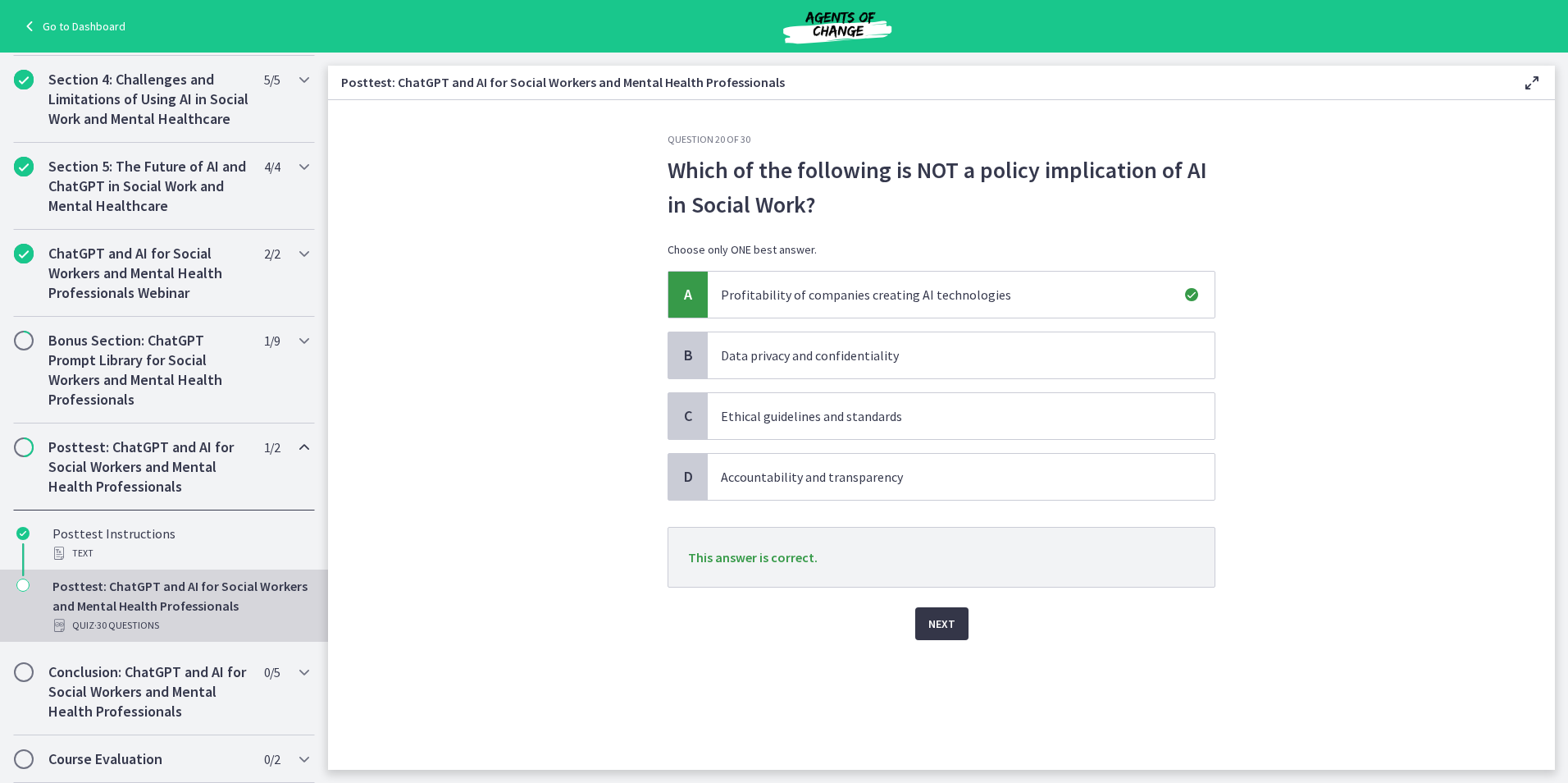
click at [940, 620] on span "Next" at bounding box center [942, 623] width 27 height 19
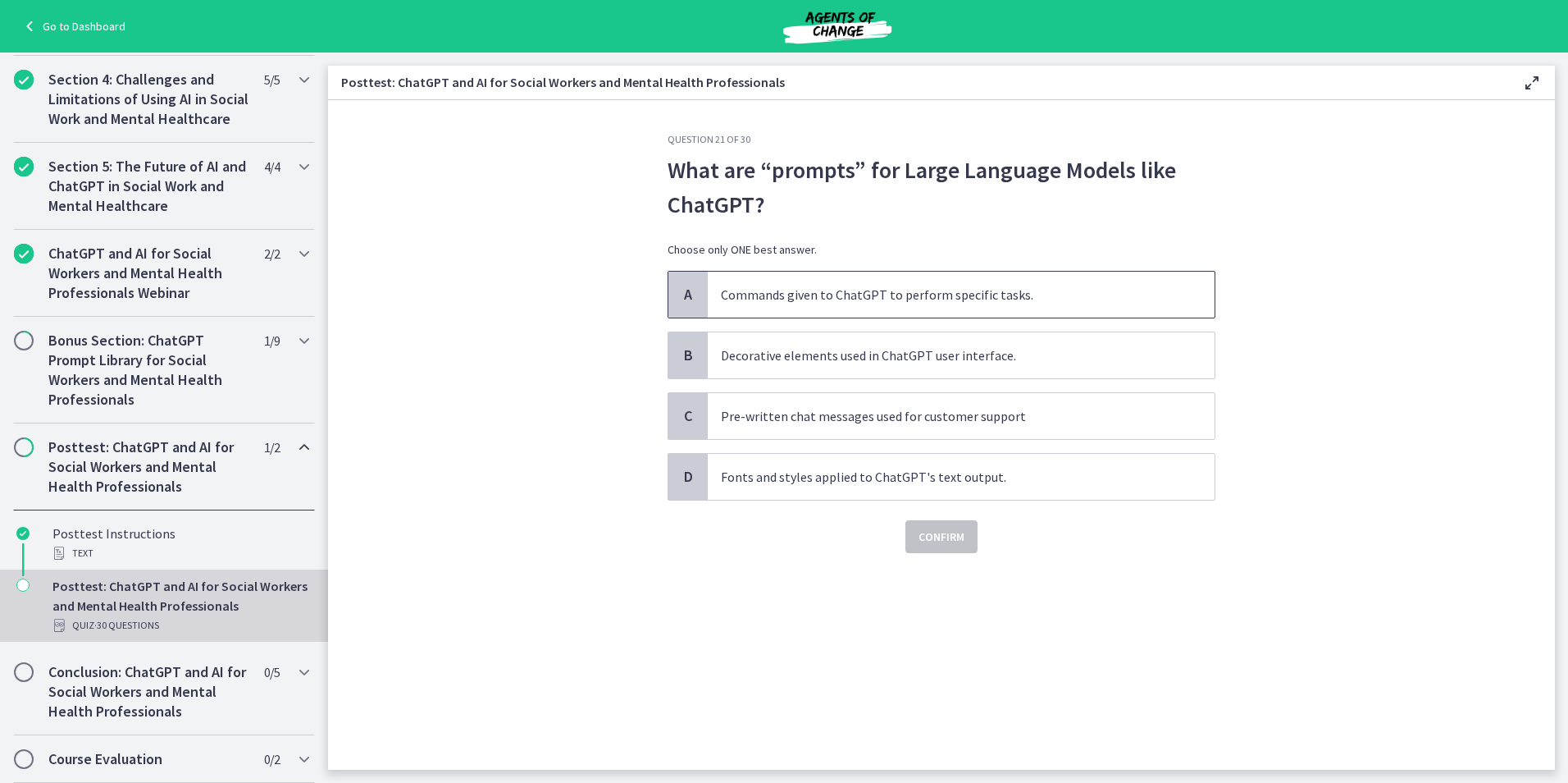
click at [889, 283] on span "Commands given to ChatGPT to perform specific tasks." at bounding box center [961, 294] width 507 height 46
click at [963, 544] on span "Confirm" at bounding box center [941, 537] width 46 height 19
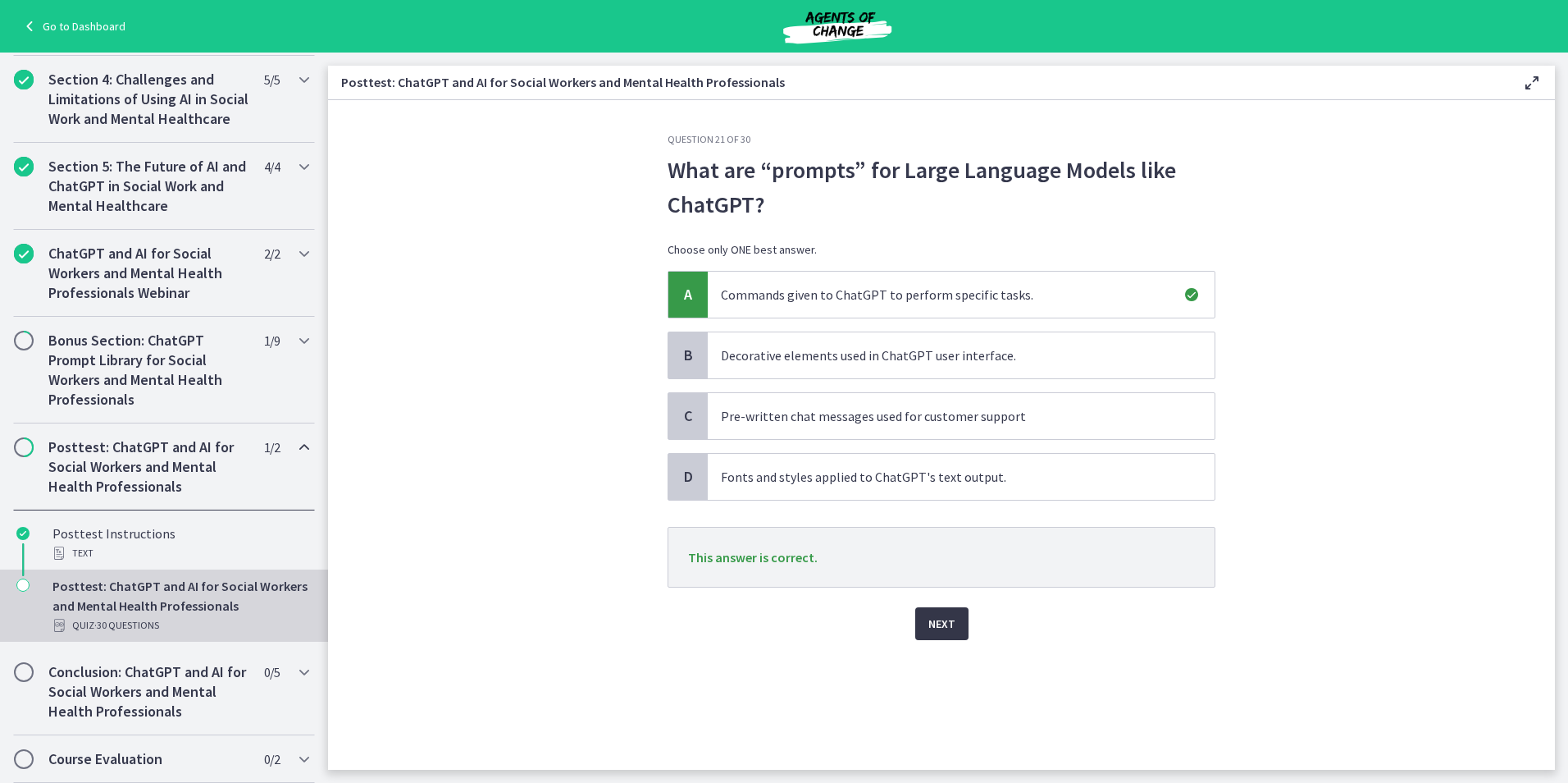
click at [957, 628] on button "Next" at bounding box center [941, 623] width 54 height 33
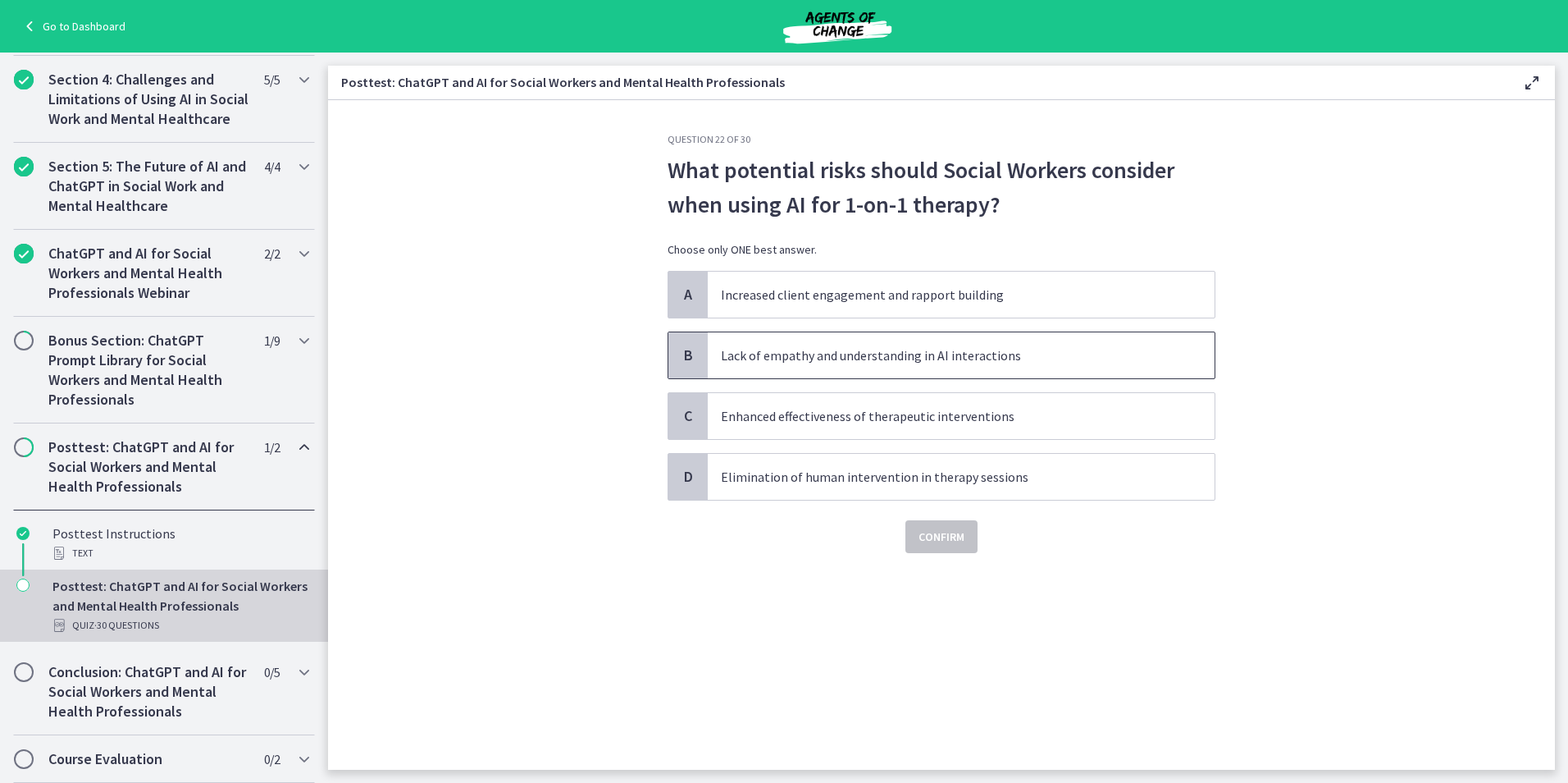
click at [846, 358] on p "Lack of empathy and understanding in AI interactions" at bounding box center [945, 355] width 448 height 19
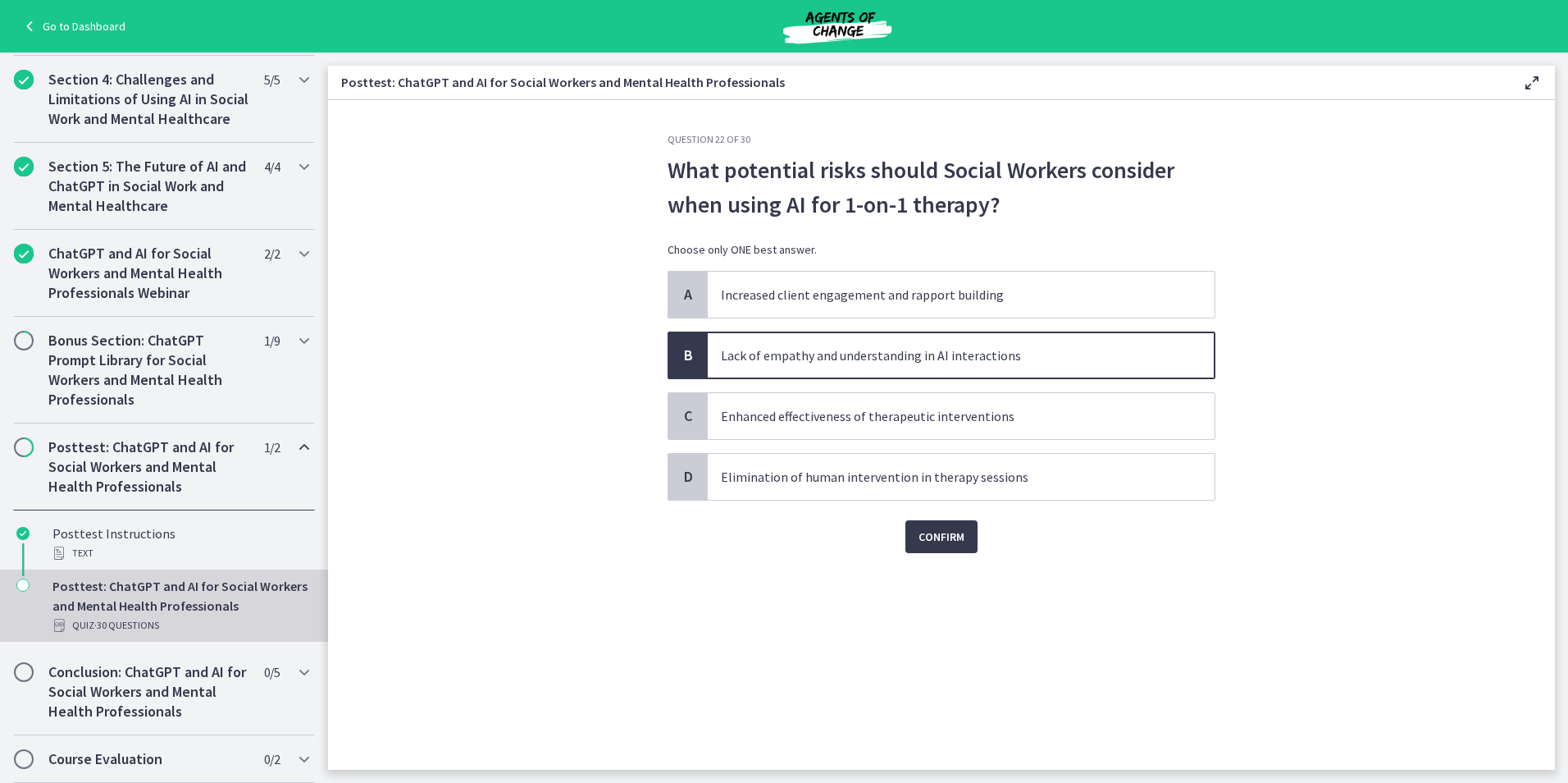
click at [917, 519] on div "Confirm" at bounding box center [941, 527] width 548 height 53
click at [927, 533] on span "Confirm" at bounding box center [941, 537] width 46 height 19
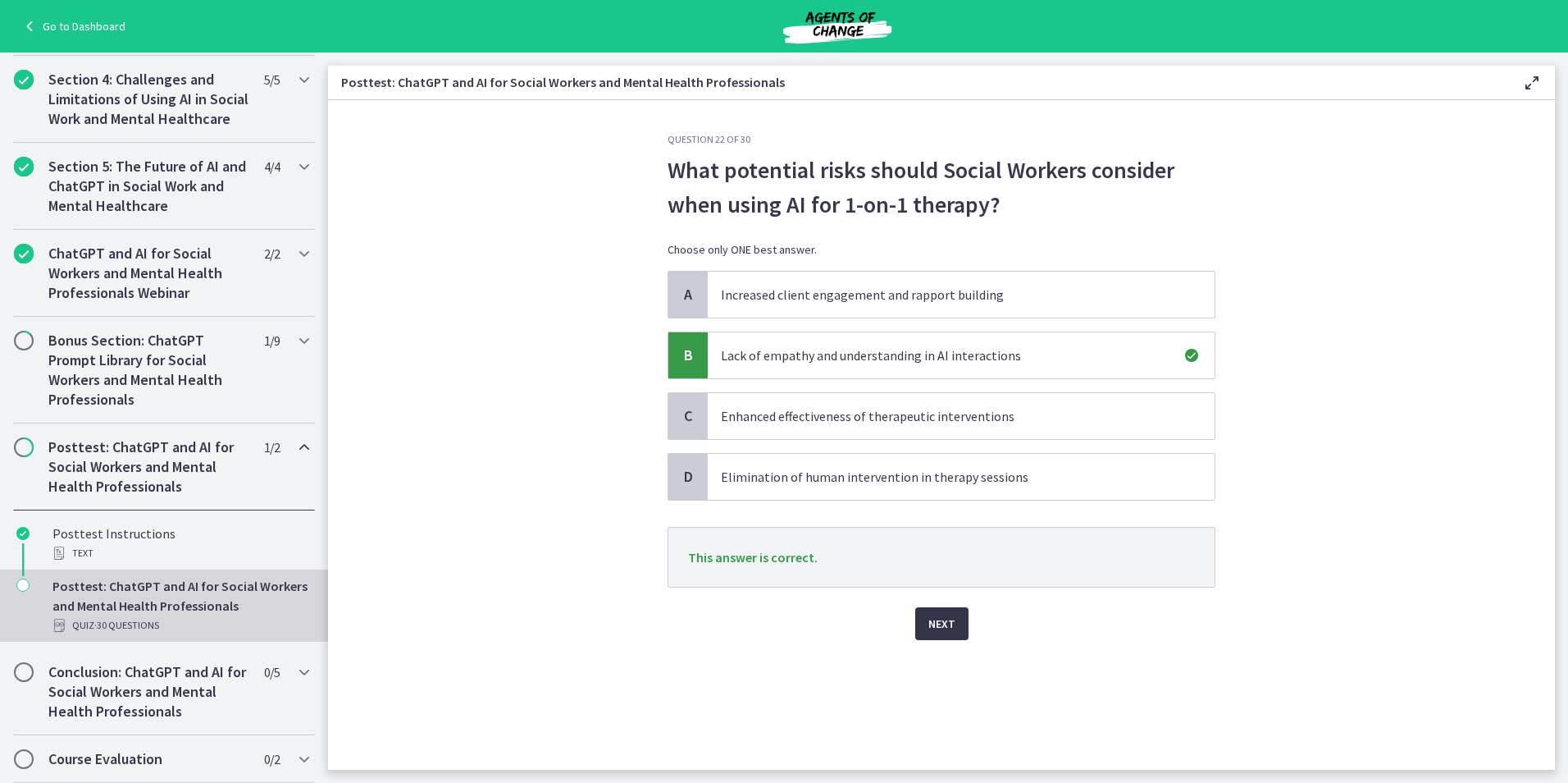
click at [951, 621] on span "Next" at bounding box center [942, 623] width 27 height 19
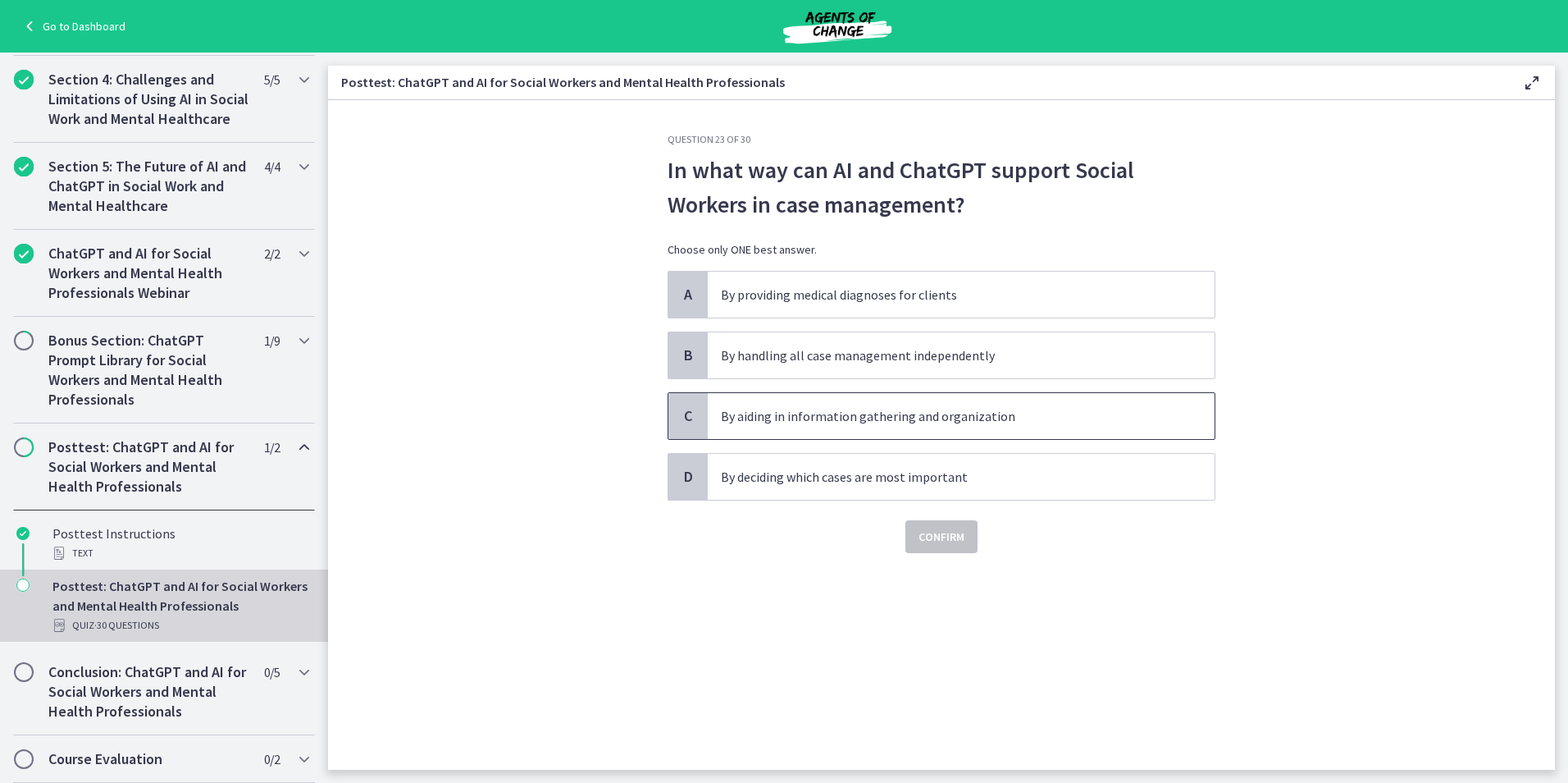
click at [874, 420] on p "By aiding in information gathering and organization" at bounding box center [945, 416] width 448 height 19
drag, startPoint x: 957, startPoint y: 543, endPoint x: 1049, endPoint y: 616, distance: 117.4
click at [956, 543] on span "Confirm" at bounding box center [941, 537] width 46 height 19
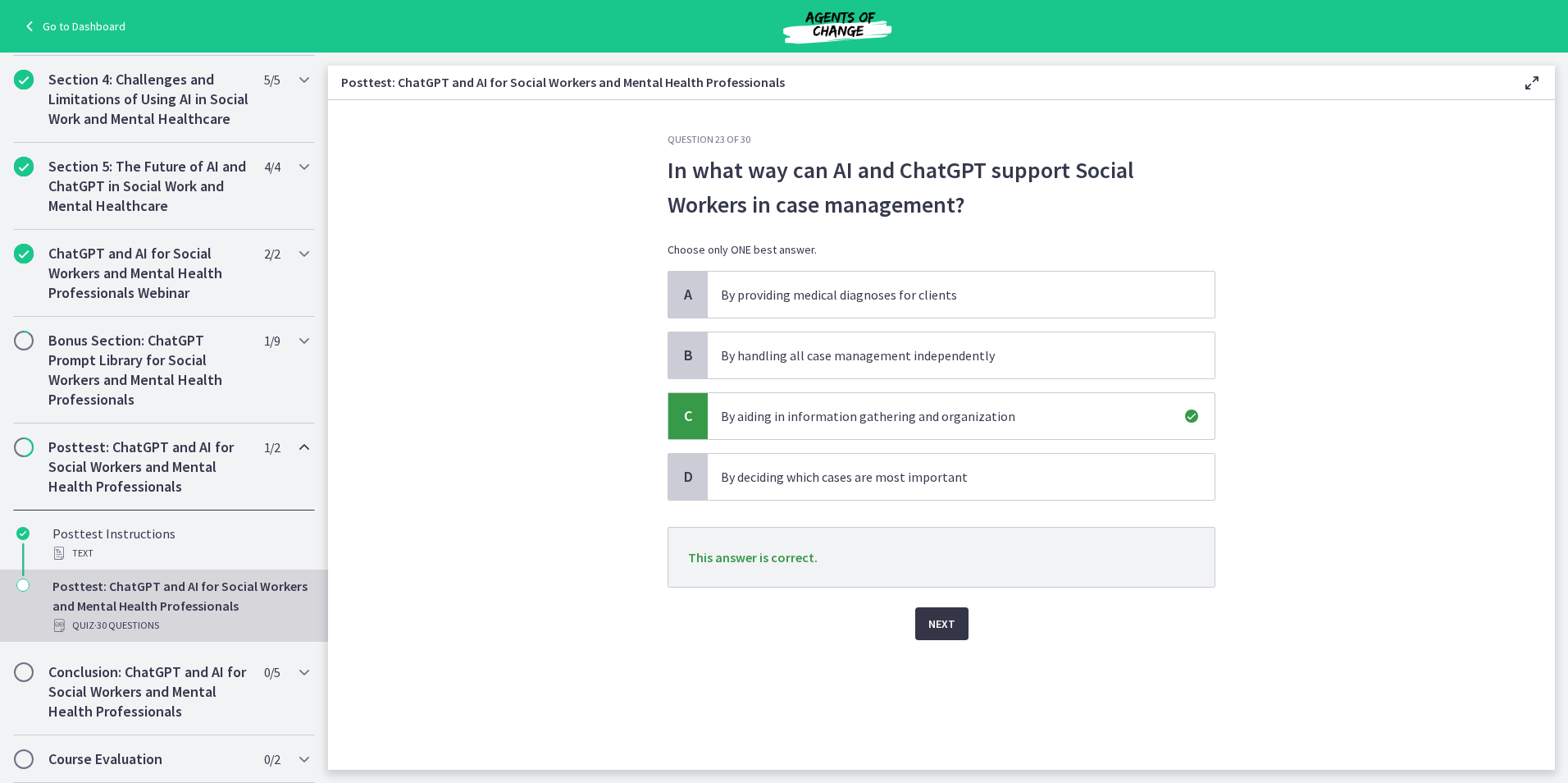
click at [955, 623] on button "Next" at bounding box center [941, 623] width 54 height 33
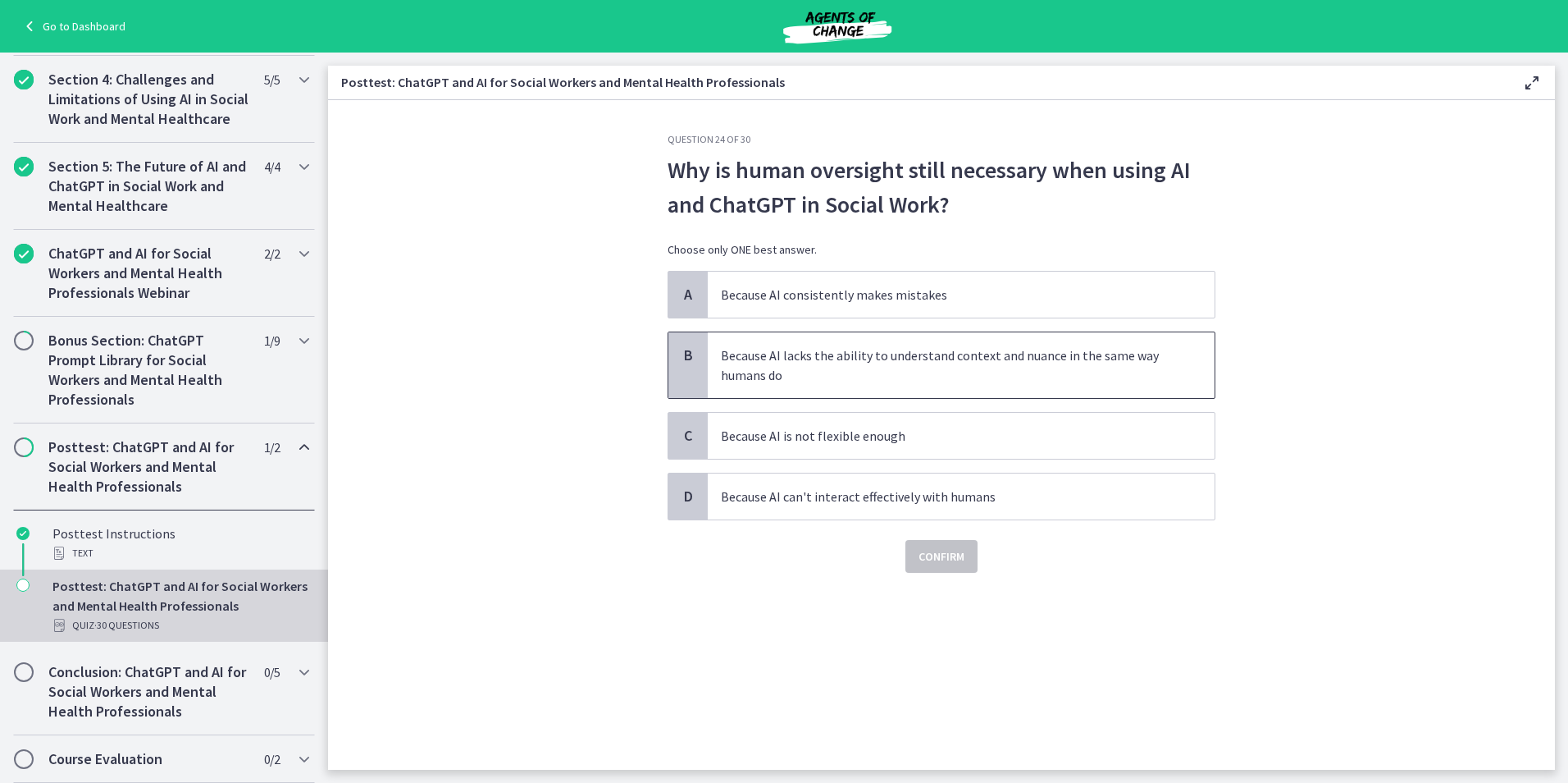
click at [1081, 365] on p "Because AI lacks the ability to understand context and nuance in the same way h…" at bounding box center [945, 365] width 448 height 39
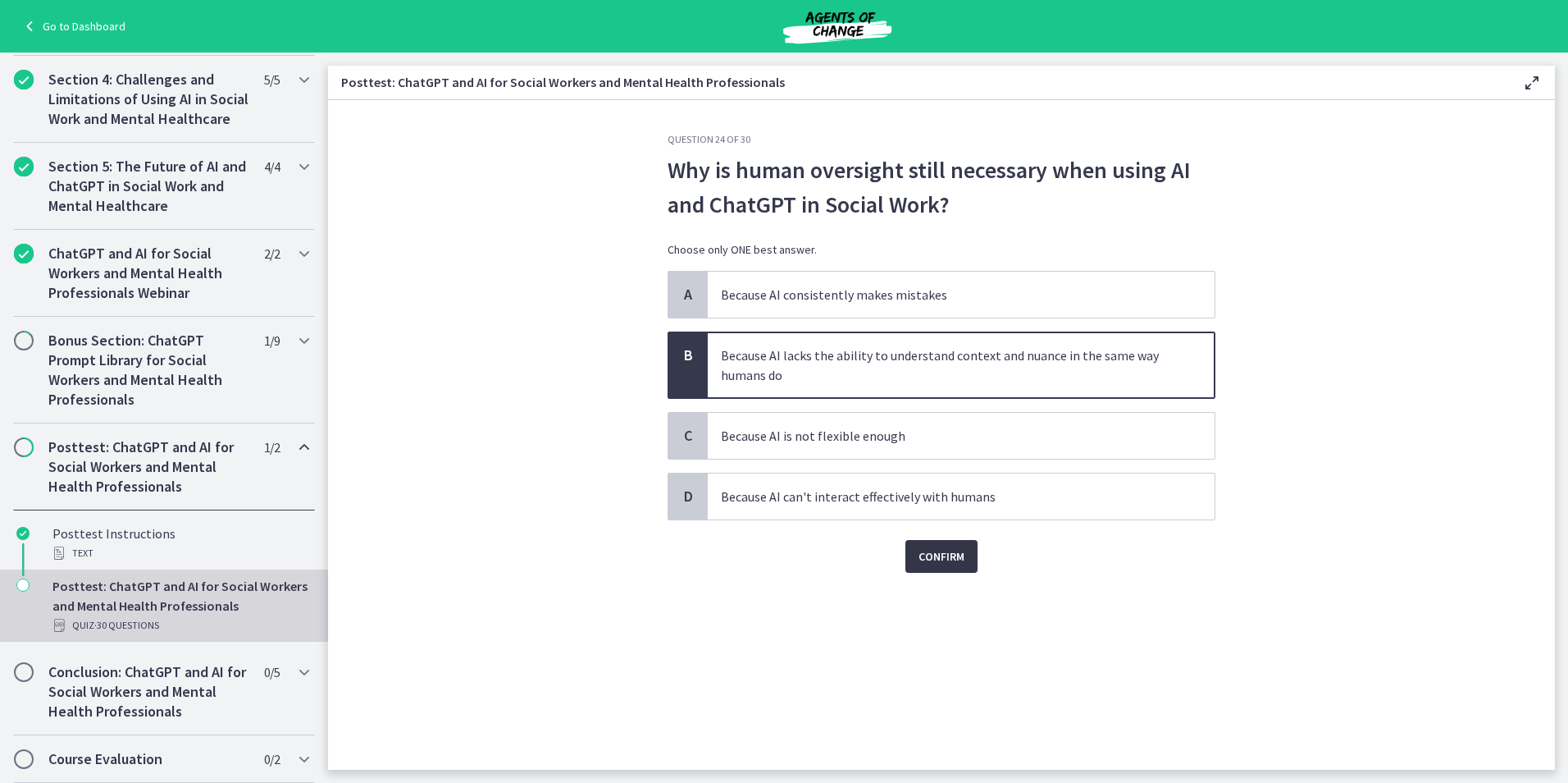
click at [966, 553] on button "Confirm" at bounding box center [941, 556] width 72 height 33
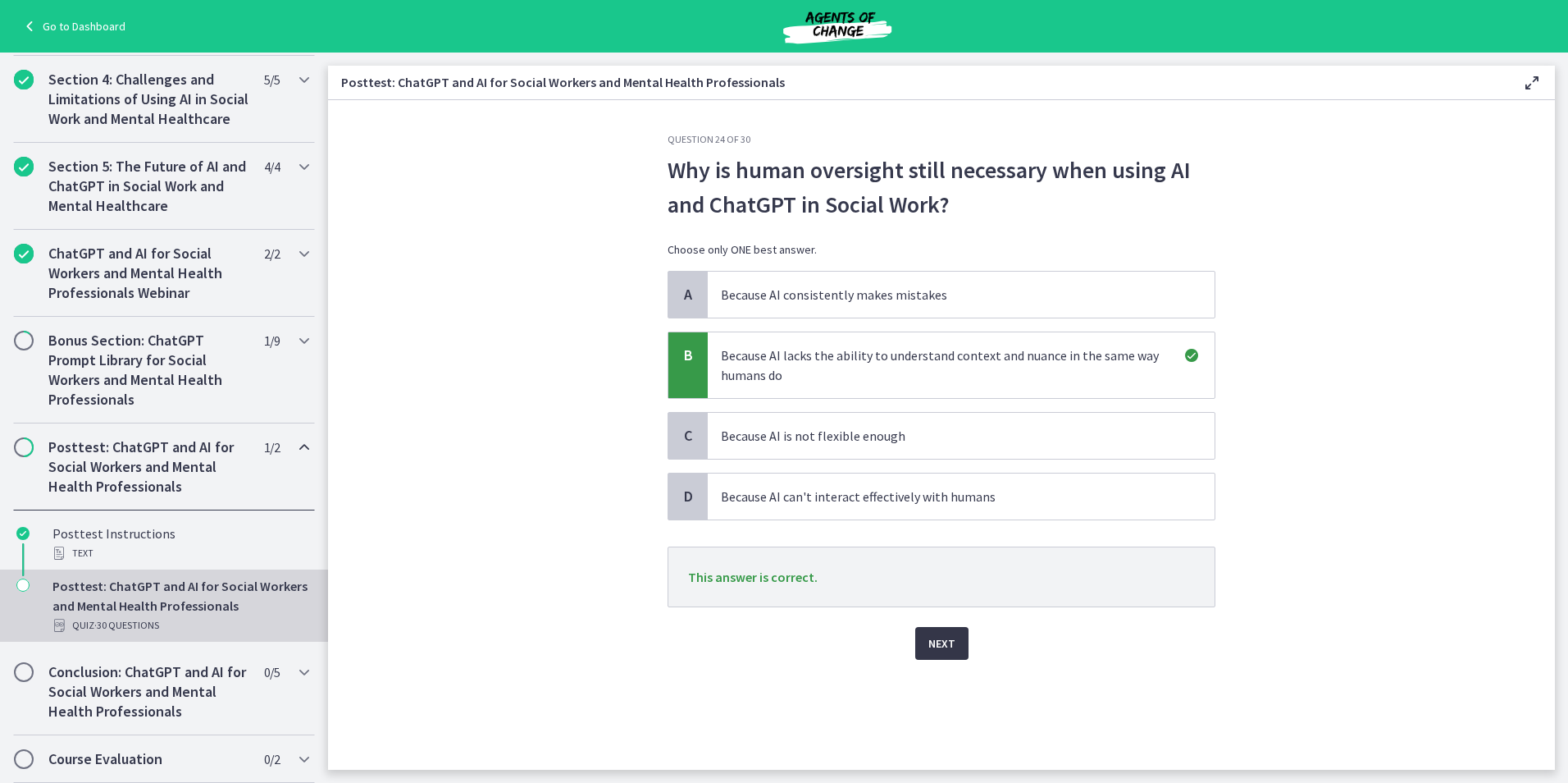
click at [920, 637] on button "Next" at bounding box center [941, 644] width 54 height 33
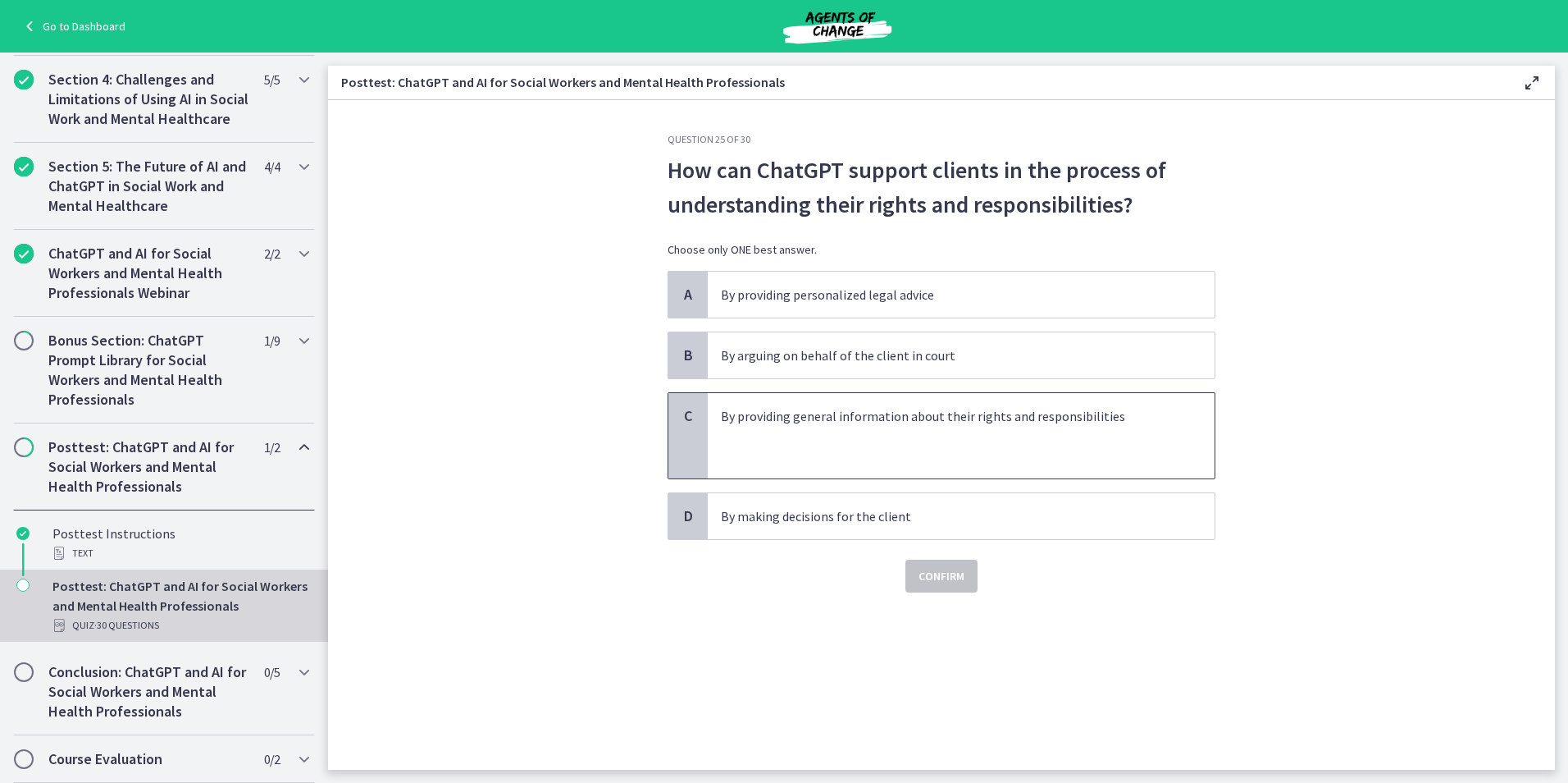
click at [1074, 440] on p at bounding box center [945, 435] width 448 height 19
click at [961, 570] on span "Confirm" at bounding box center [941, 576] width 46 height 19
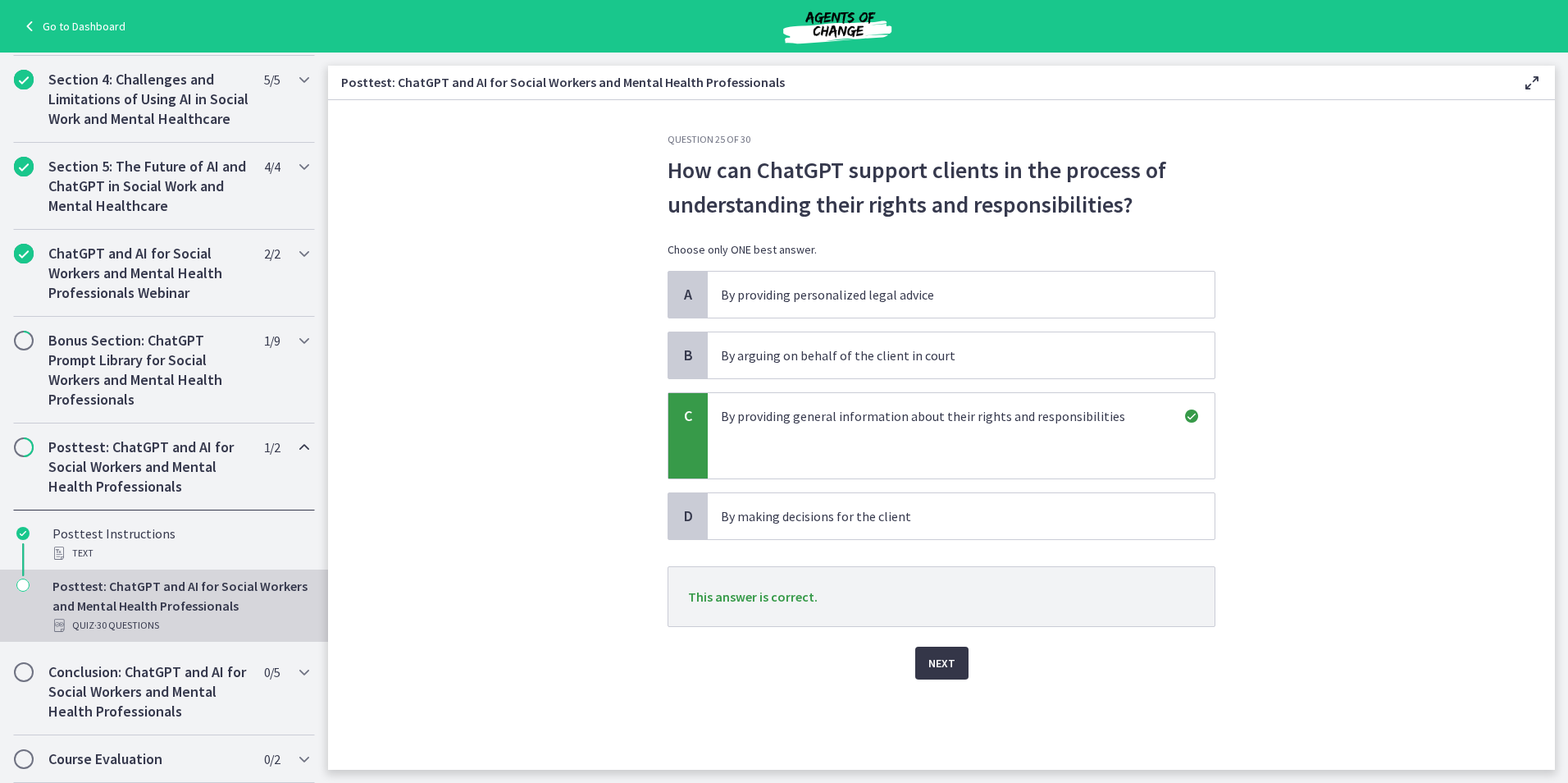
click at [939, 667] on span "Next" at bounding box center [942, 663] width 27 height 19
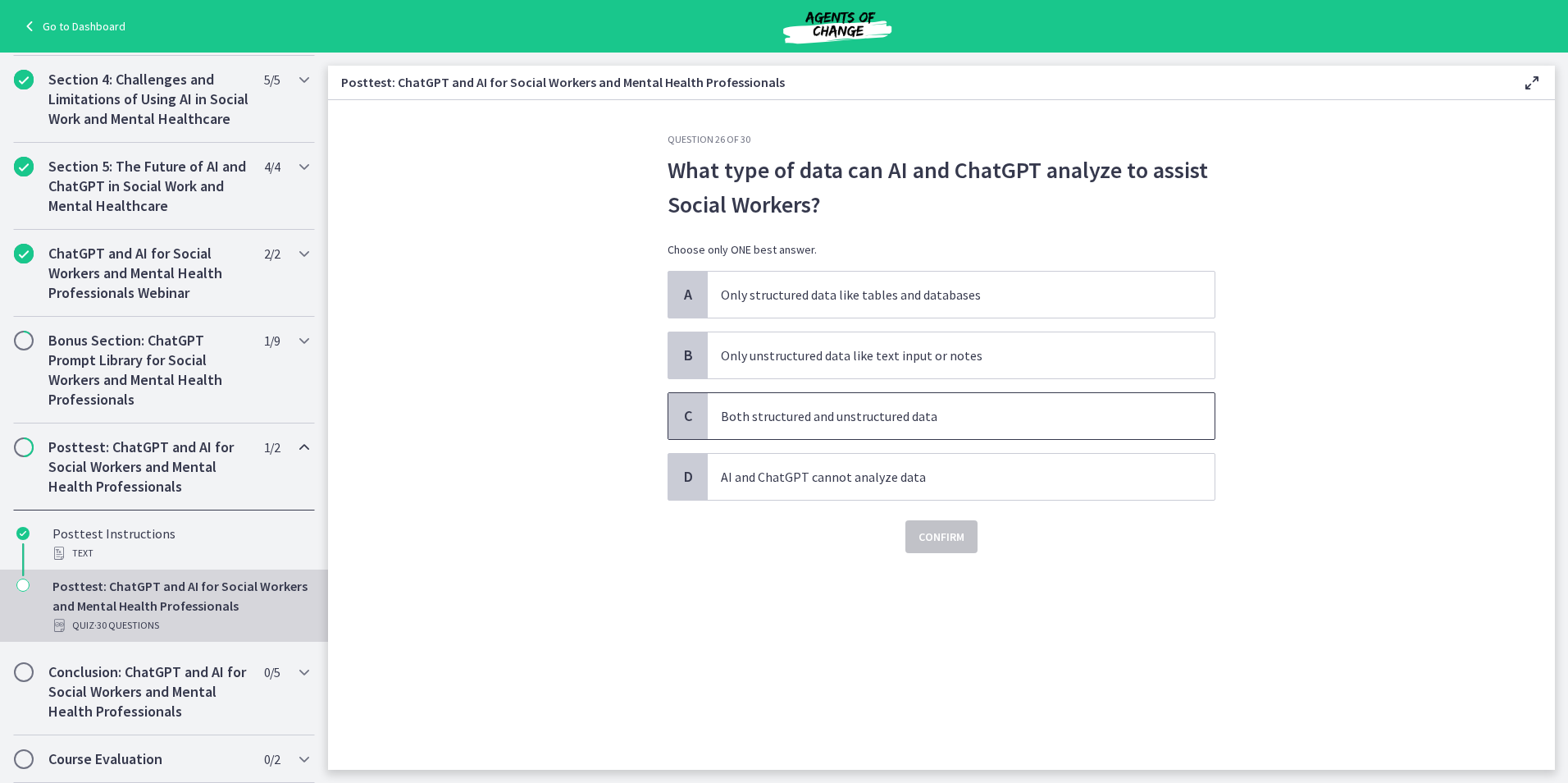
click at [826, 403] on span "Both structured and unstructured data" at bounding box center [961, 416] width 507 height 46
click at [929, 541] on span "Confirm" at bounding box center [941, 537] width 46 height 19
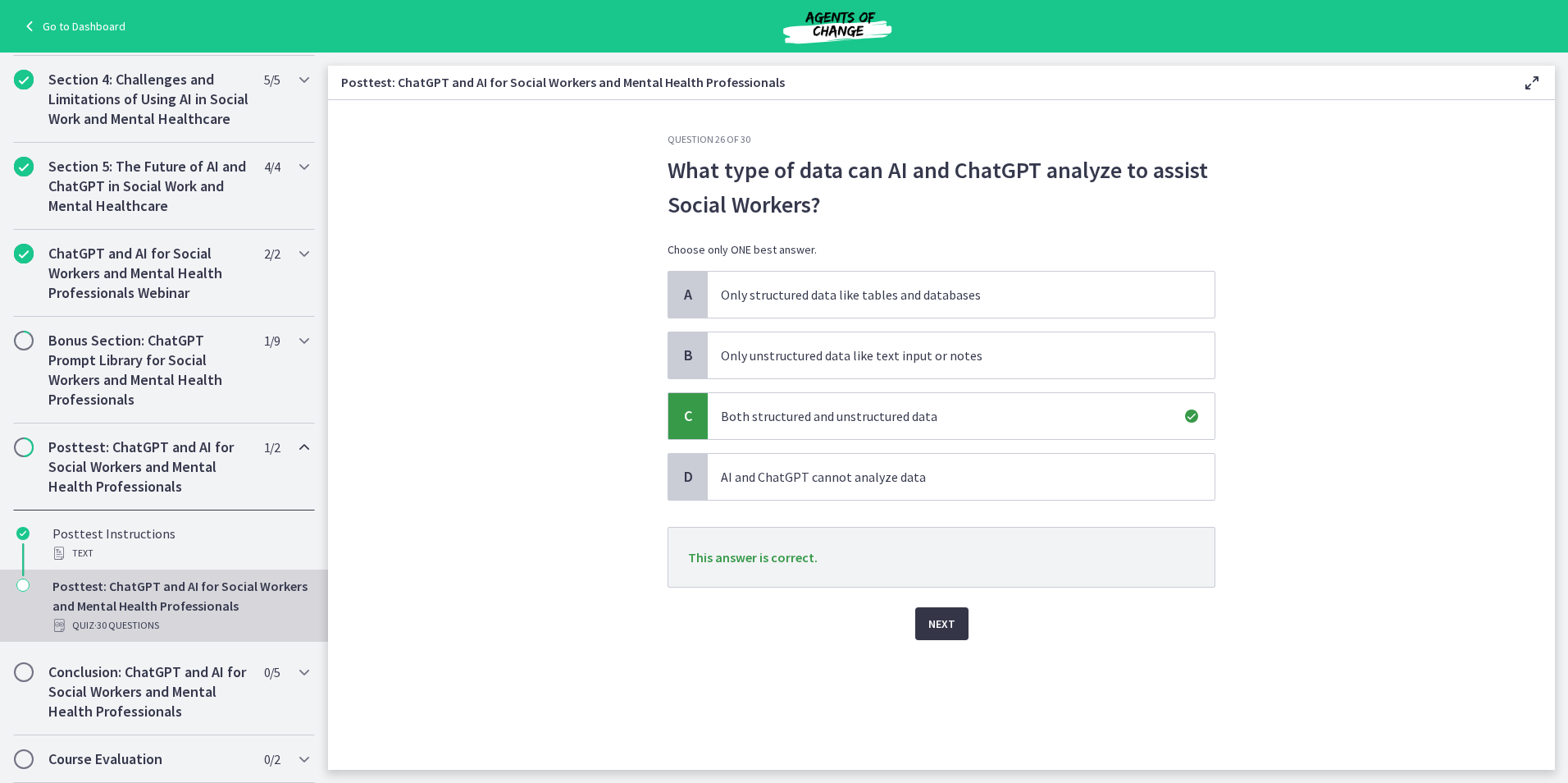
click at [940, 622] on span "Next" at bounding box center [942, 623] width 27 height 19
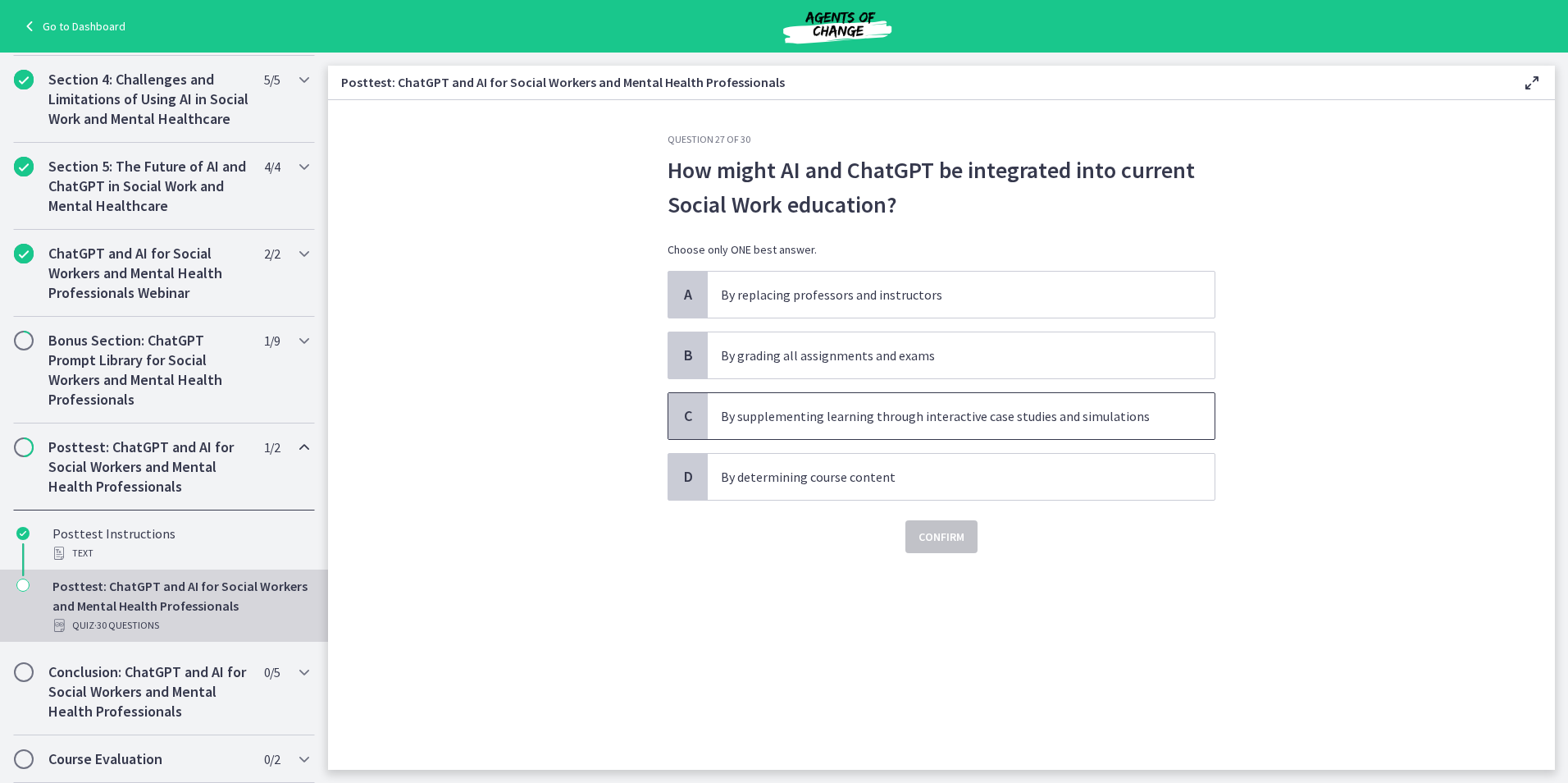
click at [1169, 424] on span "By supplementing learning through interactive case studies and simulations" at bounding box center [961, 416] width 507 height 46
click at [957, 542] on span "Confirm" at bounding box center [941, 537] width 46 height 19
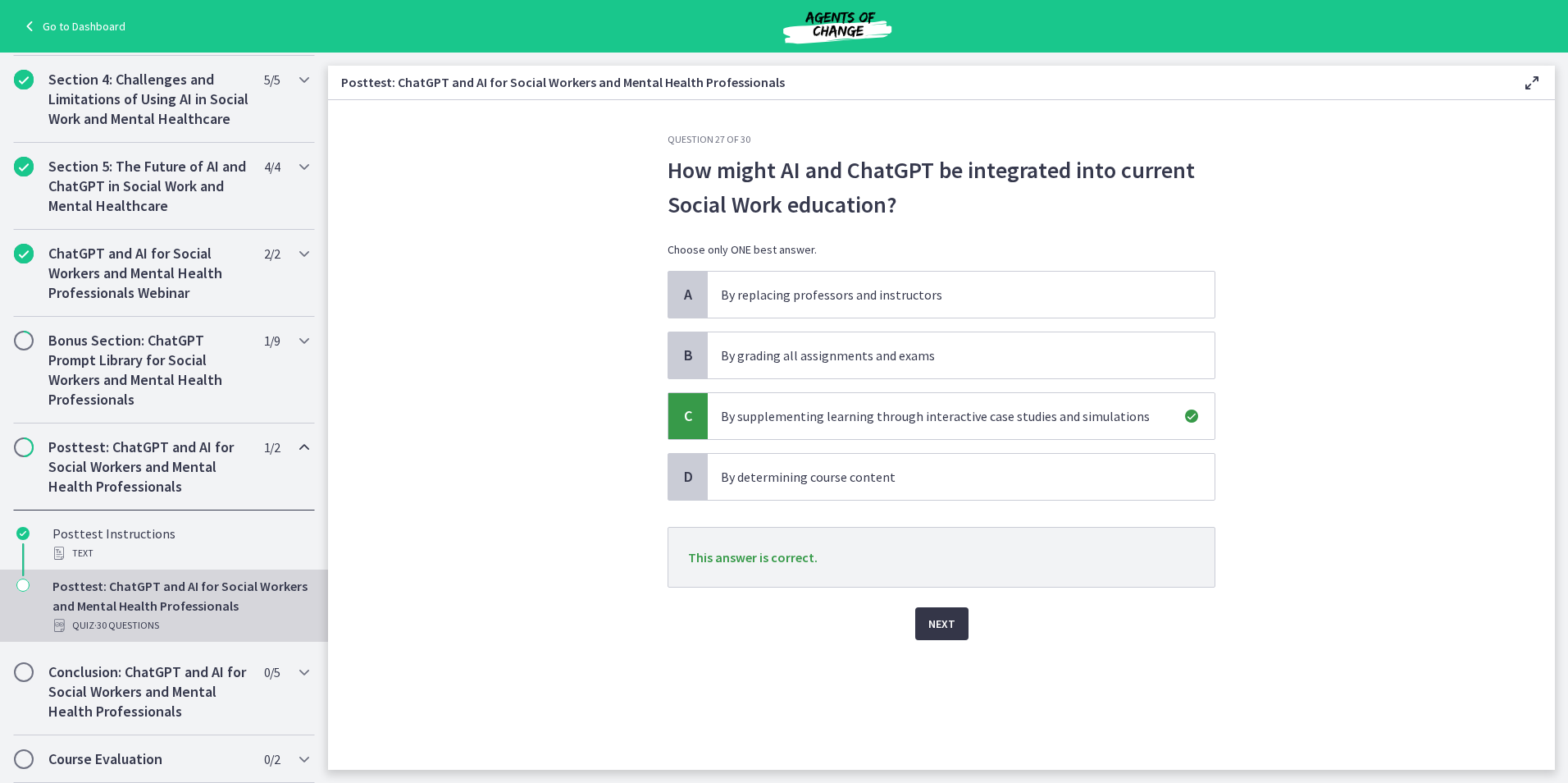
click at [926, 635] on button "Next" at bounding box center [941, 623] width 54 height 33
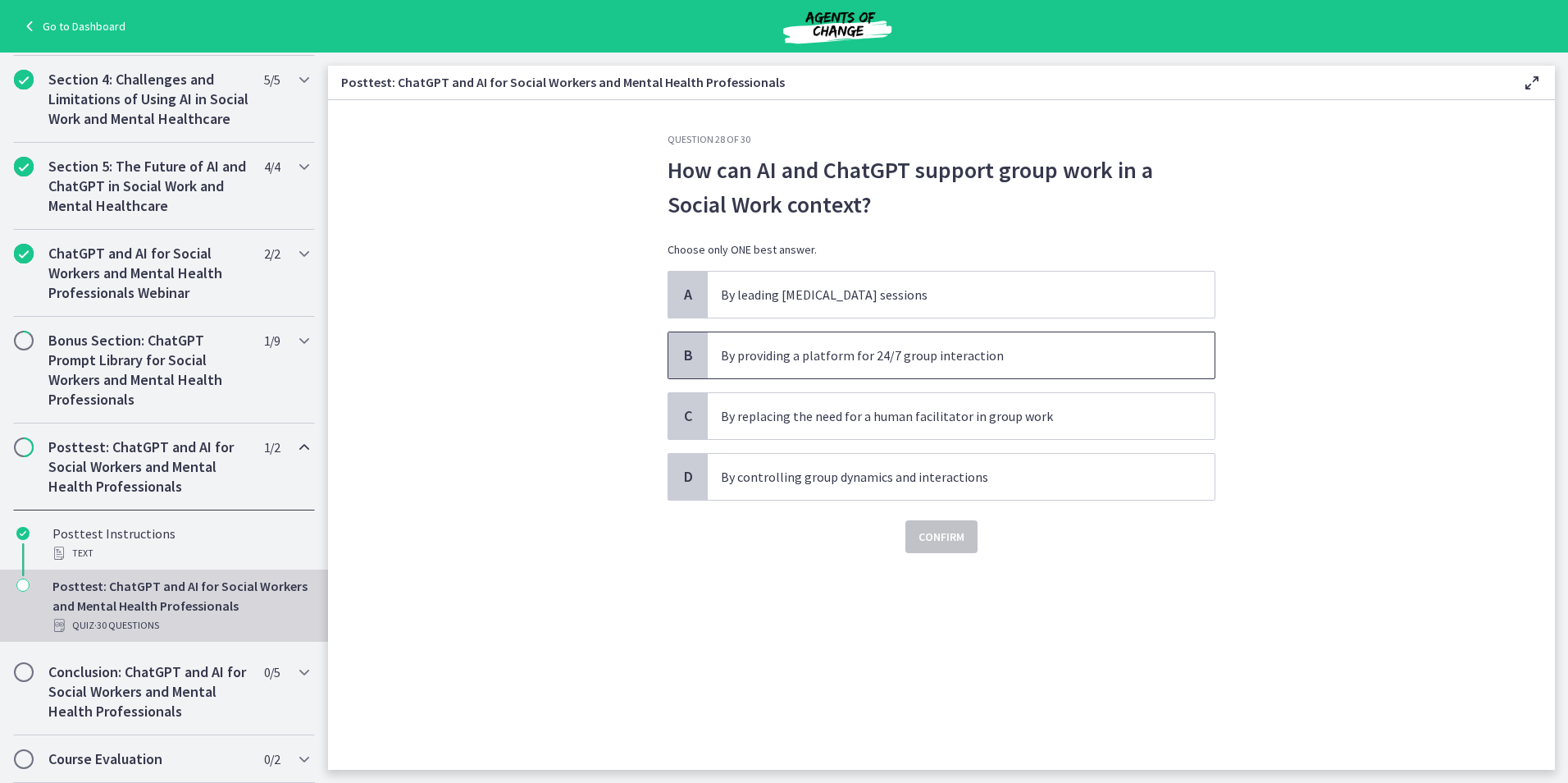
click at [998, 372] on span "By providing a platform for 24/7 group interaction" at bounding box center [961, 354] width 507 height 46
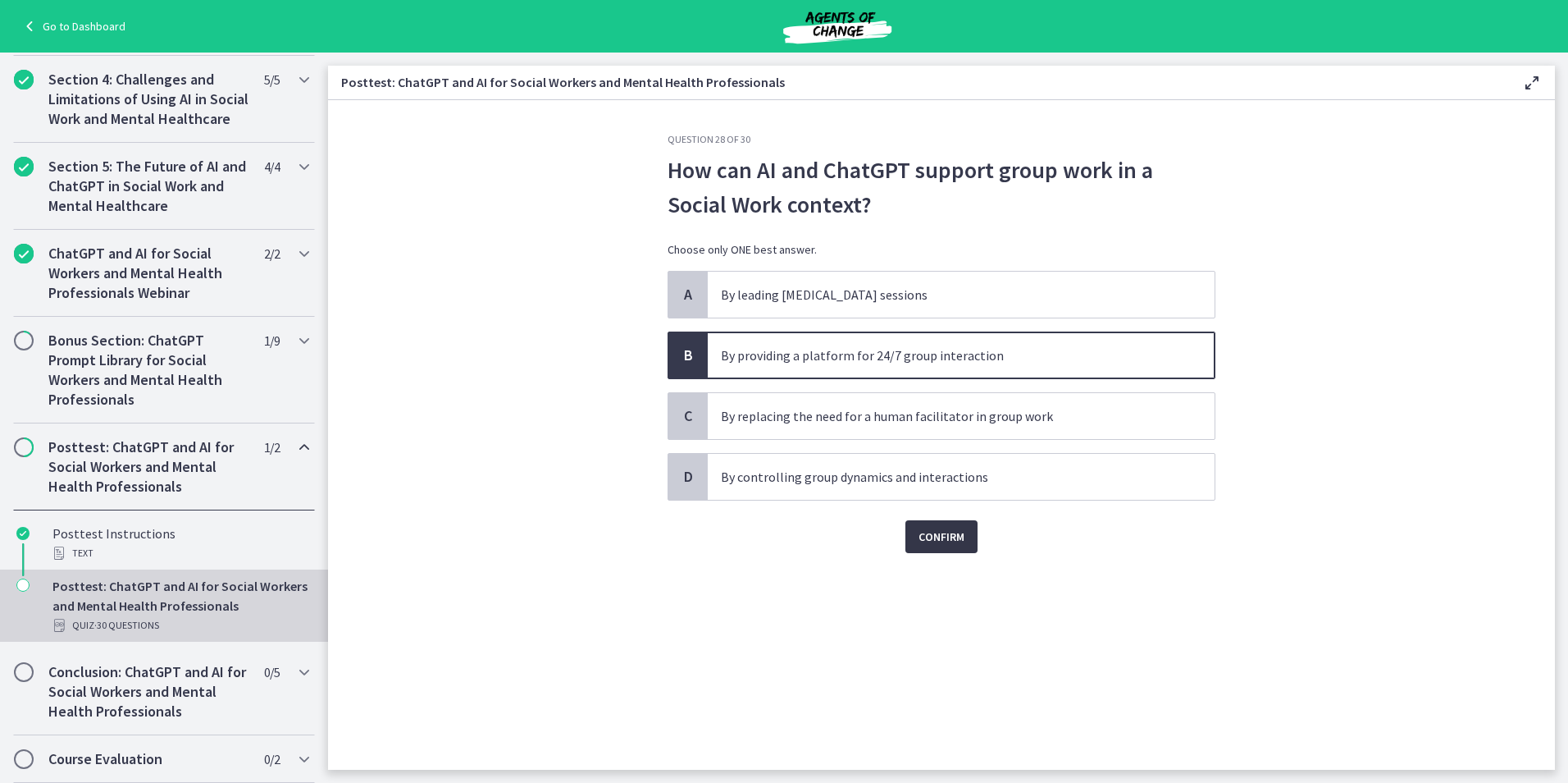
click at [961, 542] on span "Confirm" at bounding box center [941, 537] width 46 height 19
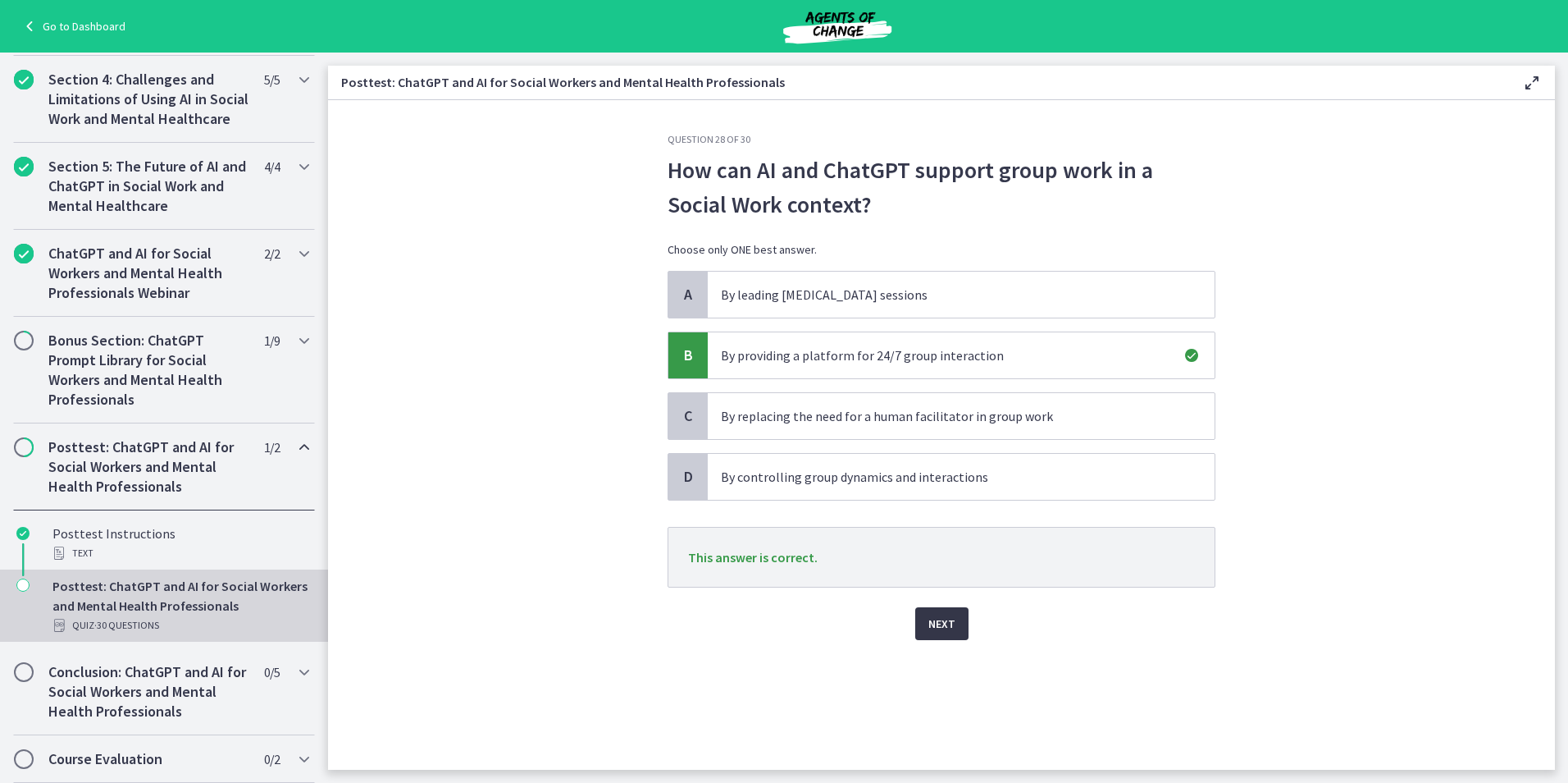
click at [933, 613] on button "Next" at bounding box center [941, 623] width 54 height 33
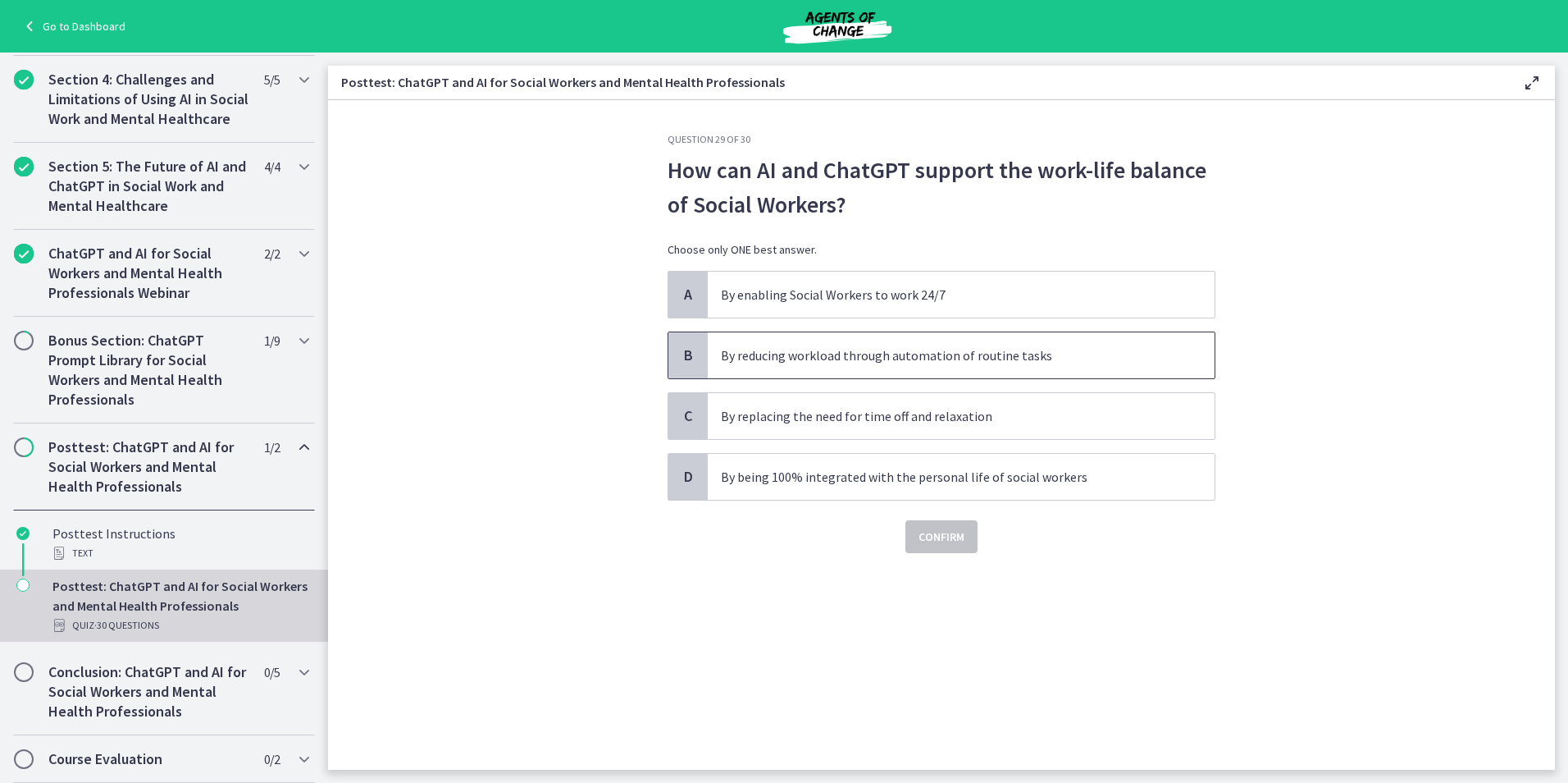
click at [1039, 367] on span "By reducing workload through automation of routine tasks" at bounding box center [961, 354] width 507 height 46
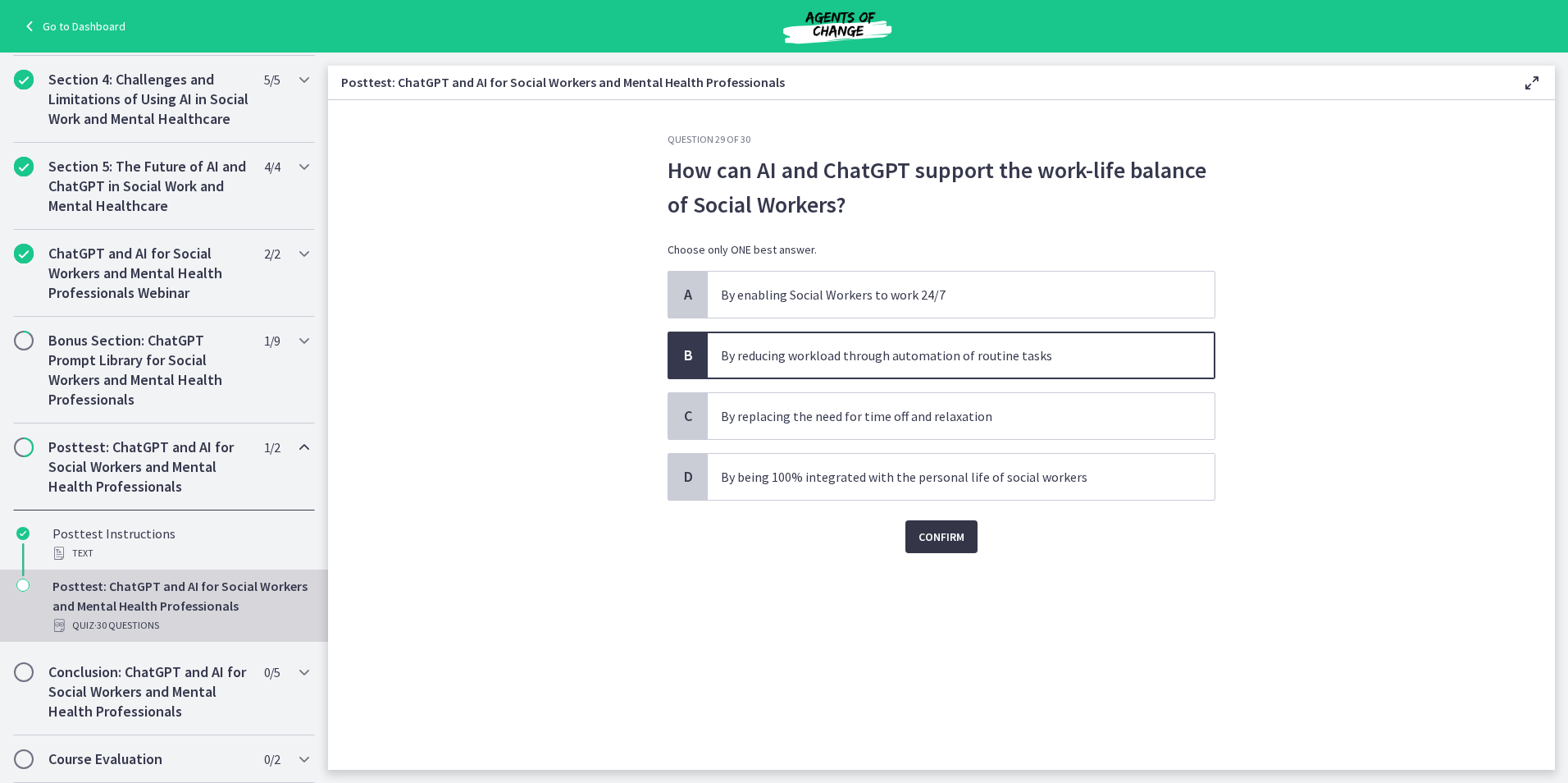
click at [941, 540] on span "Confirm" at bounding box center [941, 537] width 46 height 19
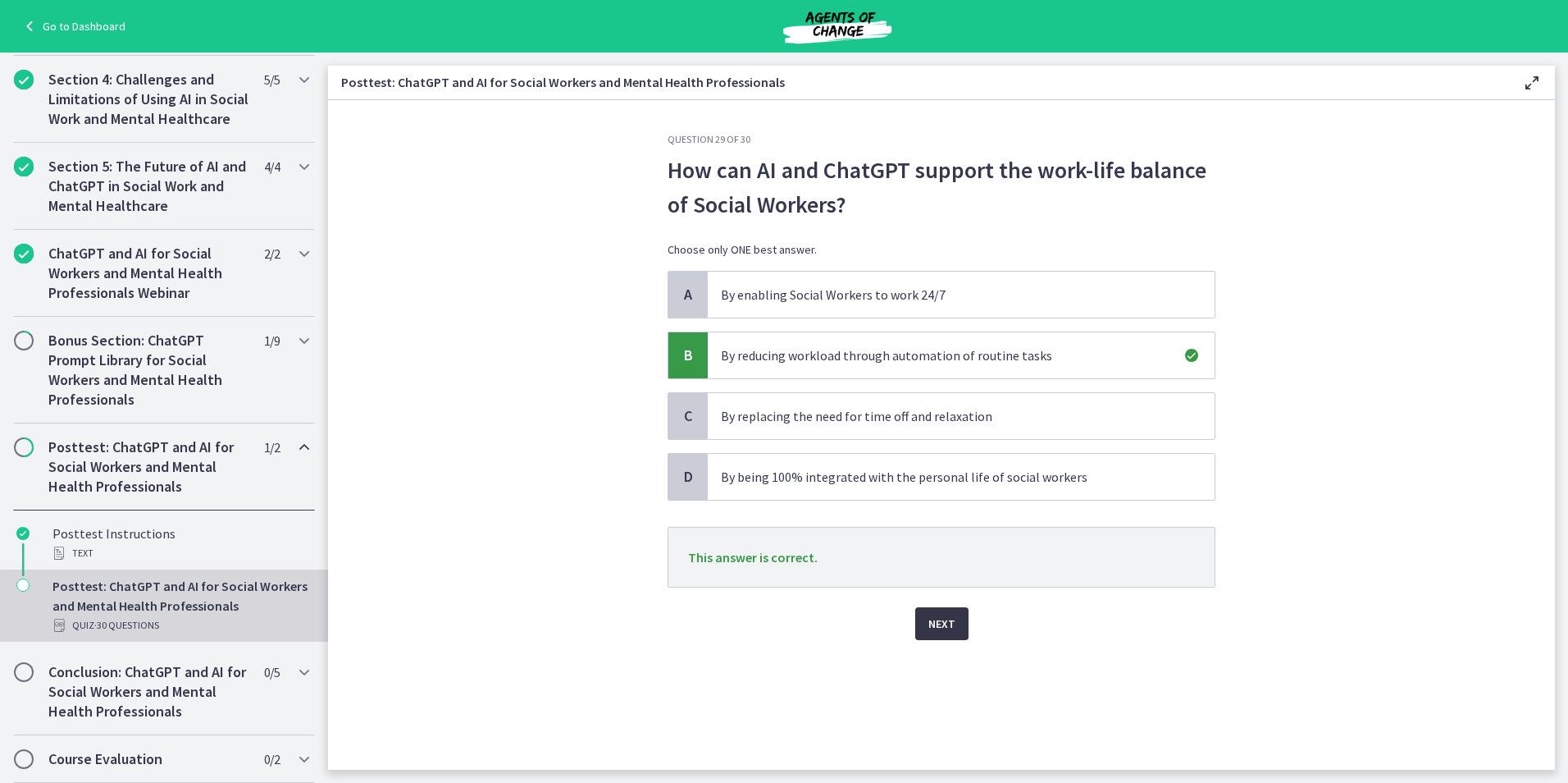
click at [938, 629] on span "Next" at bounding box center [942, 623] width 27 height 19
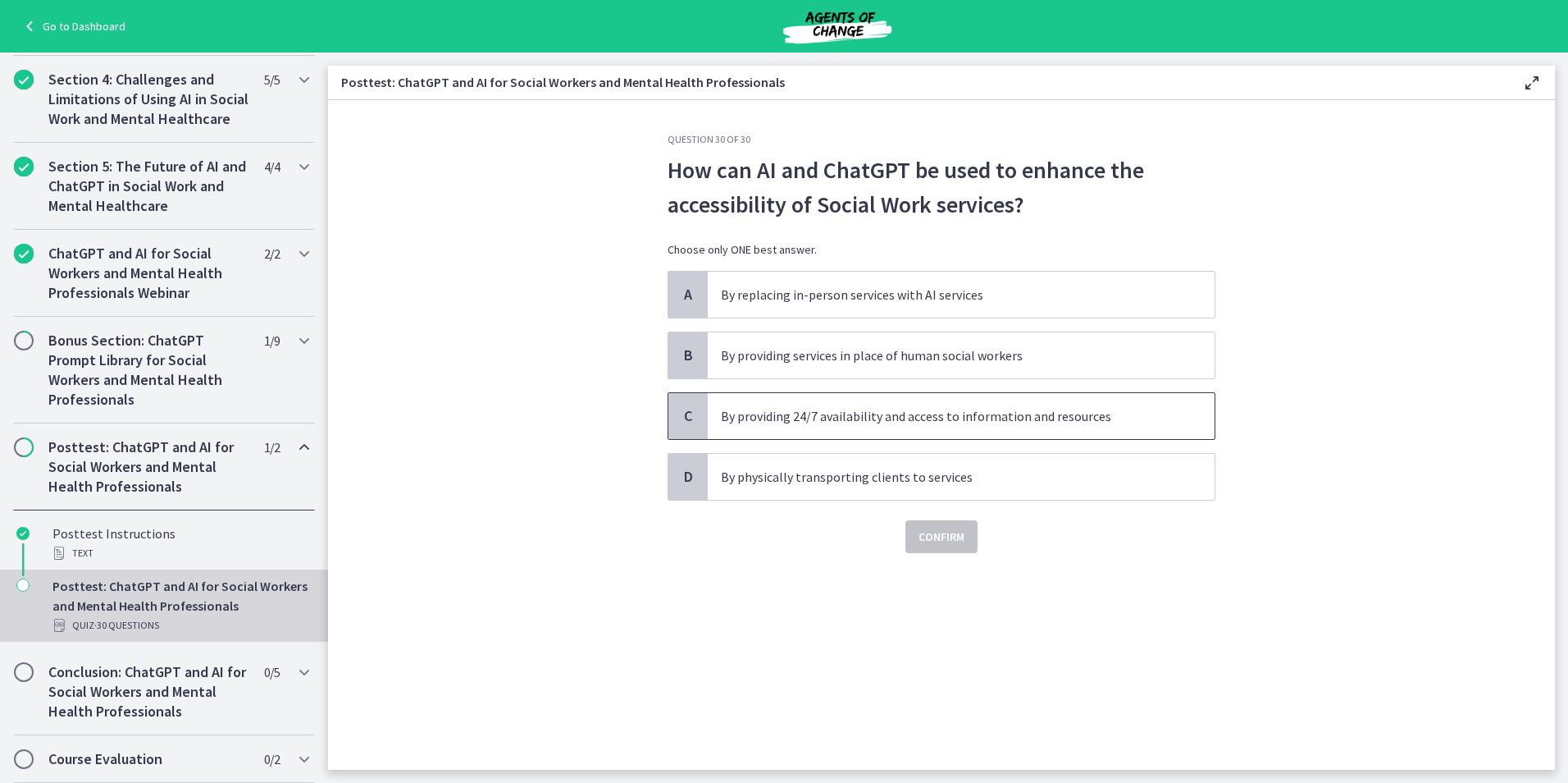
click at [971, 422] on p "By providing 24/7 availability and access to information and resources" at bounding box center [945, 416] width 448 height 19
click at [925, 544] on span "Confirm" at bounding box center [941, 537] width 46 height 19
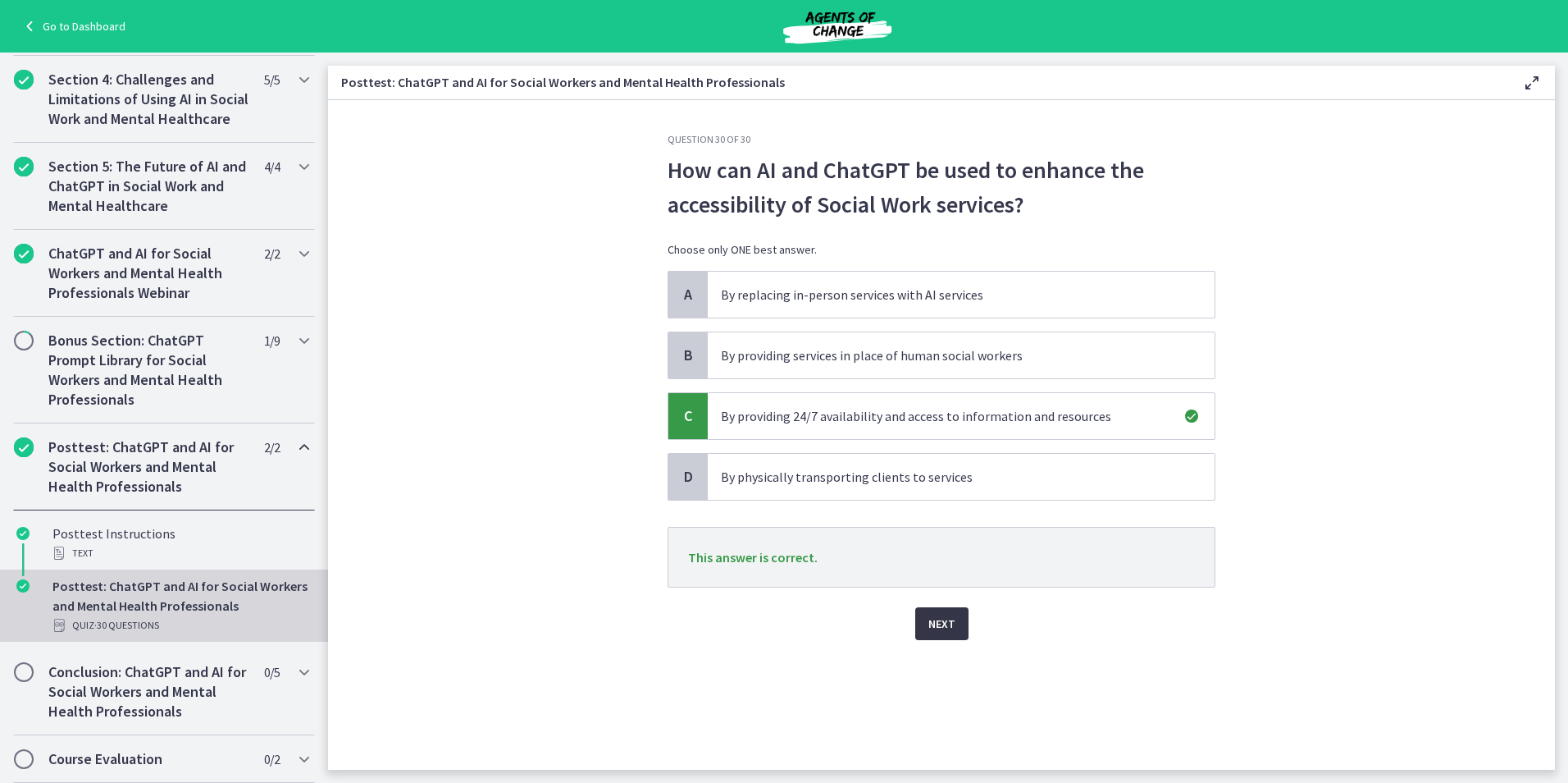
click at [945, 636] on button "Next" at bounding box center [941, 623] width 54 height 33
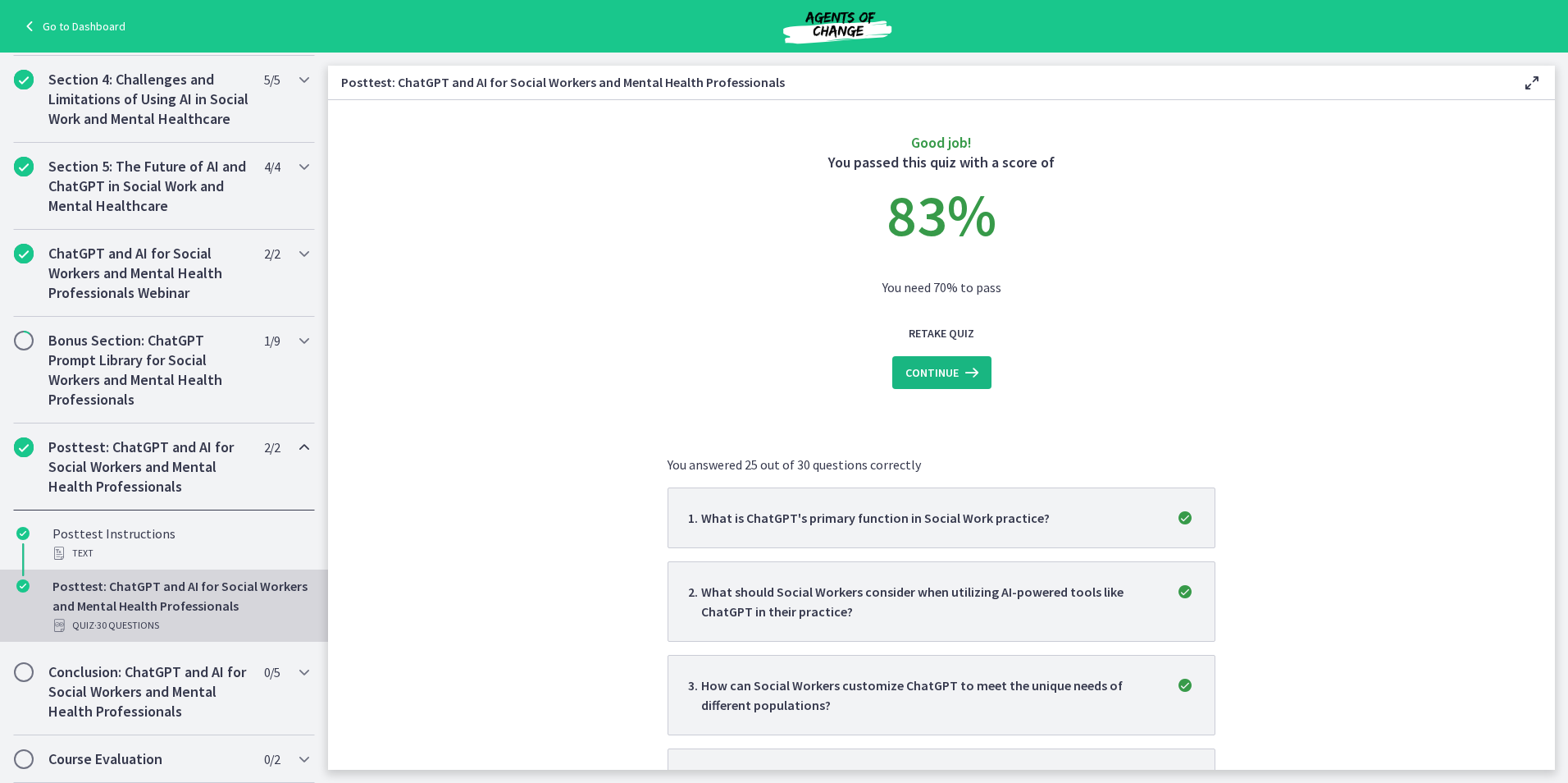
click at [926, 371] on span "Continue" at bounding box center [931, 372] width 54 height 19
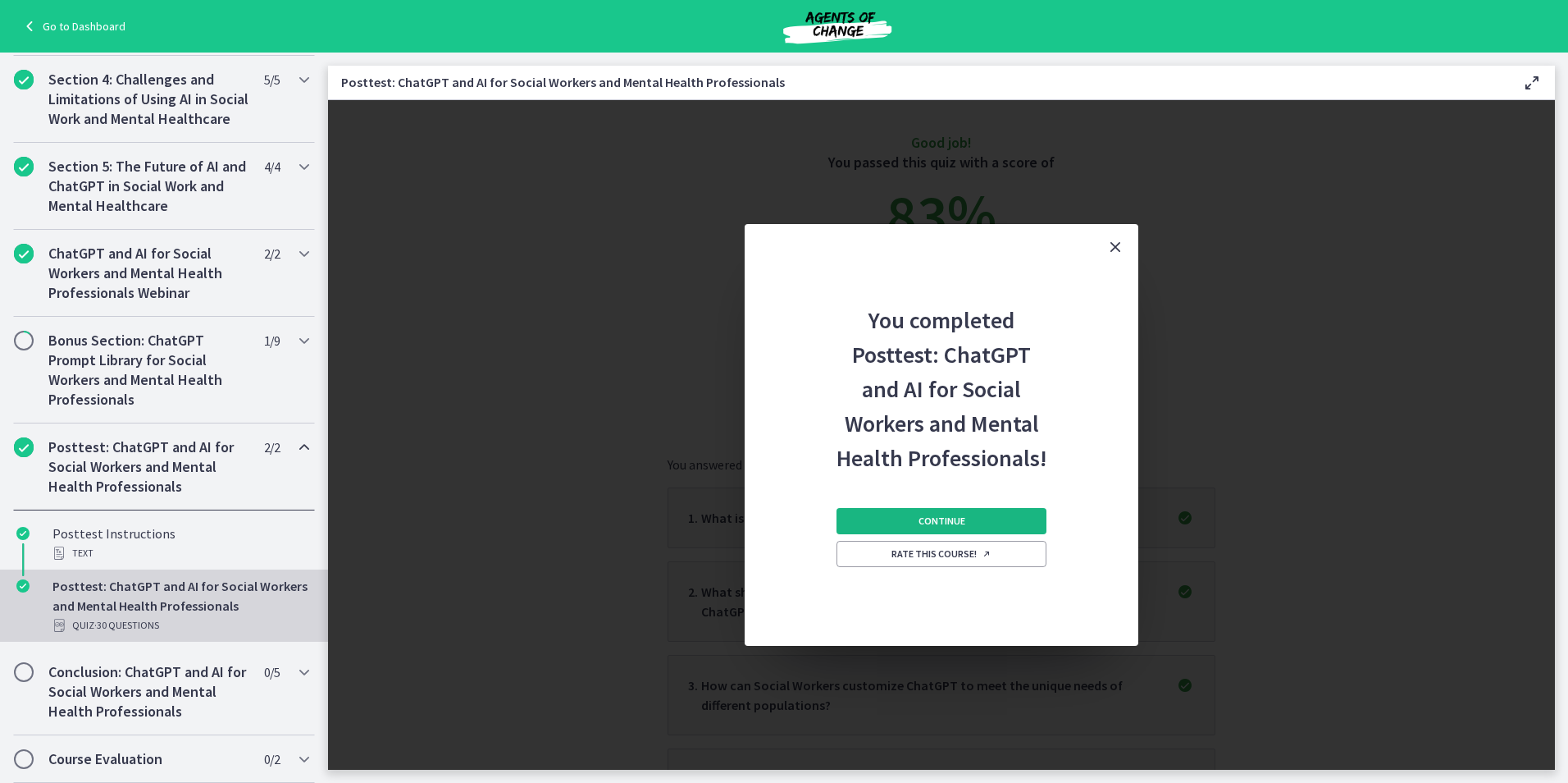
click at [919, 519] on span "Continue" at bounding box center [942, 520] width 47 height 13
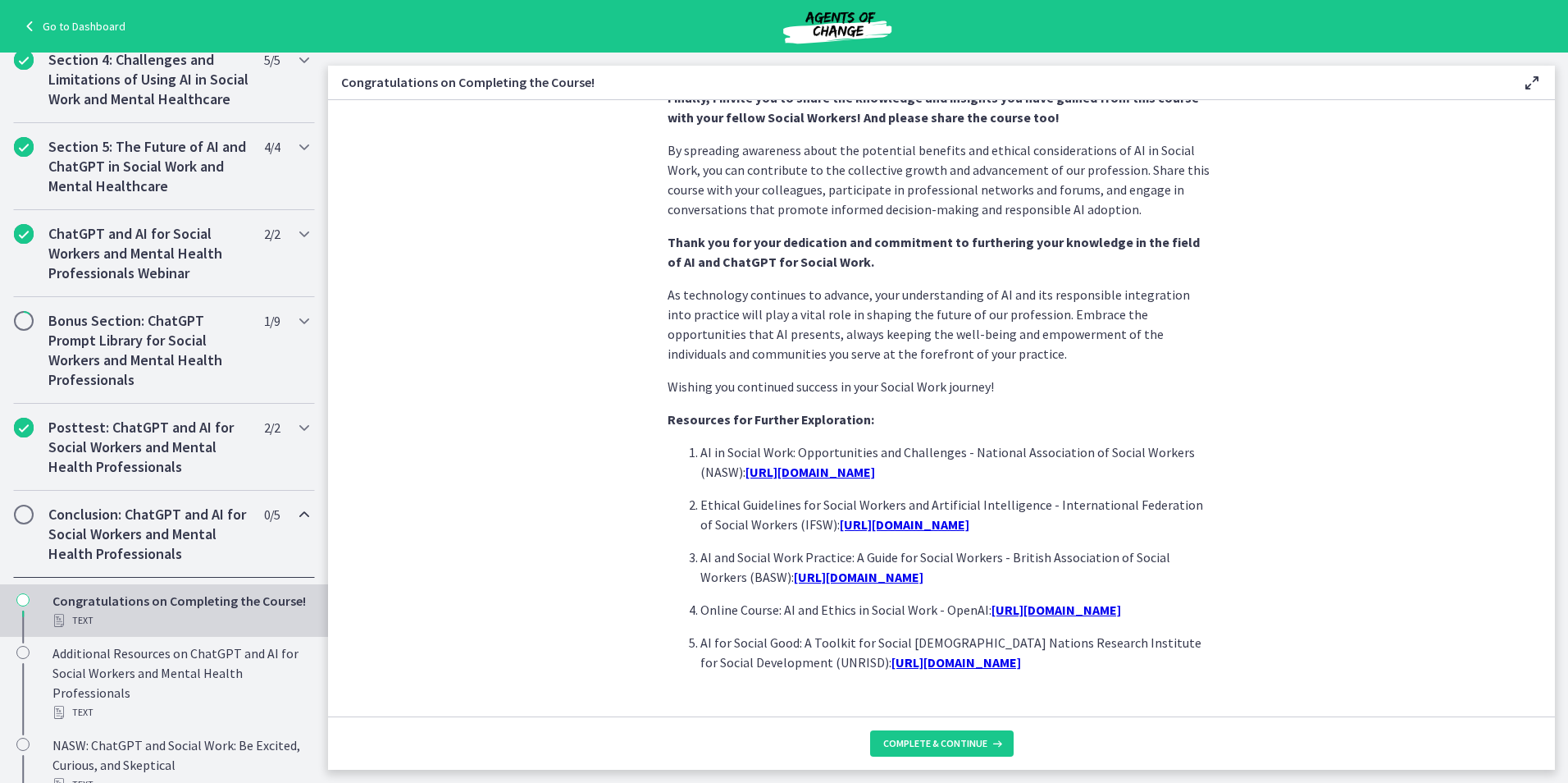
scroll to position [1297, 0]
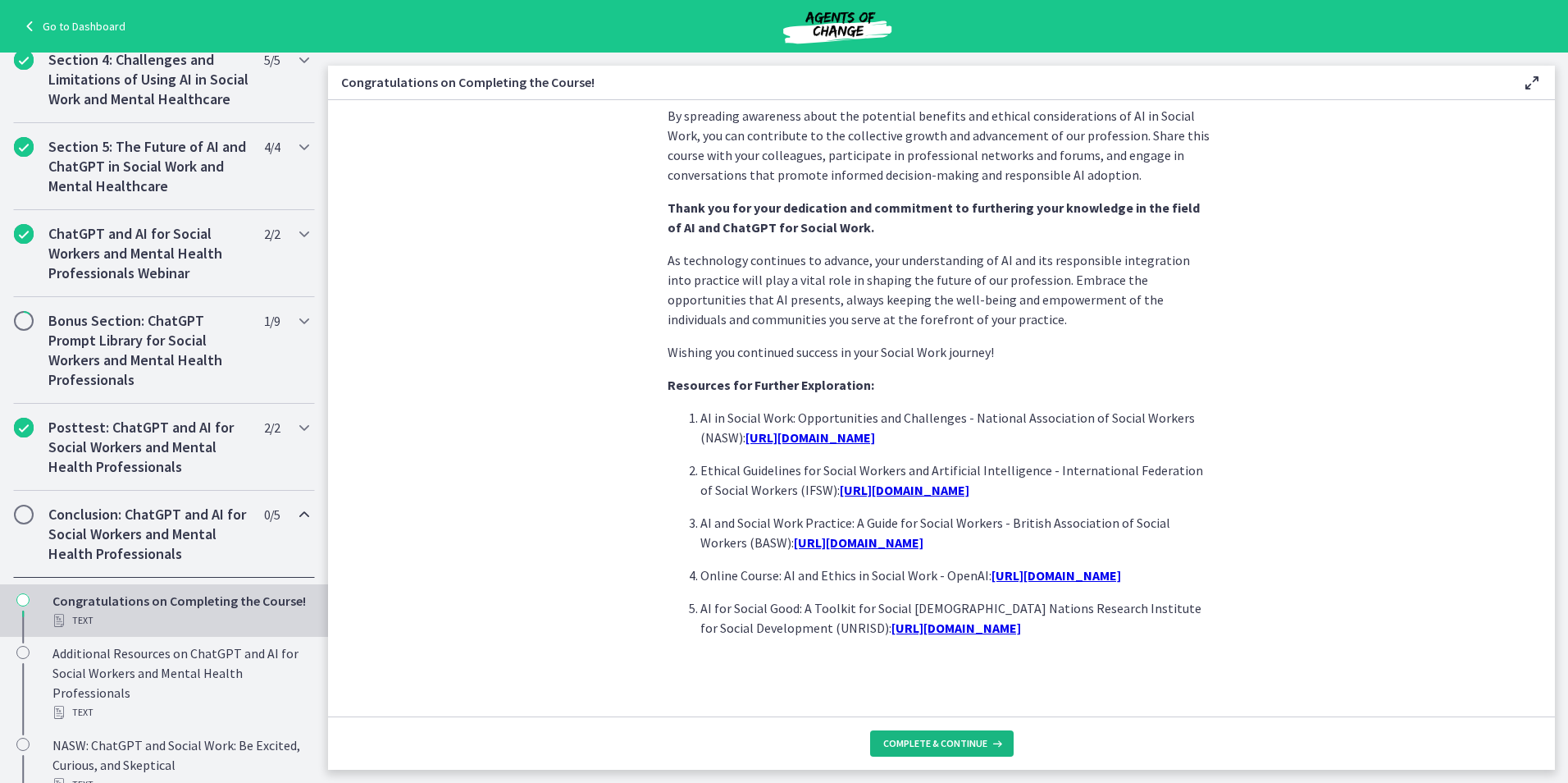
click at [993, 745] on icon at bounding box center [995, 743] width 17 height 13
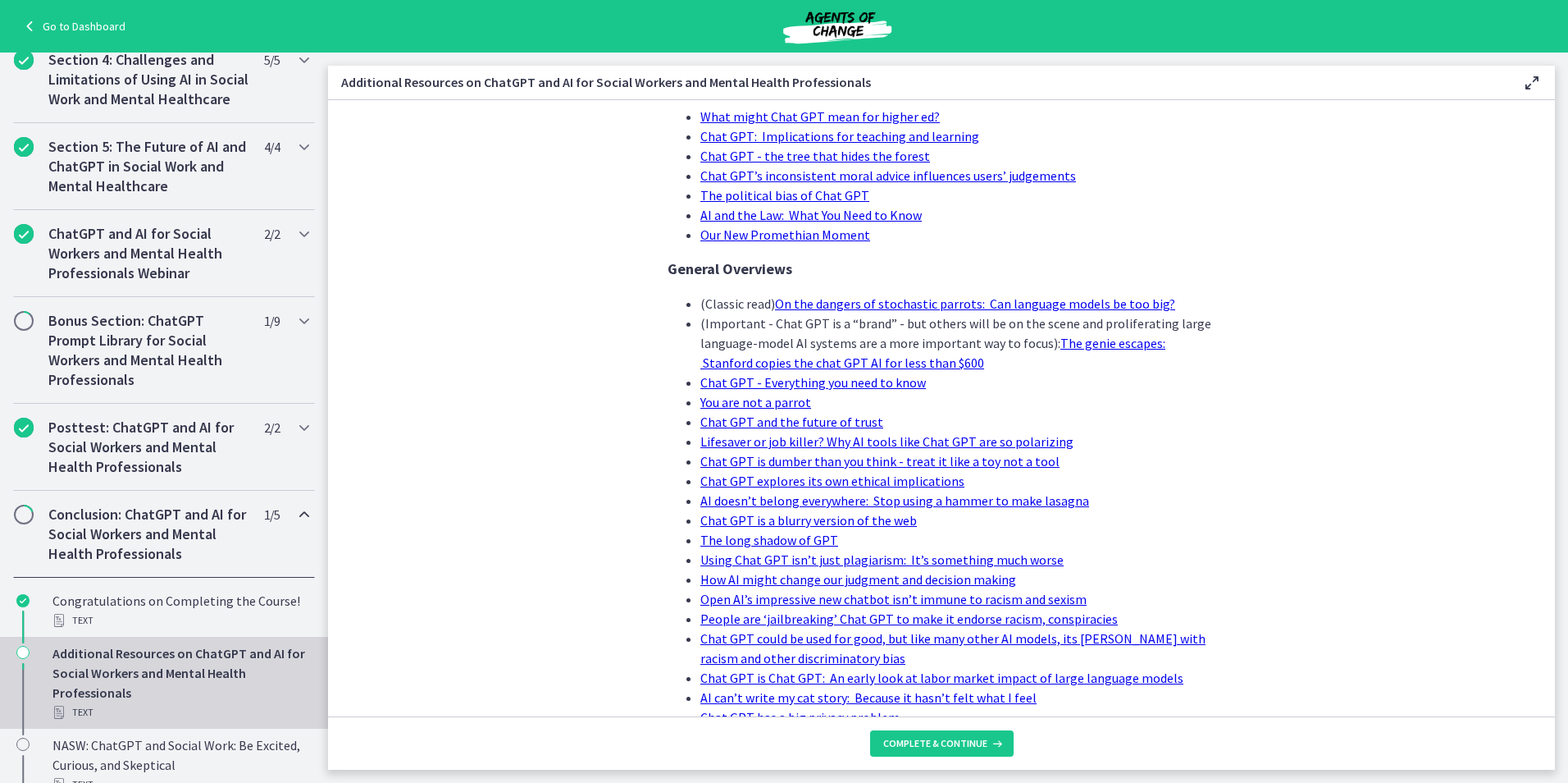
scroll to position [656, 0]
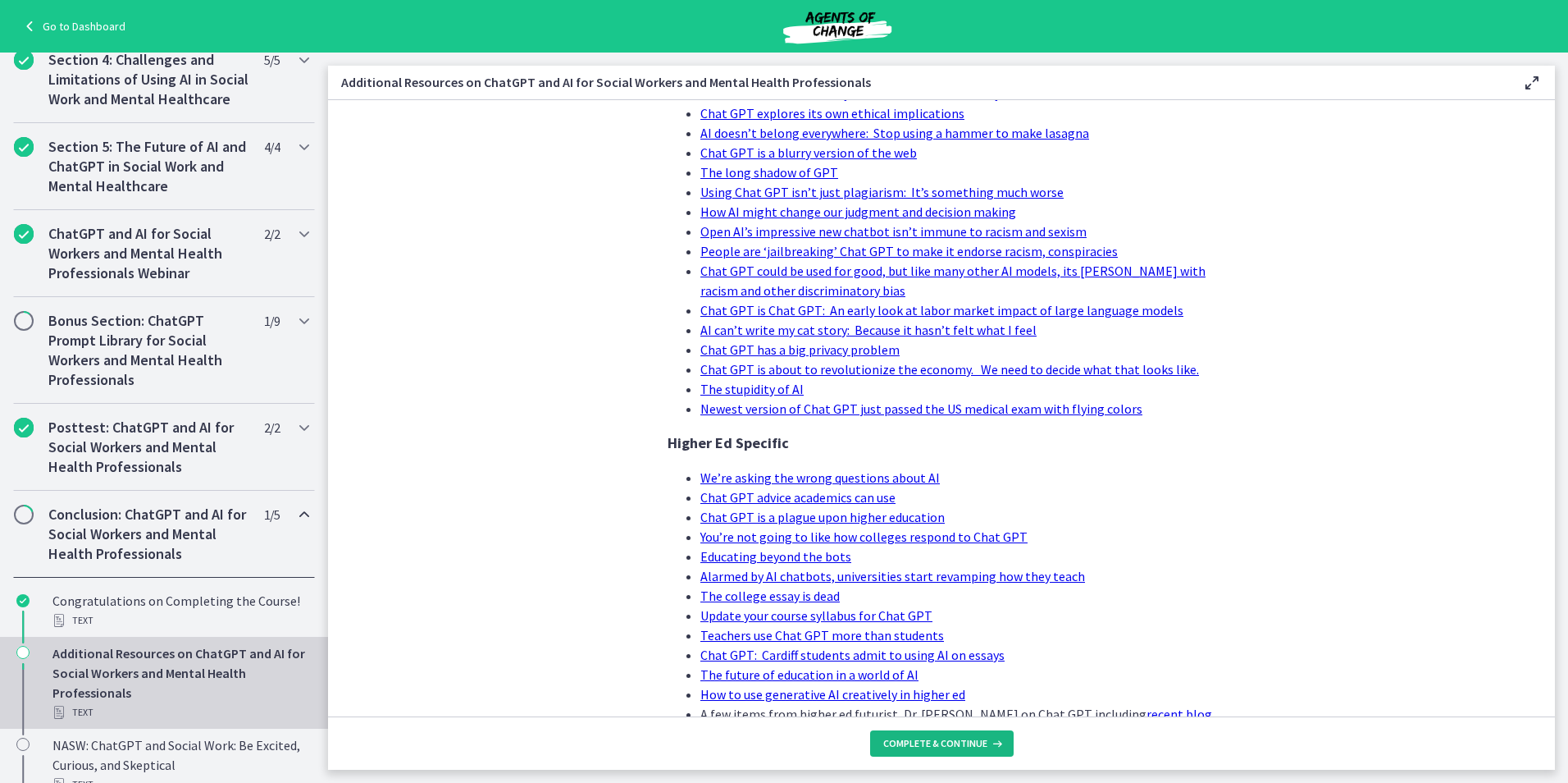
click at [918, 744] on span "Complete & continue" at bounding box center [934, 743] width 104 height 13
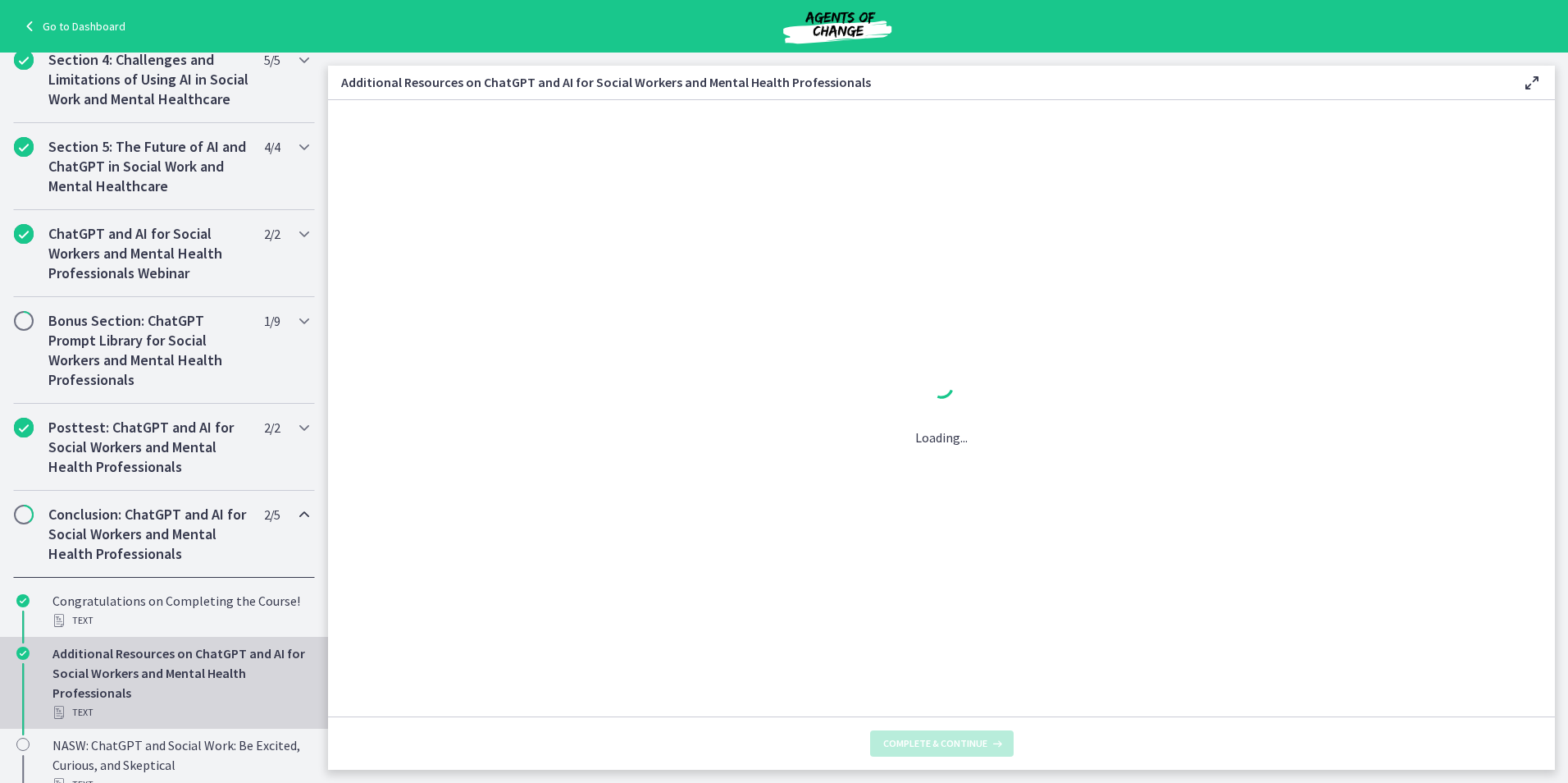
scroll to position [0, 0]
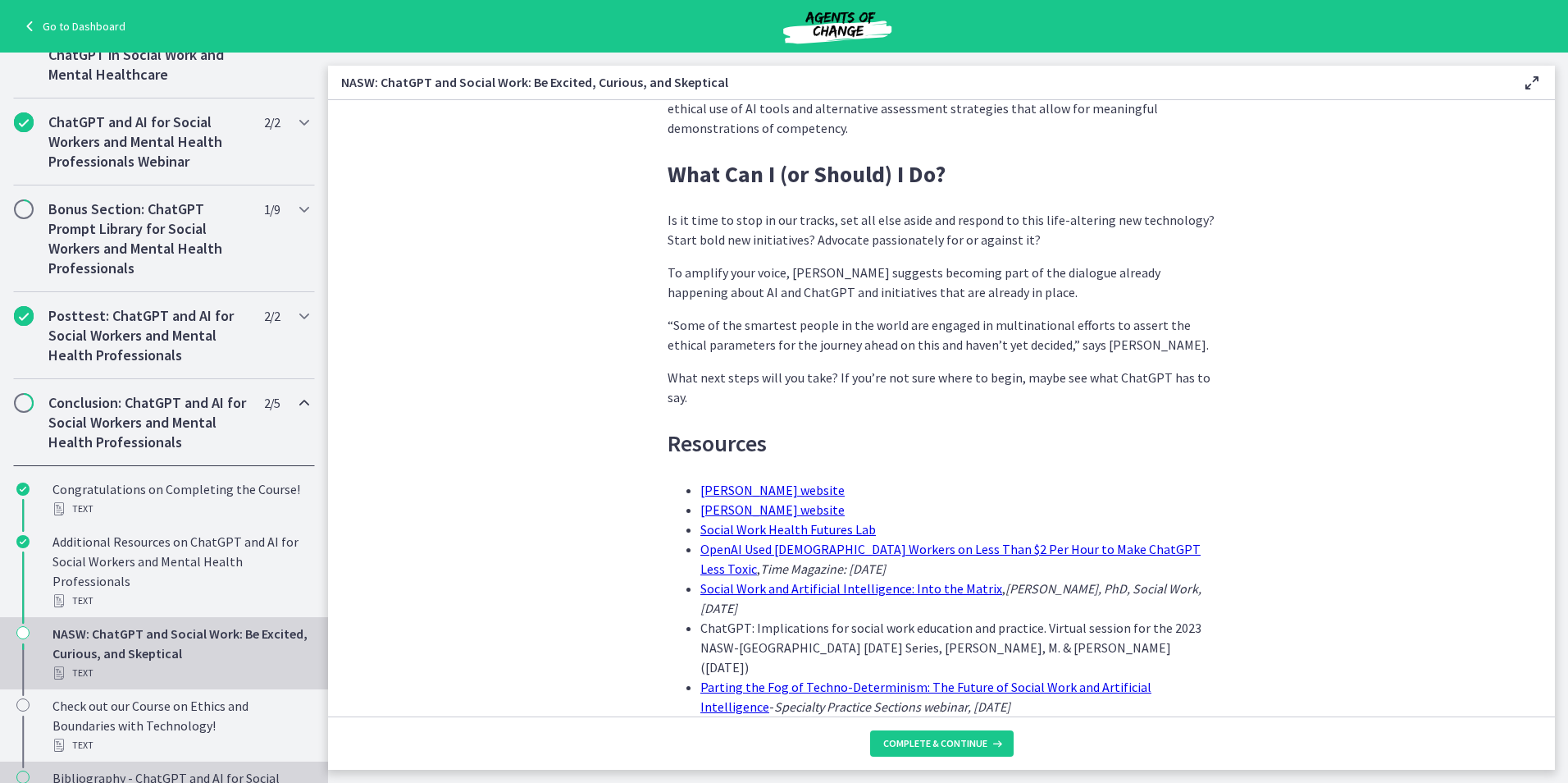
scroll to position [832, 0]
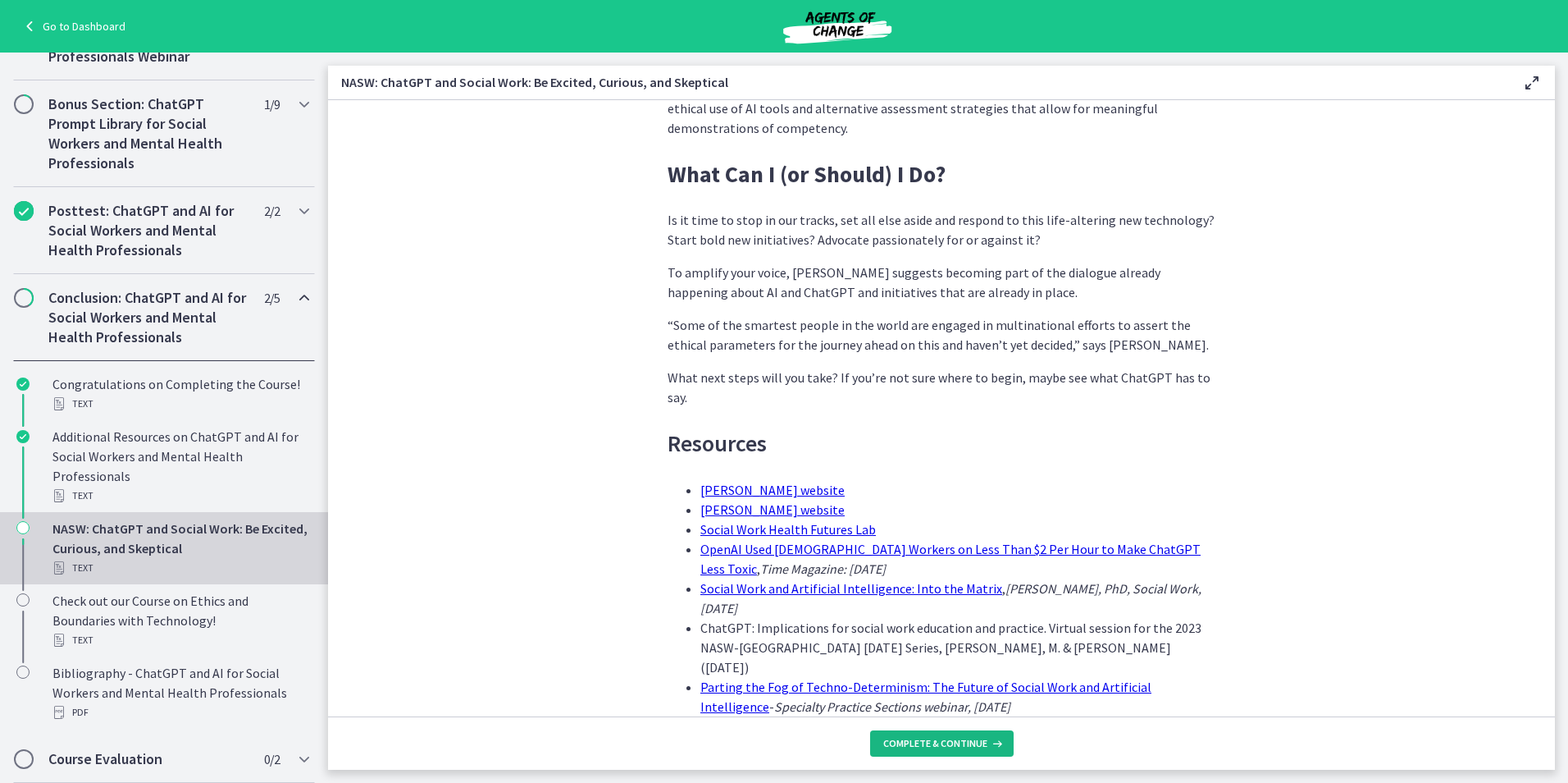
click at [945, 742] on span "Complete & continue" at bounding box center [934, 743] width 104 height 13
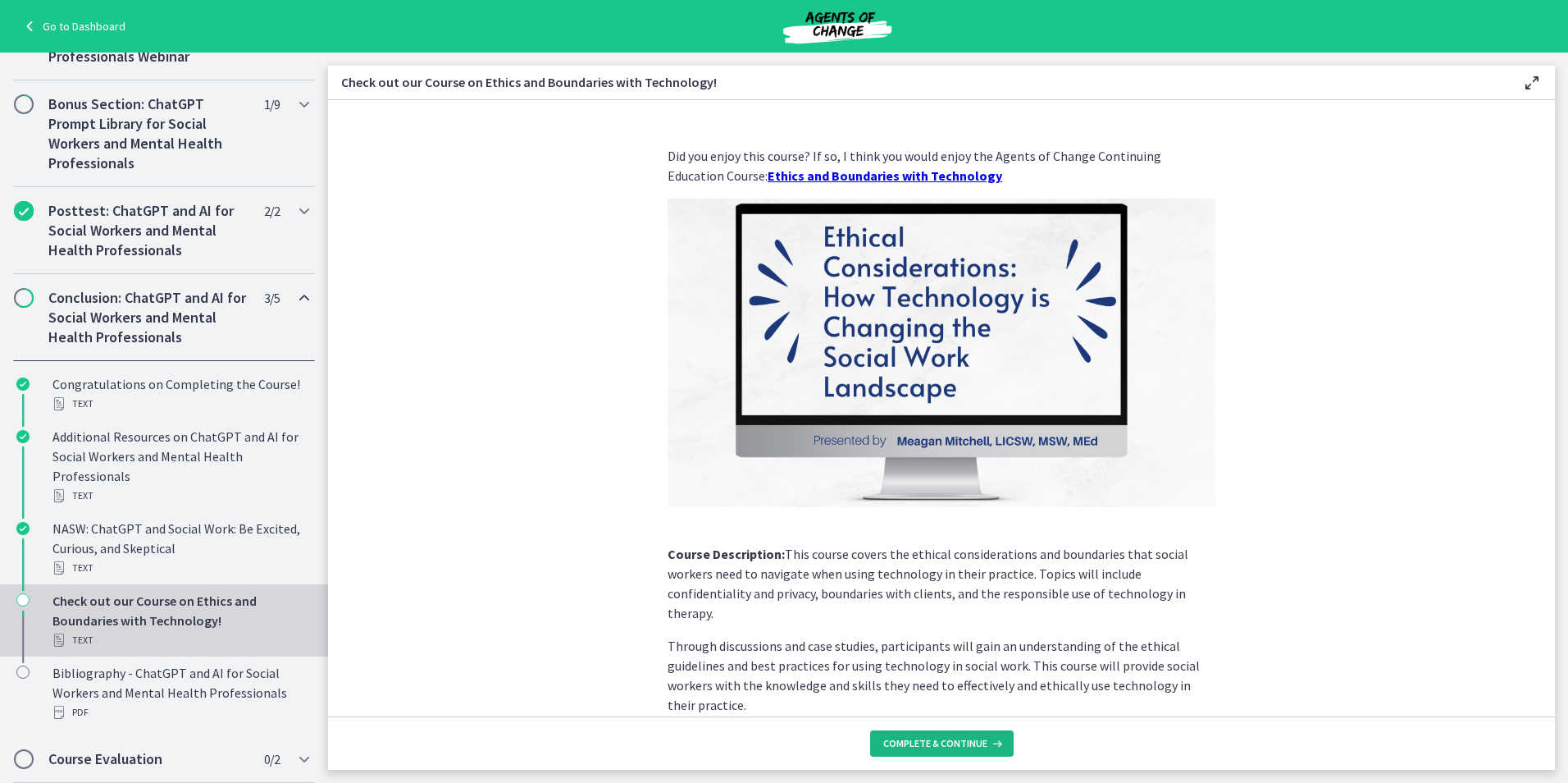
click at [940, 742] on span "Complete & continue" at bounding box center [934, 743] width 104 height 13
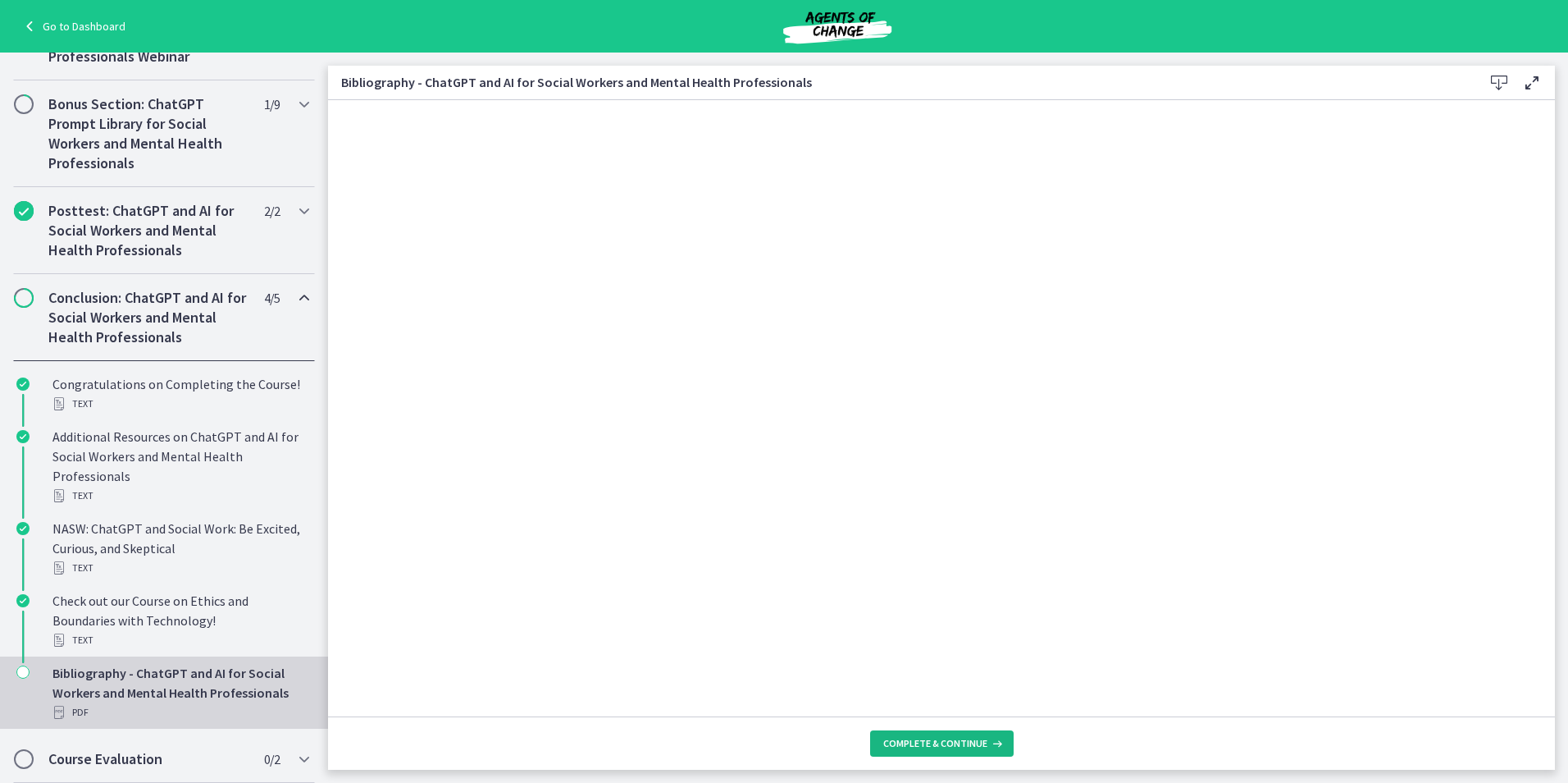
click at [938, 742] on span "Complete & continue" at bounding box center [934, 743] width 104 height 13
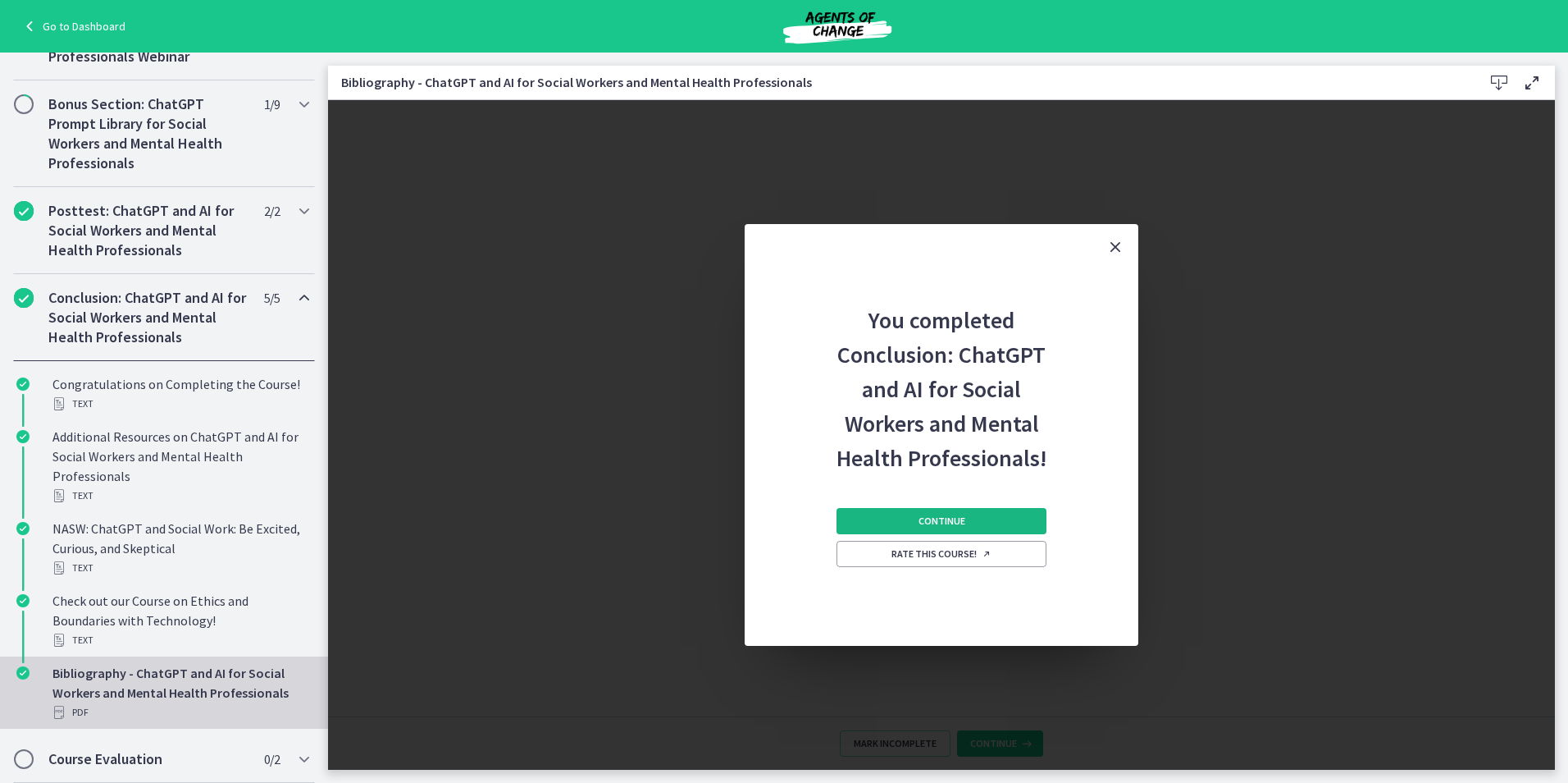
click at [926, 517] on span "Continue" at bounding box center [942, 520] width 47 height 13
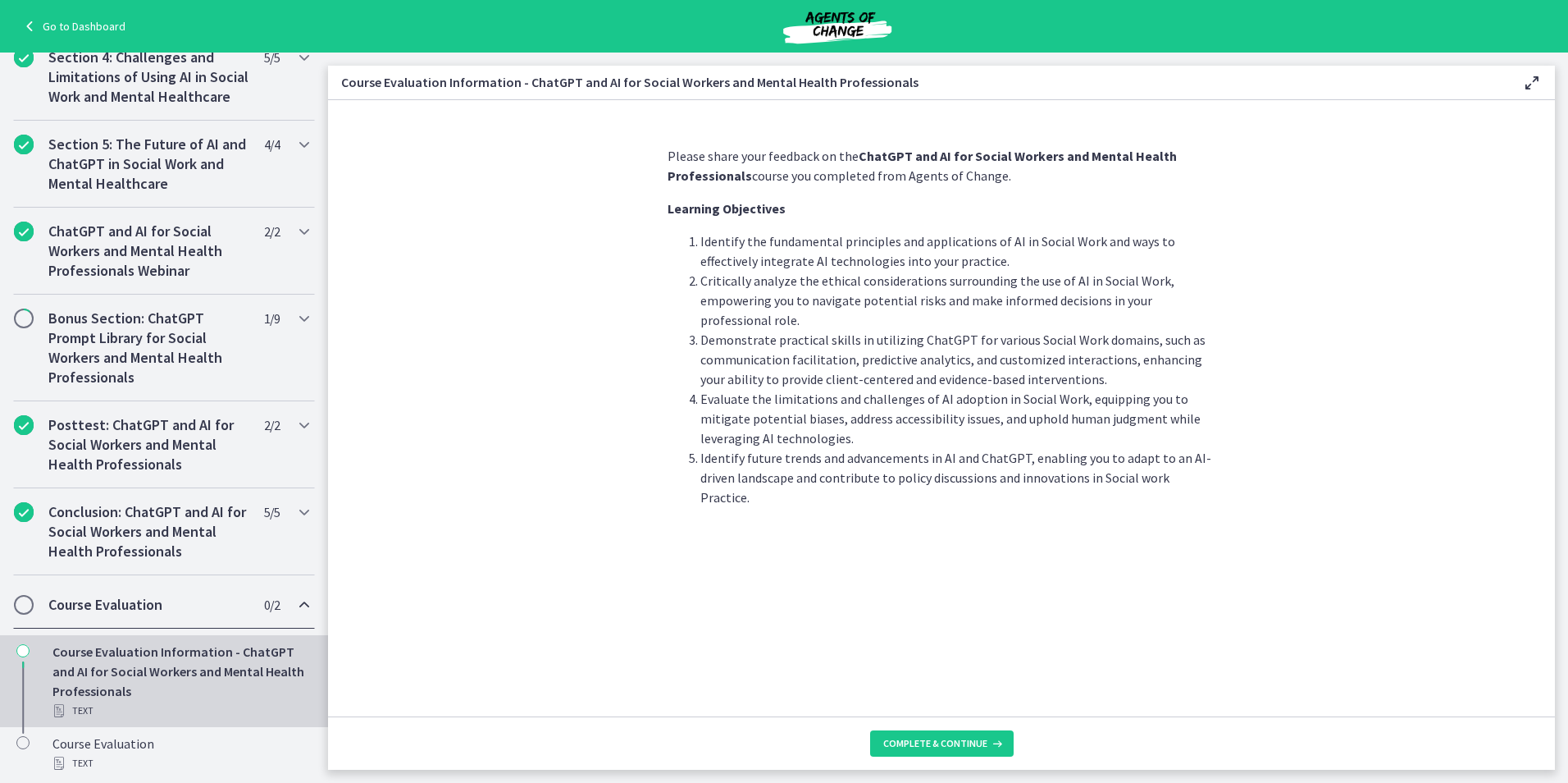
scroll to position [615, 0]
click at [940, 739] on span "Complete & continue" at bounding box center [934, 743] width 104 height 13
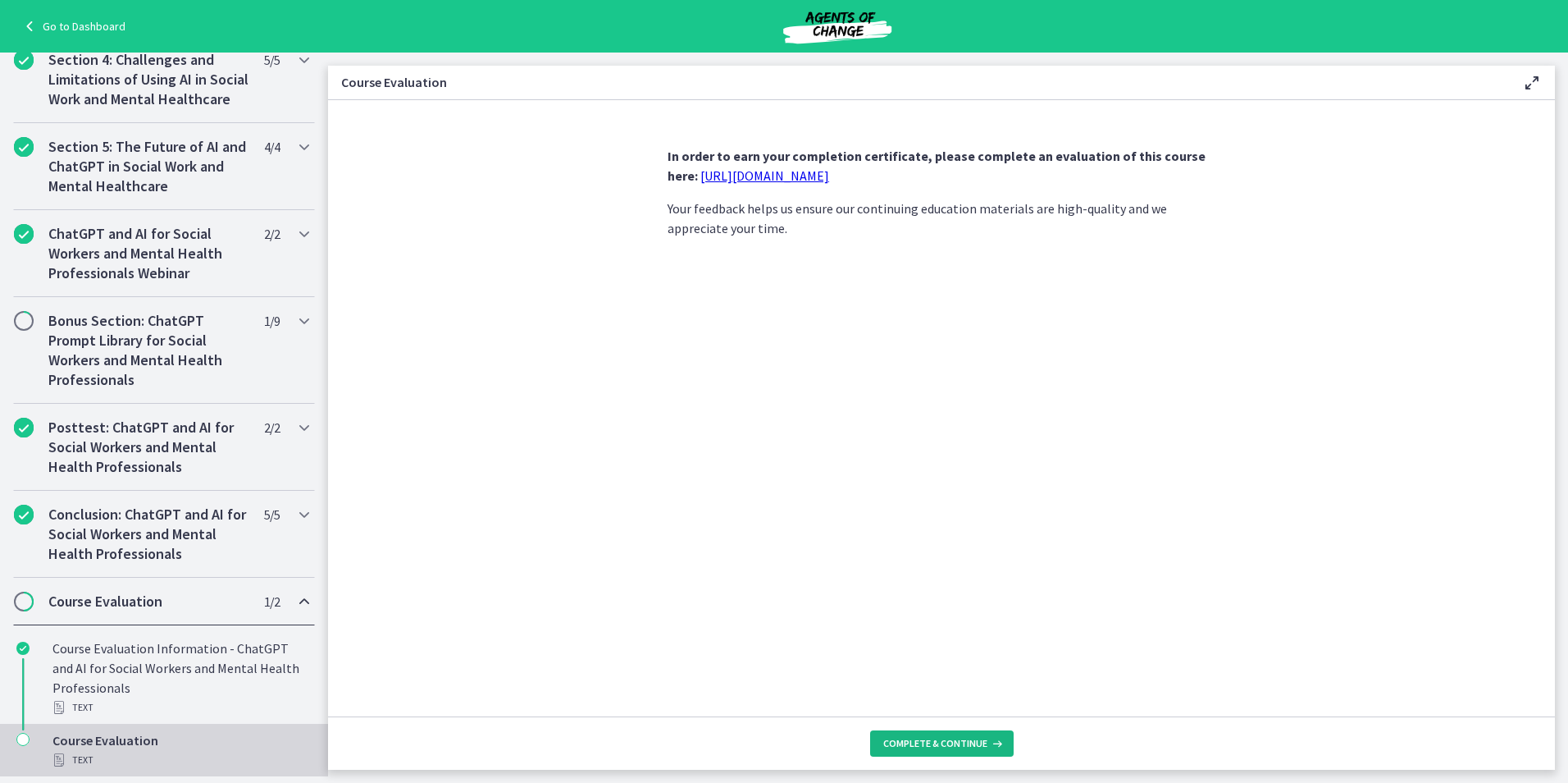
click at [973, 754] on button "Complete & continue" at bounding box center [941, 743] width 143 height 26
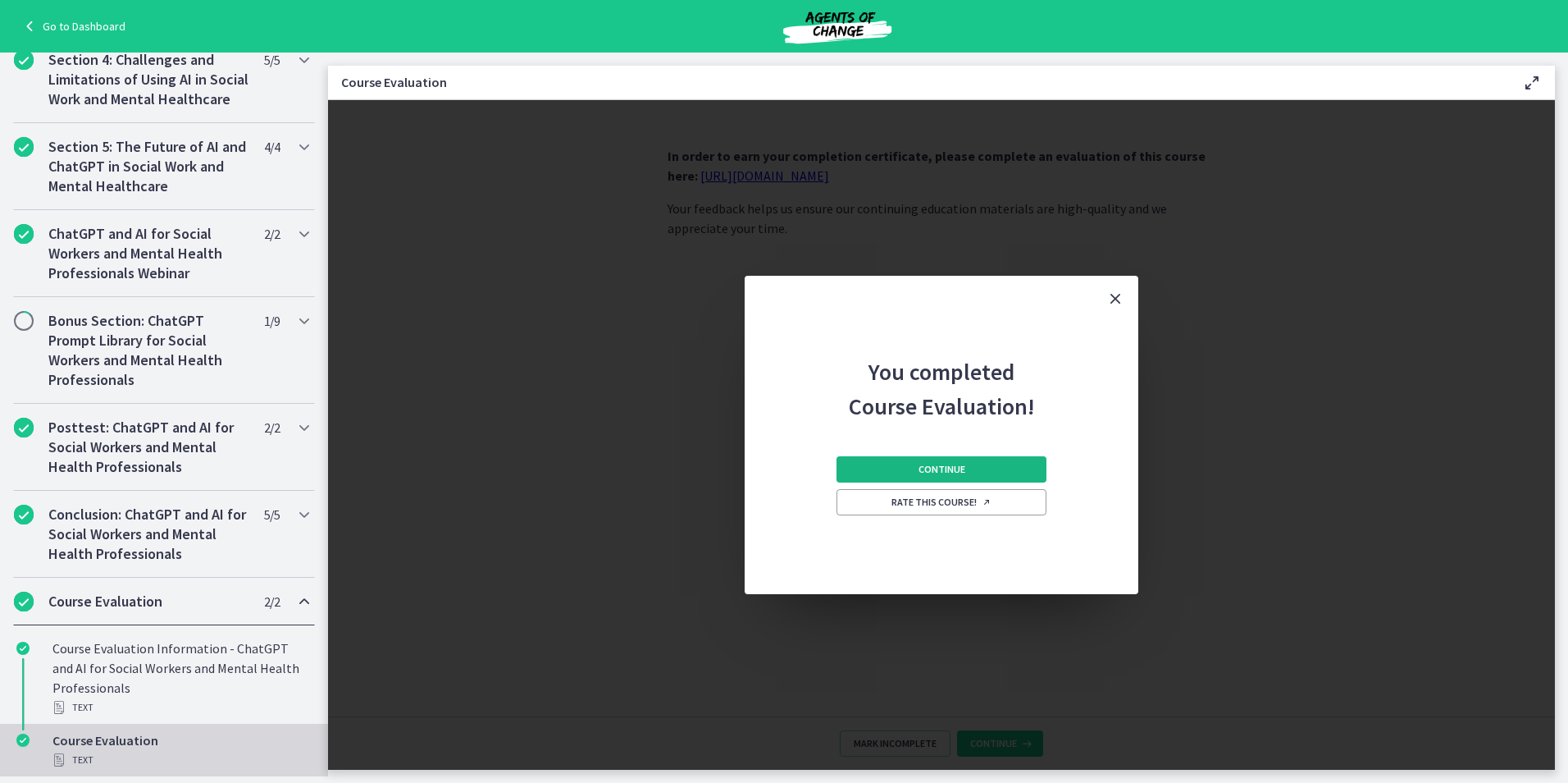
click at [986, 464] on button "Continue" at bounding box center [941, 468] width 210 height 26
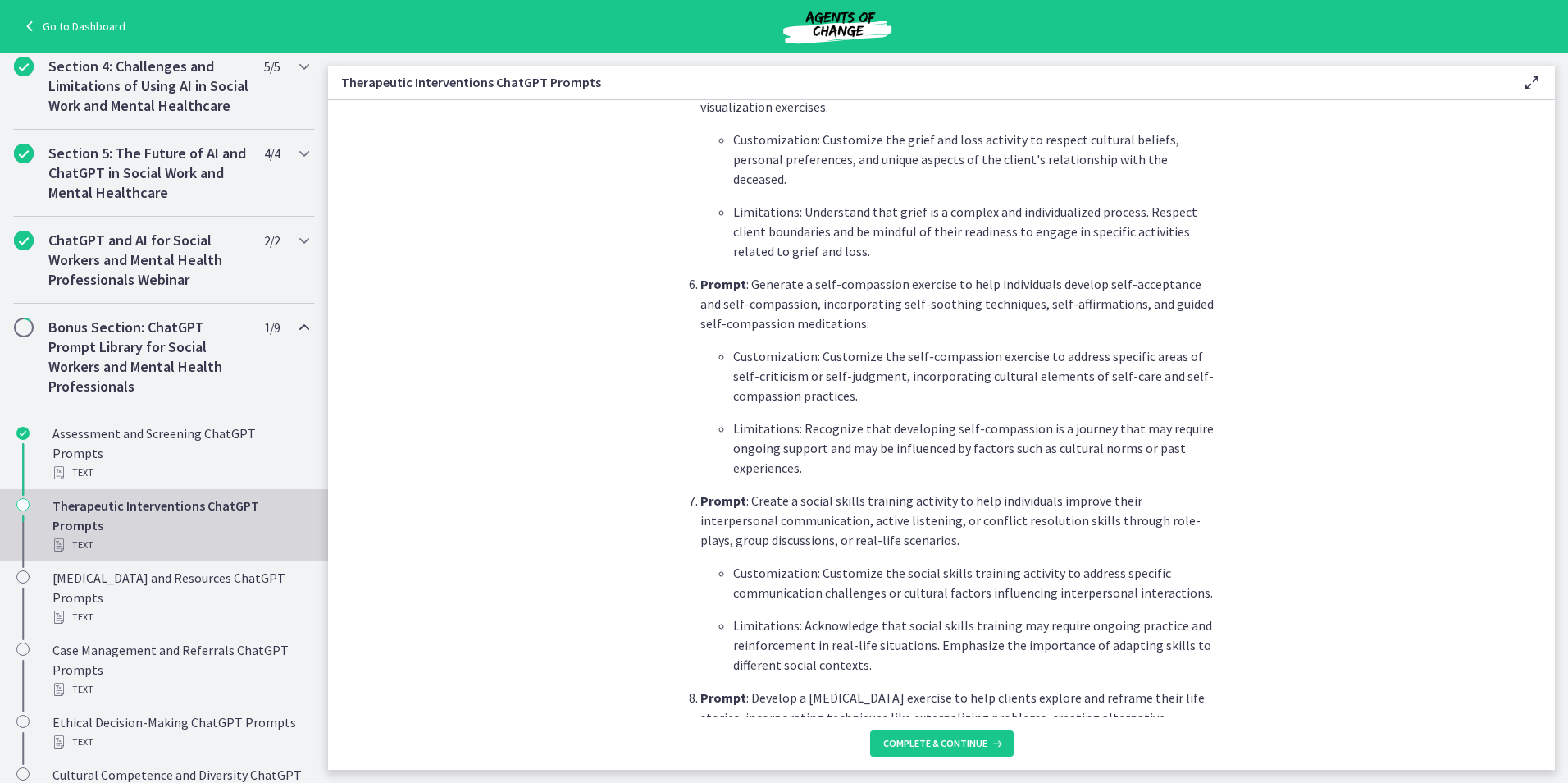
scroll to position [1082, 0]
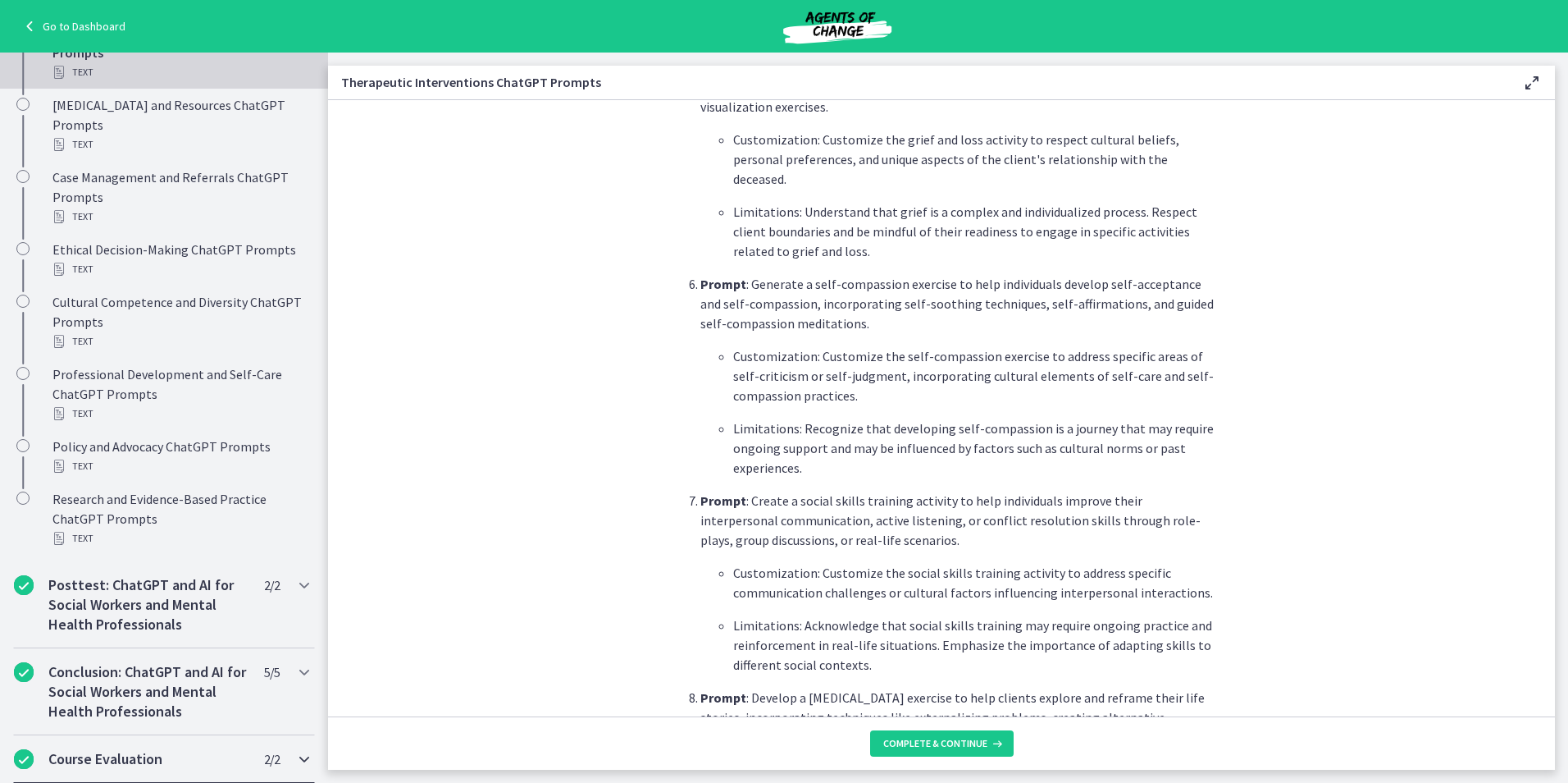
click at [154, 763] on h2 "Course Evaluation" at bounding box center [149, 759] width 201 height 19
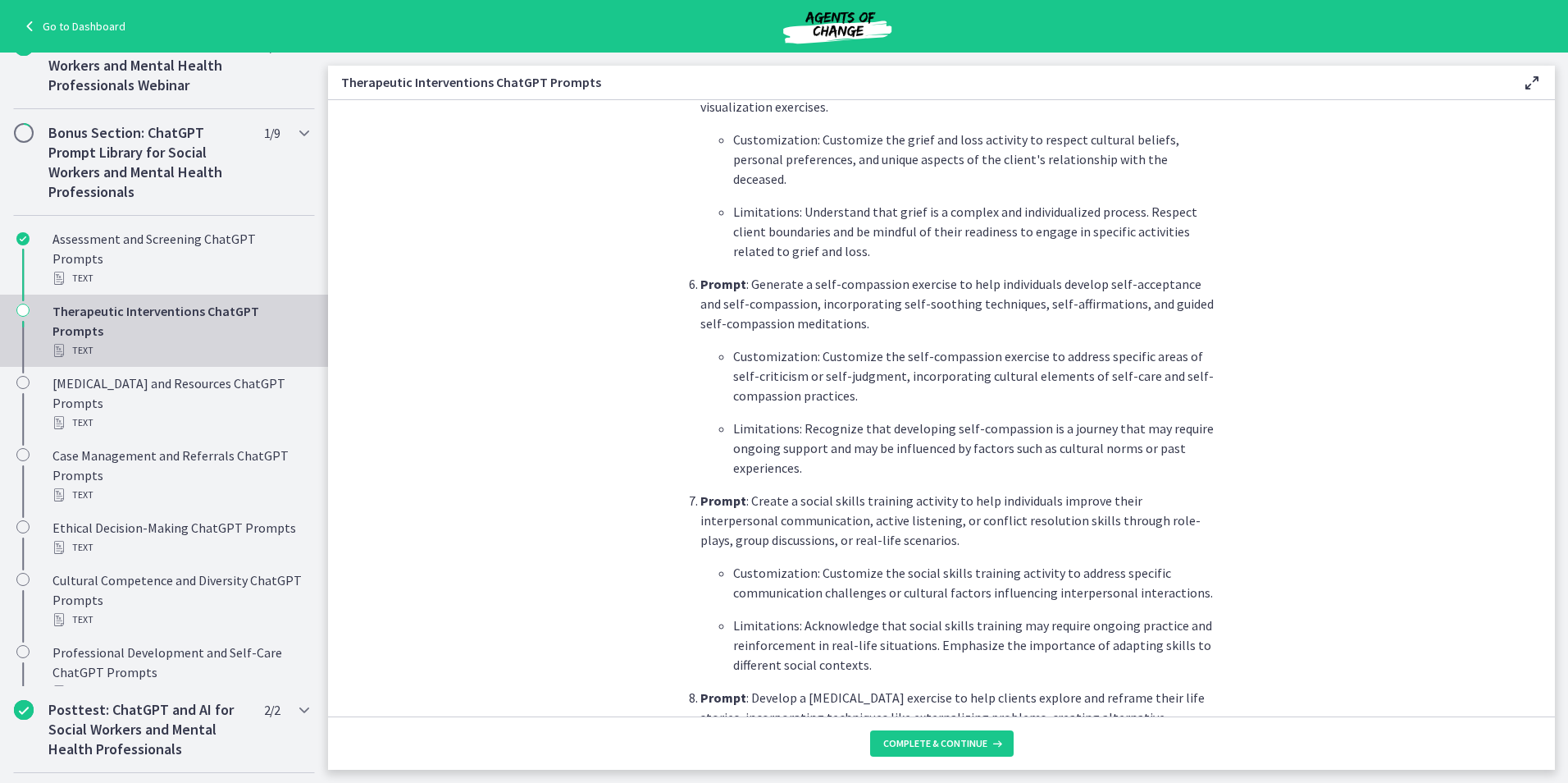
scroll to position [615, 0]
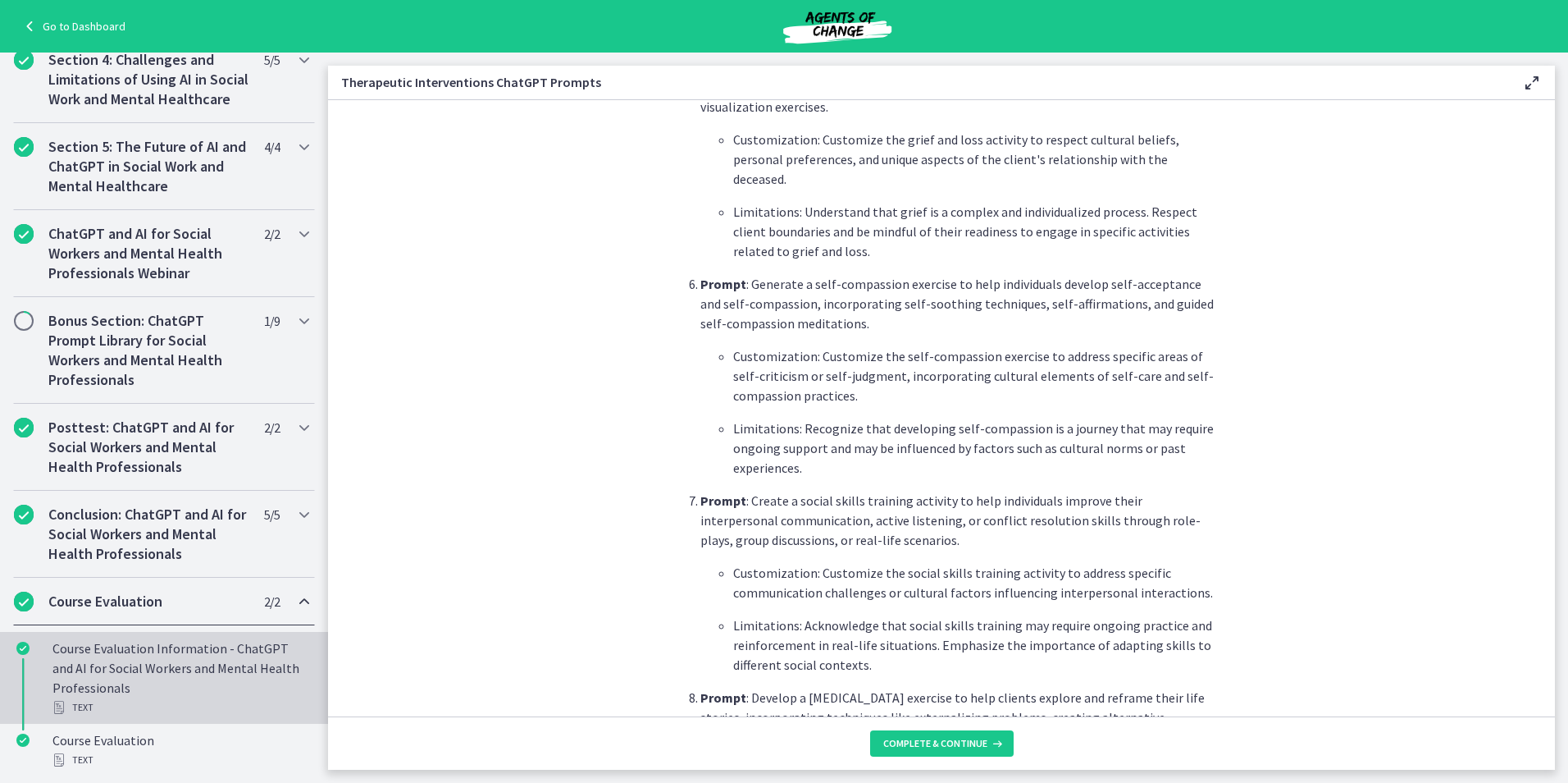
click at [180, 658] on div "Course Evaluation Information - ChatGPT and AI for Social Workers and Mental He…" at bounding box center [180, 678] width 256 height 79
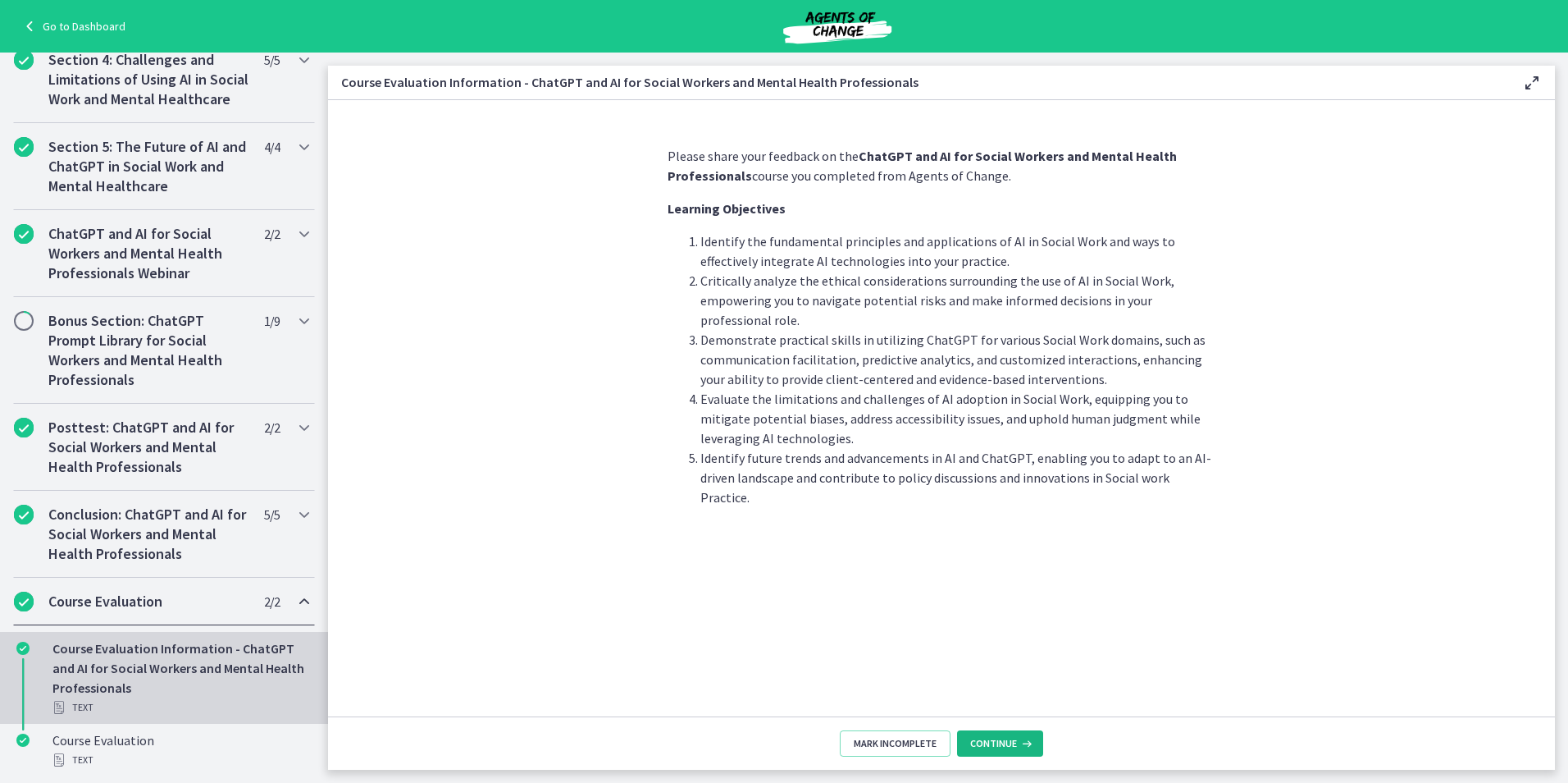
click at [995, 746] on span "Continue" at bounding box center [994, 743] width 47 height 13
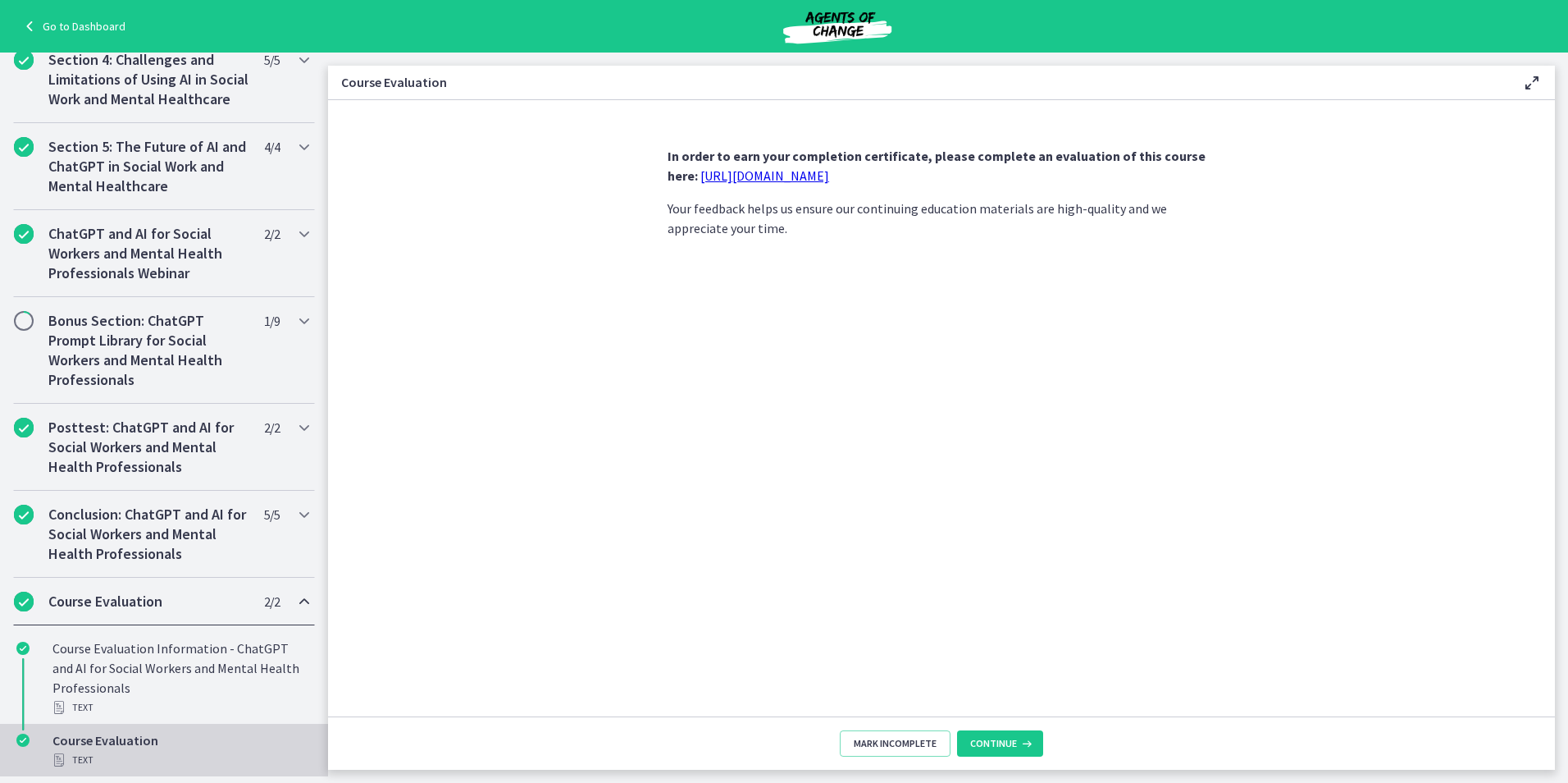
click at [829, 171] on link "[URL][DOMAIN_NAME]" at bounding box center [765, 175] width 128 height 17
